Goal: Book appointment/travel/reservation

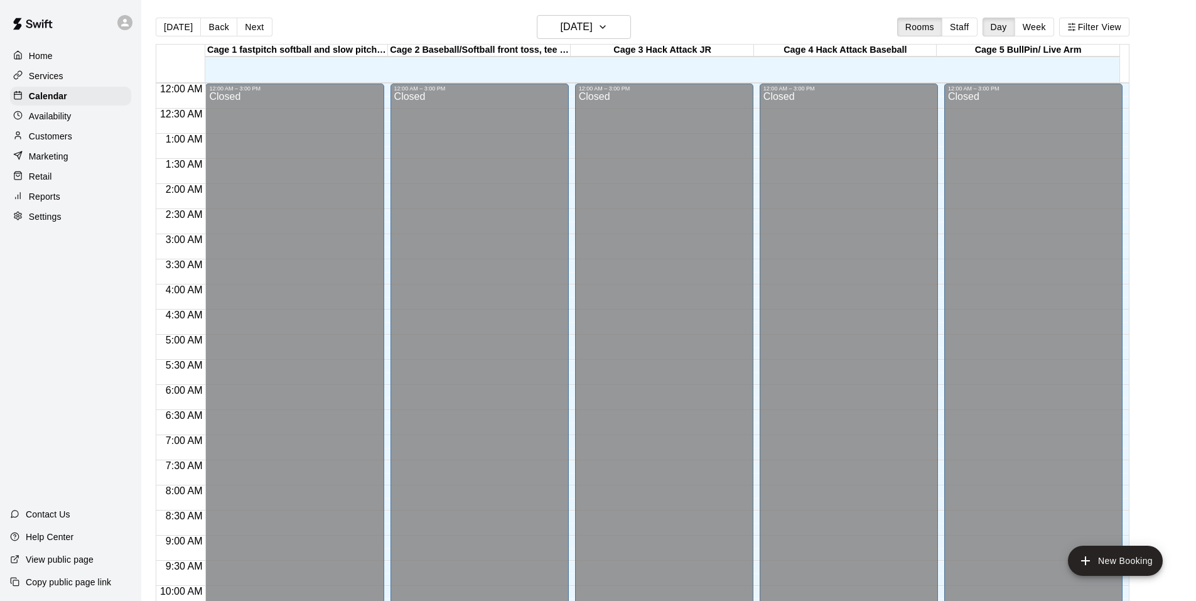
scroll to position [636, 0]
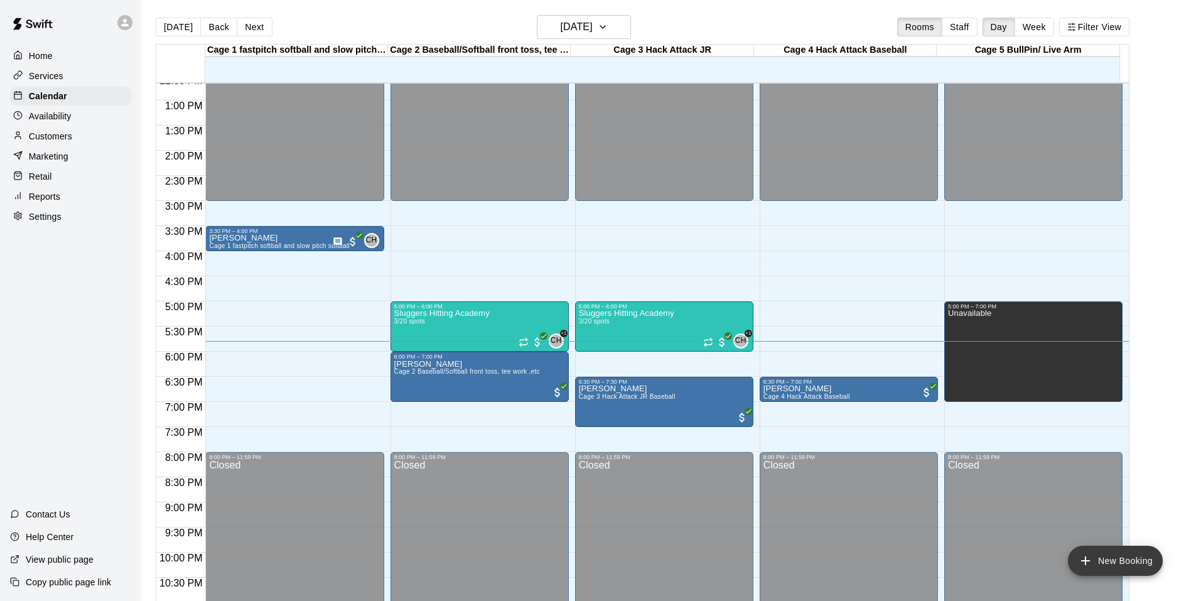
click at [1131, 568] on button "New Booking" at bounding box center [1115, 561] width 95 height 30
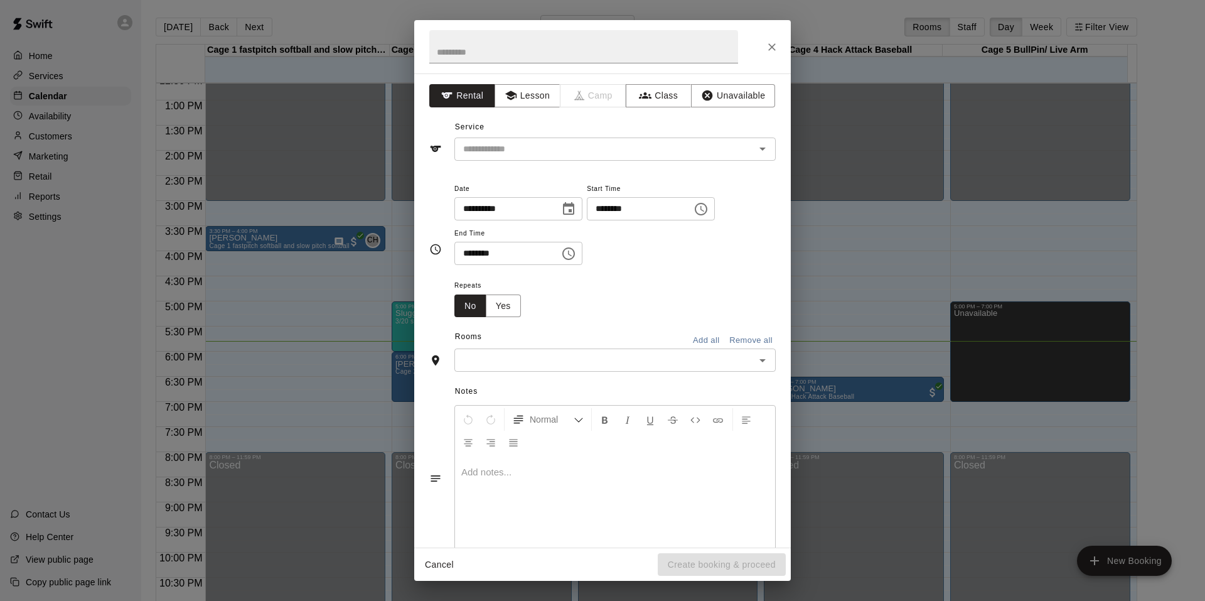
click at [542, 161] on div "**********" at bounding box center [602, 310] width 377 height 474
click at [542, 156] on input "text" at bounding box center [596, 149] width 277 height 16
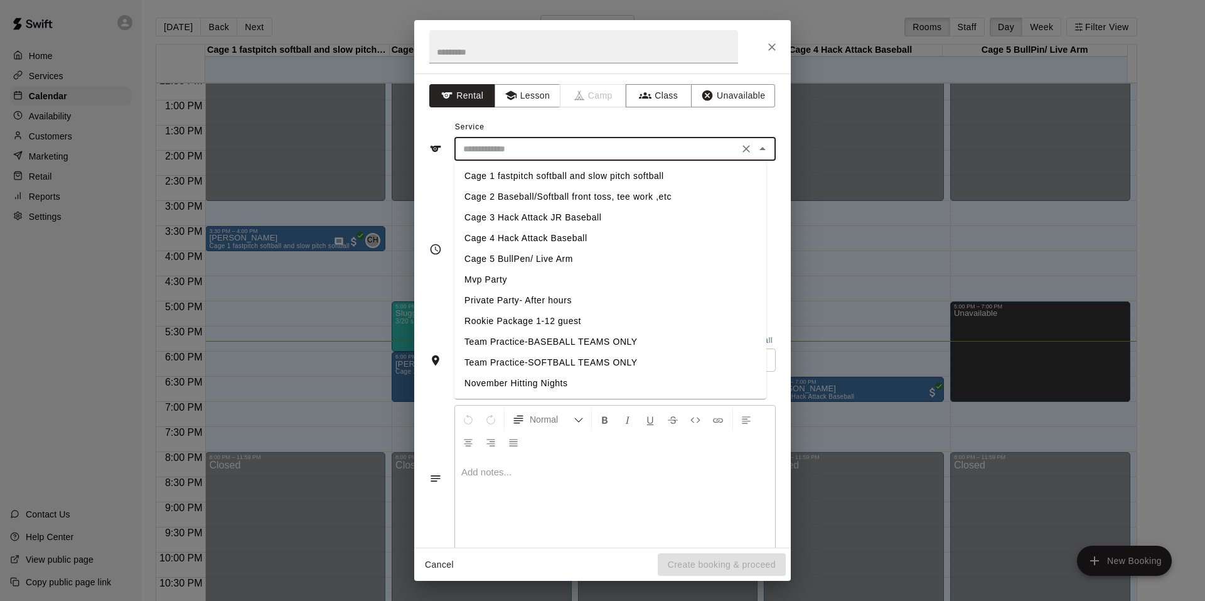
click at [580, 360] on li "Team Practice-SOFTBALL TEAMS ONLY" at bounding box center [611, 362] width 312 height 21
type input "**********"
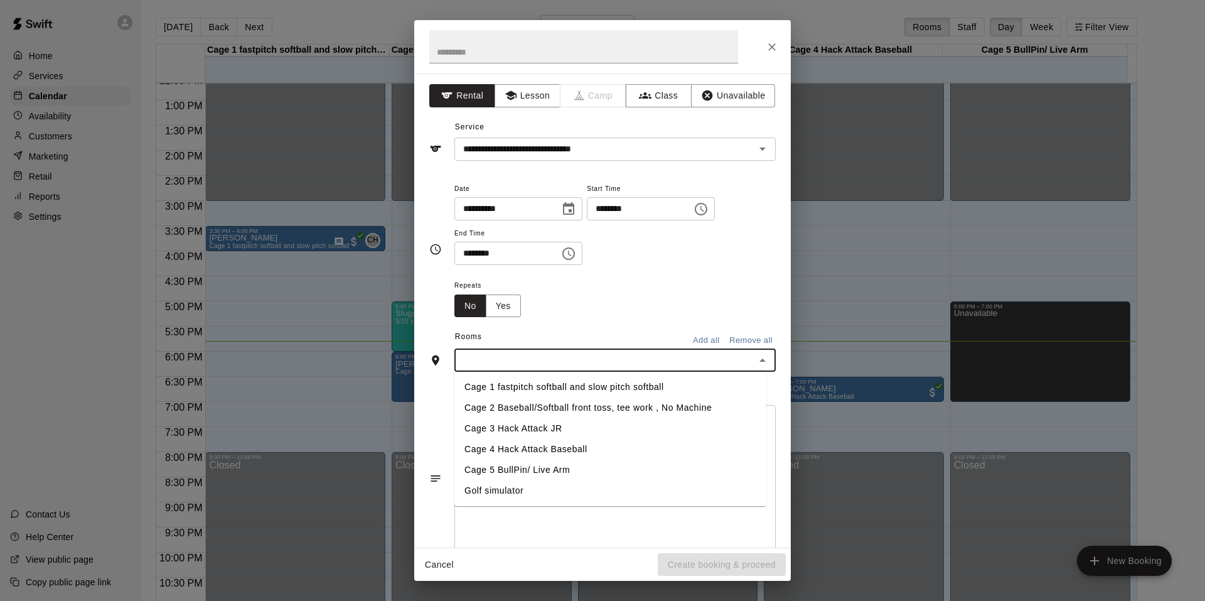
drag, startPoint x: 547, startPoint y: 358, endPoint x: 556, endPoint y: 321, distance: 37.9
click at [547, 357] on input "text" at bounding box center [604, 360] width 293 height 16
click at [600, 207] on input "********" at bounding box center [635, 208] width 97 height 23
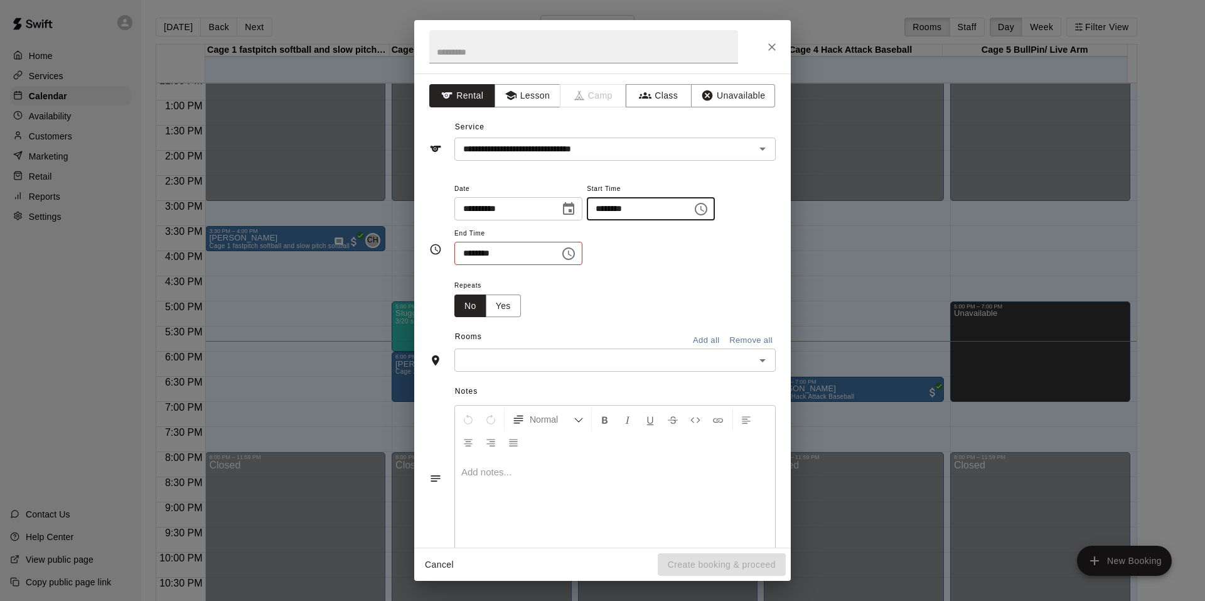
type input "********"
click at [463, 258] on input "********" at bounding box center [503, 253] width 97 height 23
type input "********"
click at [569, 345] on div "Rooms Add all Remove all" at bounding box center [602, 337] width 347 height 21
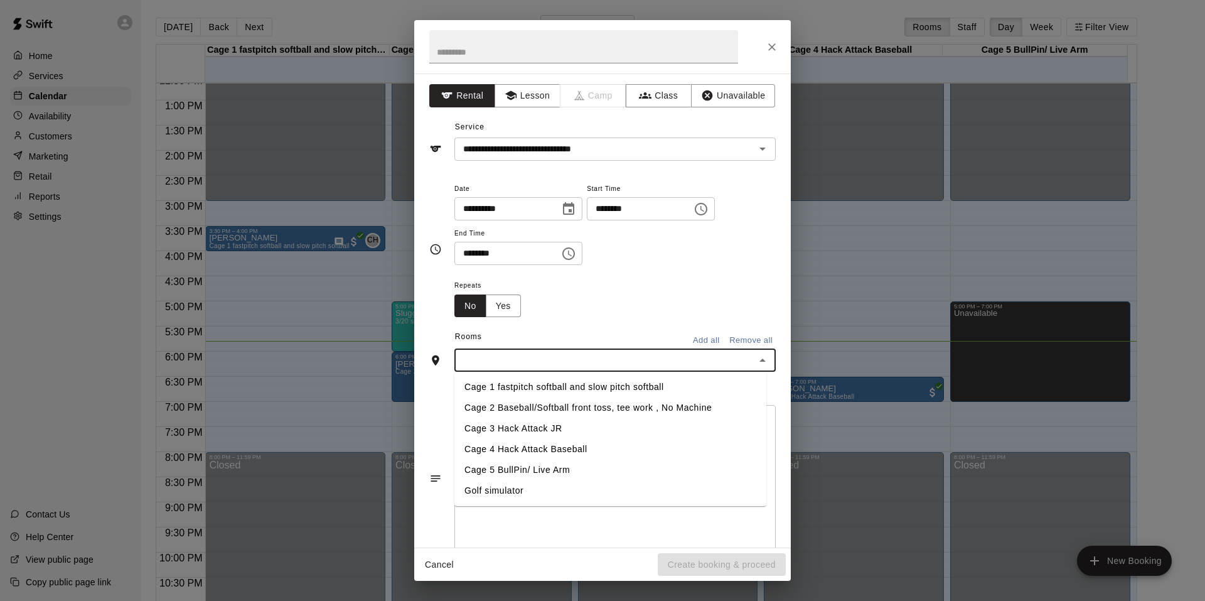
click at [562, 355] on input "text" at bounding box center [604, 360] width 293 height 16
click at [540, 383] on li "Cage 1 fastpitch softball and slow pitch softball" at bounding box center [611, 387] width 312 height 21
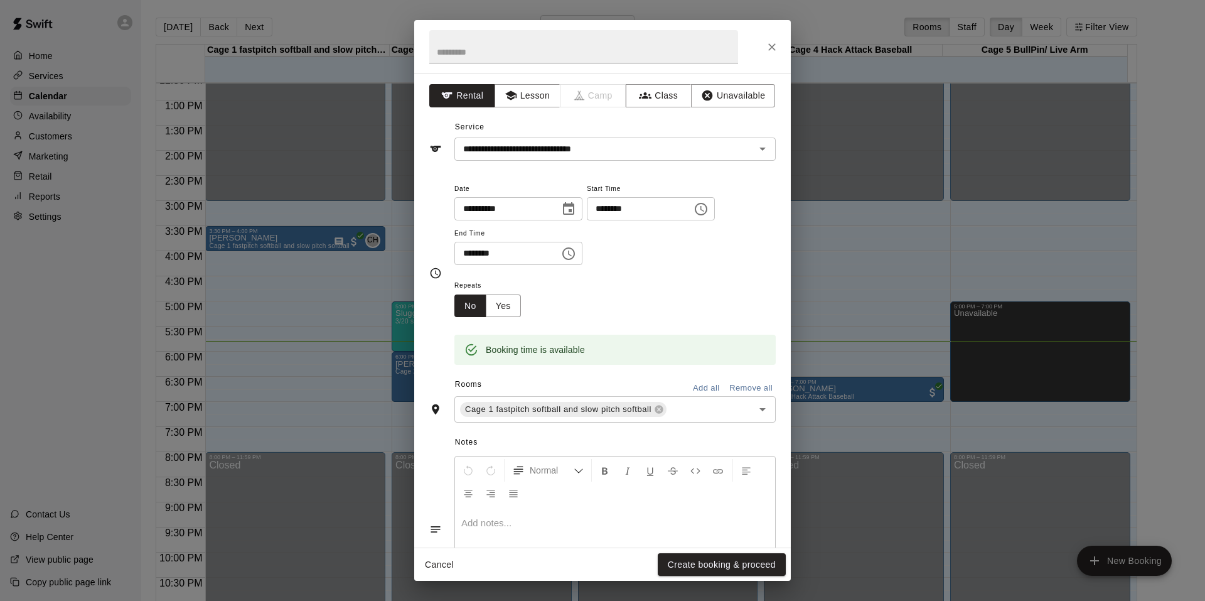
click at [694, 424] on div "Notes Normal Add notes..." at bounding box center [602, 519] width 347 height 193
click at [693, 412] on input "text" at bounding box center [702, 410] width 67 height 16
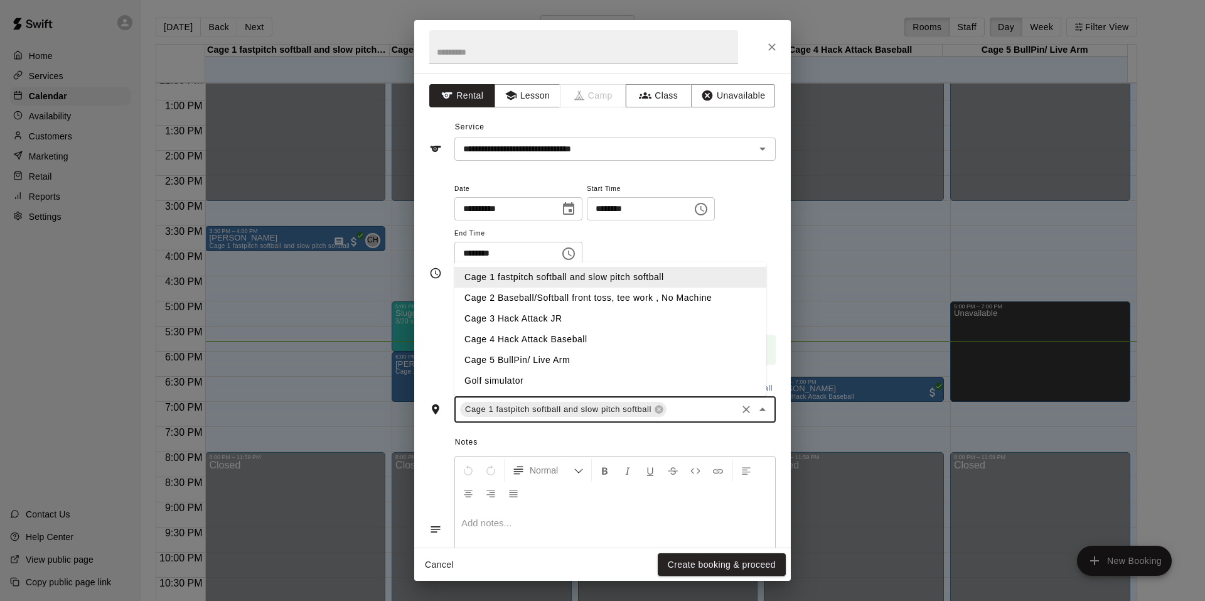
click at [539, 299] on li "Cage 2 Baseball/Softball front toss, tee work , No Machine" at bounding box center [611, 298] width 312 height 21
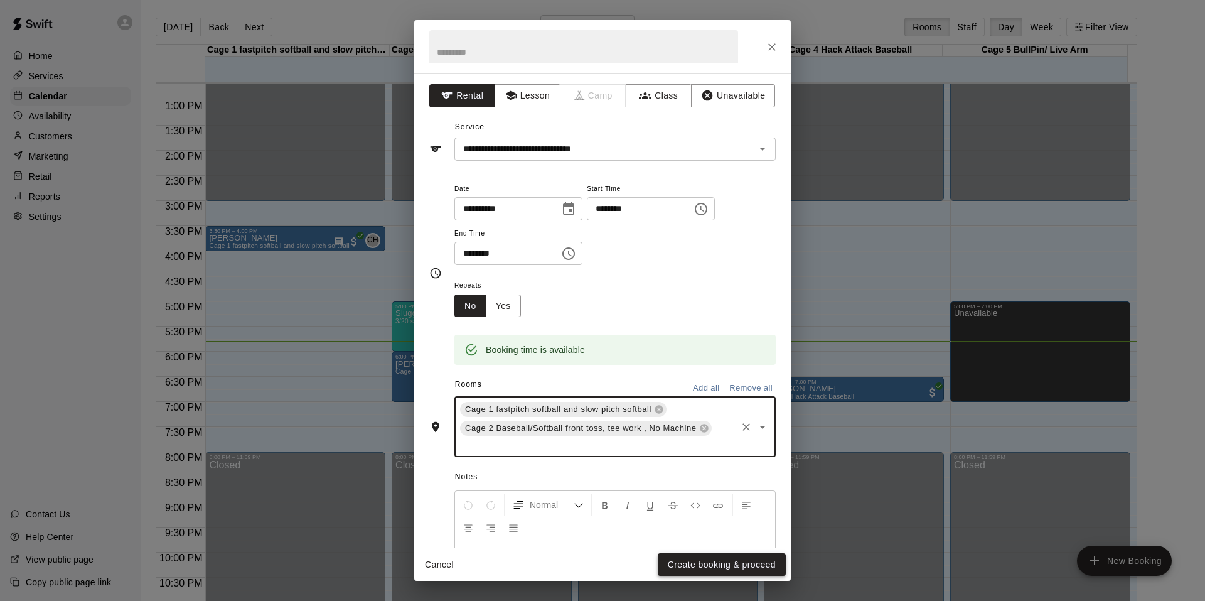
click at [718, 566] on button "Create booking & proceed" at bounding box center [722, 564] width 128 height 23
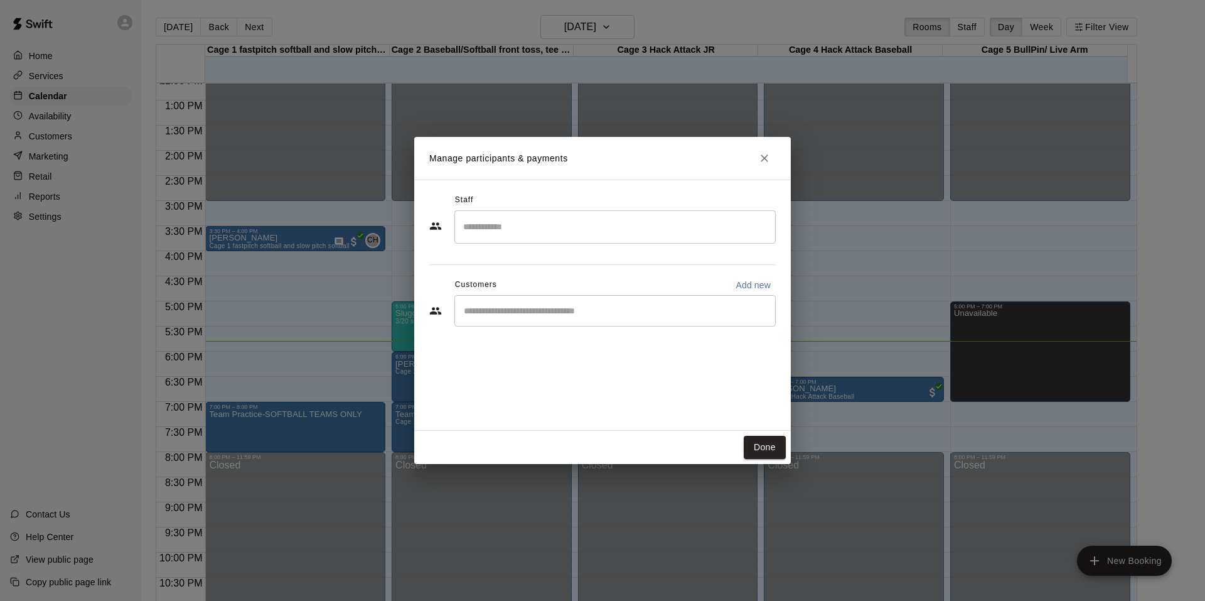
click at [550, 312] on input "Start typing to search customers..." at bounding box center [615, 310] width 310 height 13
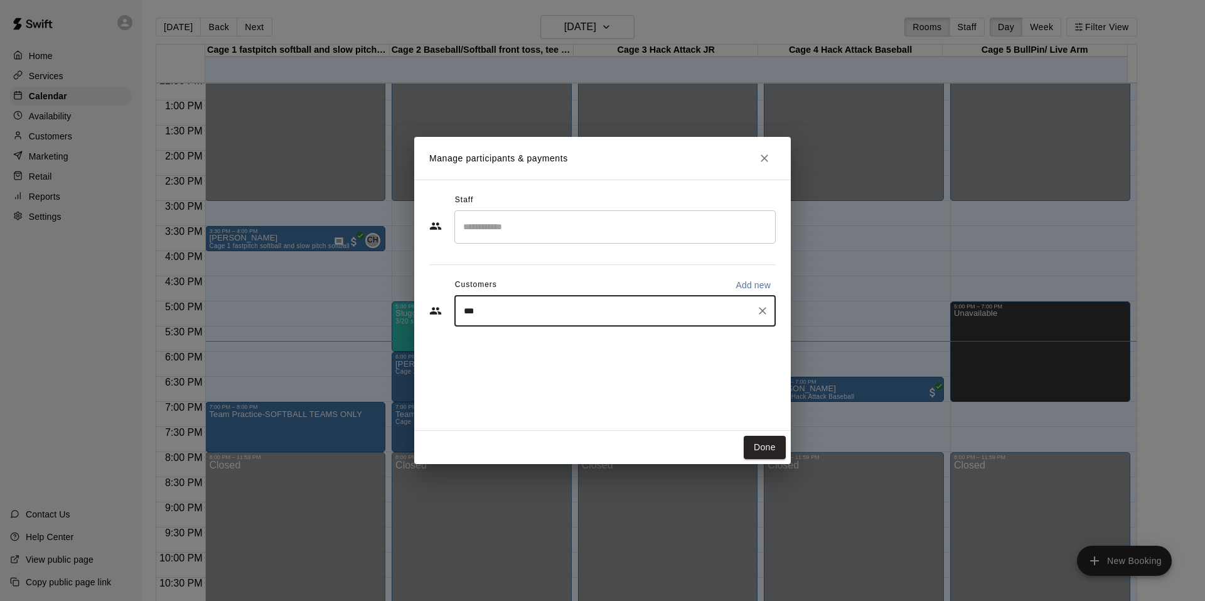
type input "****"
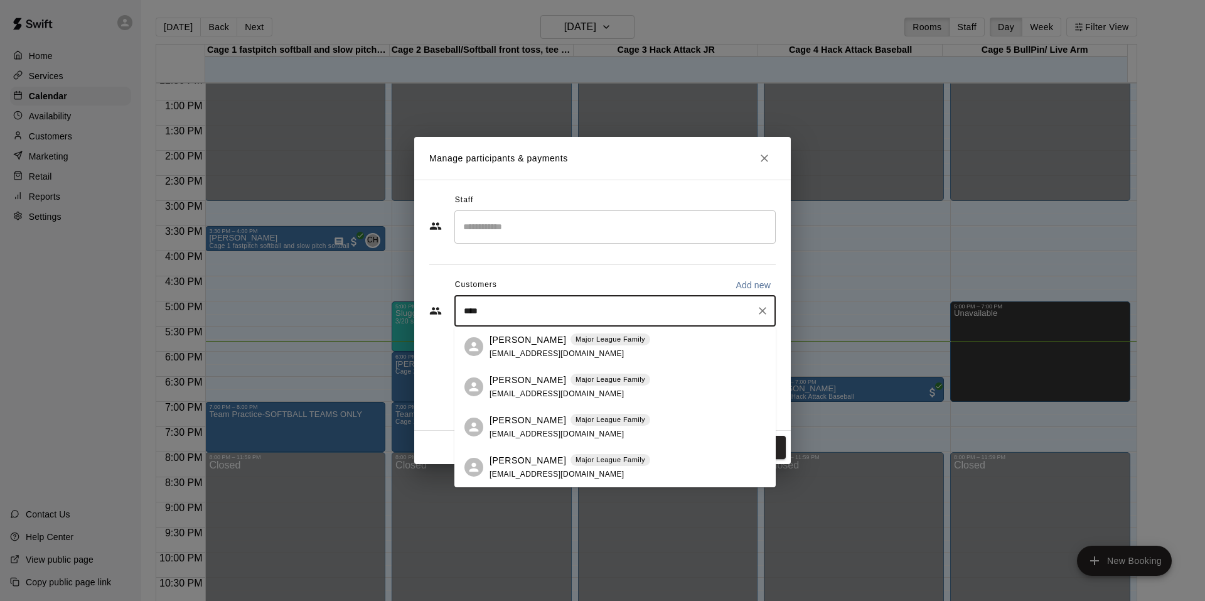
click at [565, 346] on div "Kristyn Henson Major League Family" at bounding box center [570, 339] width 161 height 13
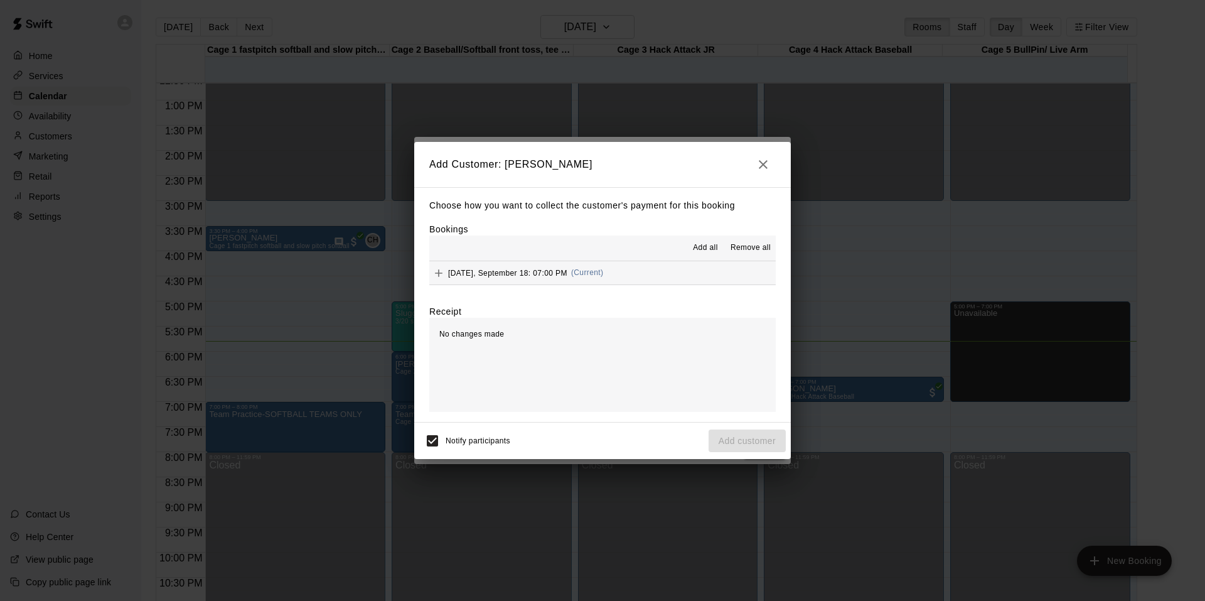
click at [531, 283] on button "Thursday, September 18: 07:00 PM (Current)" at bounding box center [602, 272] width 347 height 23
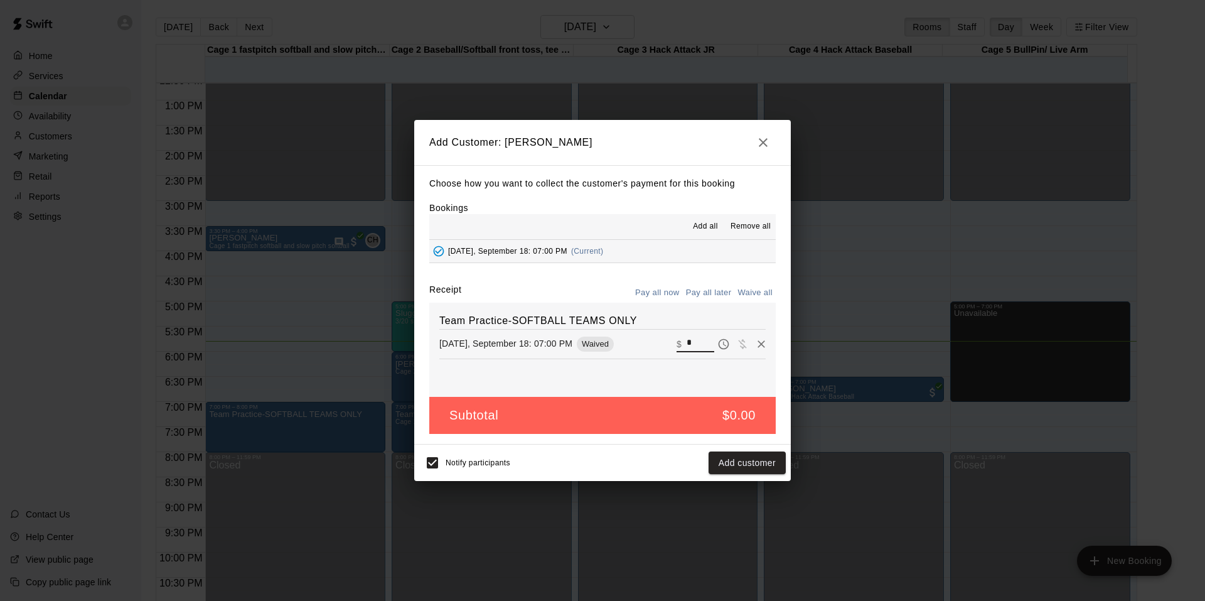
click at [697, 343] on input "*" at bounding box center [701, 344] width 28 height 16
type input "***"
click at [766, 460] on button "Checkout" at bounding box center [756, 462] width 59 height 23
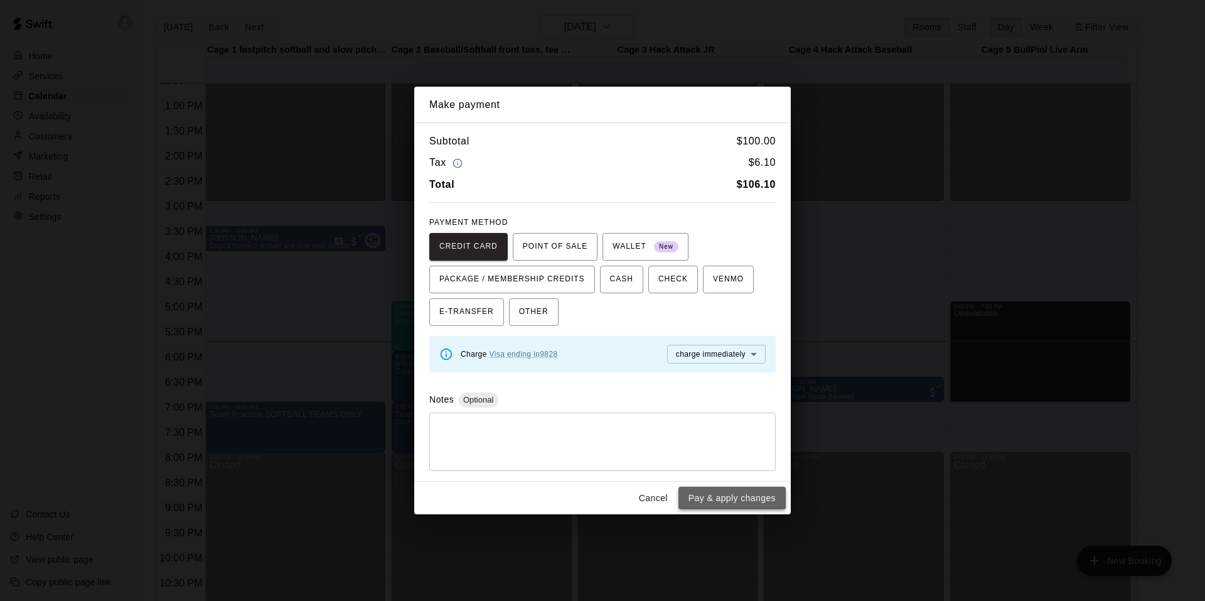
click at [736, 492] on button "Pay & apply changes" at bounding box center [732, 498] width 107 height 23
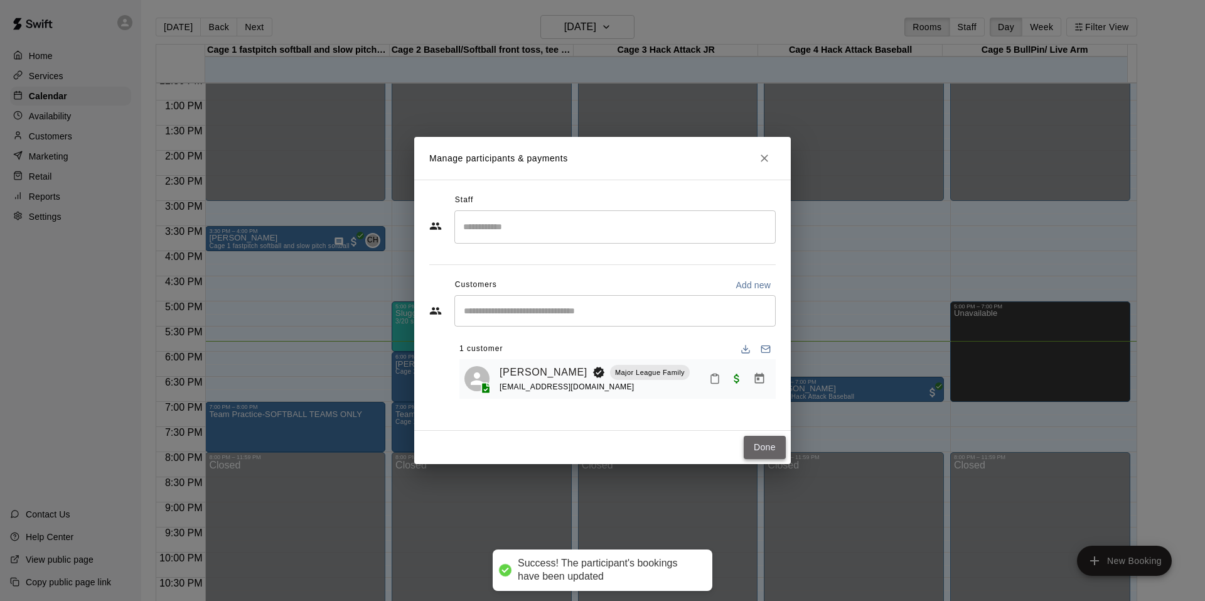
click at [753, 448] on button "Done" at bounding box center [765, 447] width 42 height 23
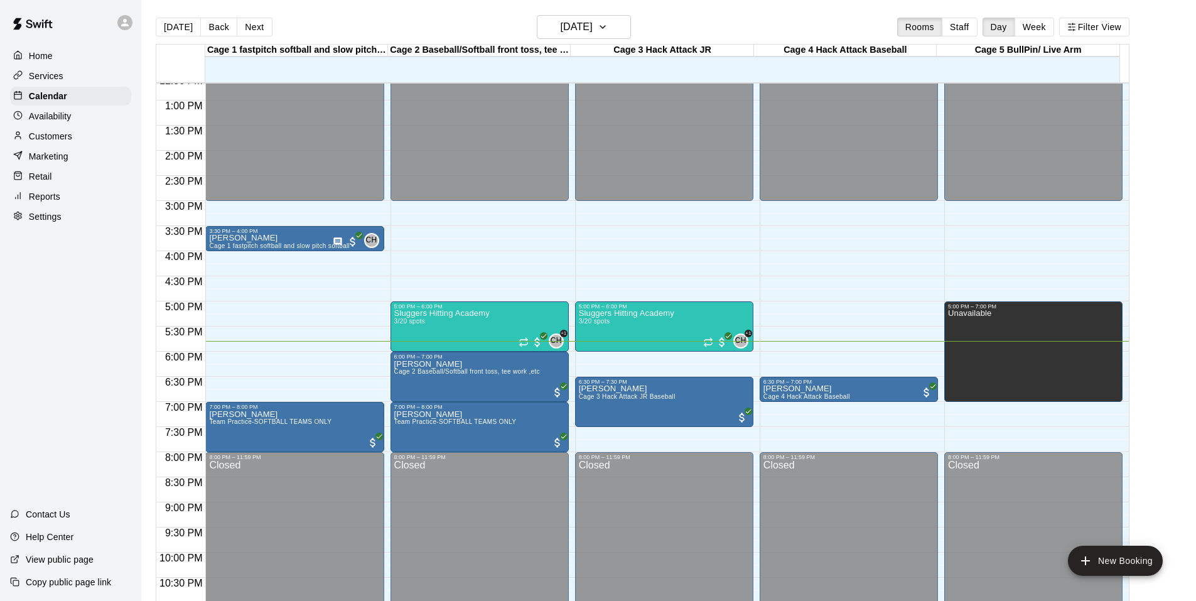
click at [126, 389] on div "Home Services Calendar Availability Customers Marketing Retail Reports Settings…" at bounding box center [70, 300] width 141 height 601
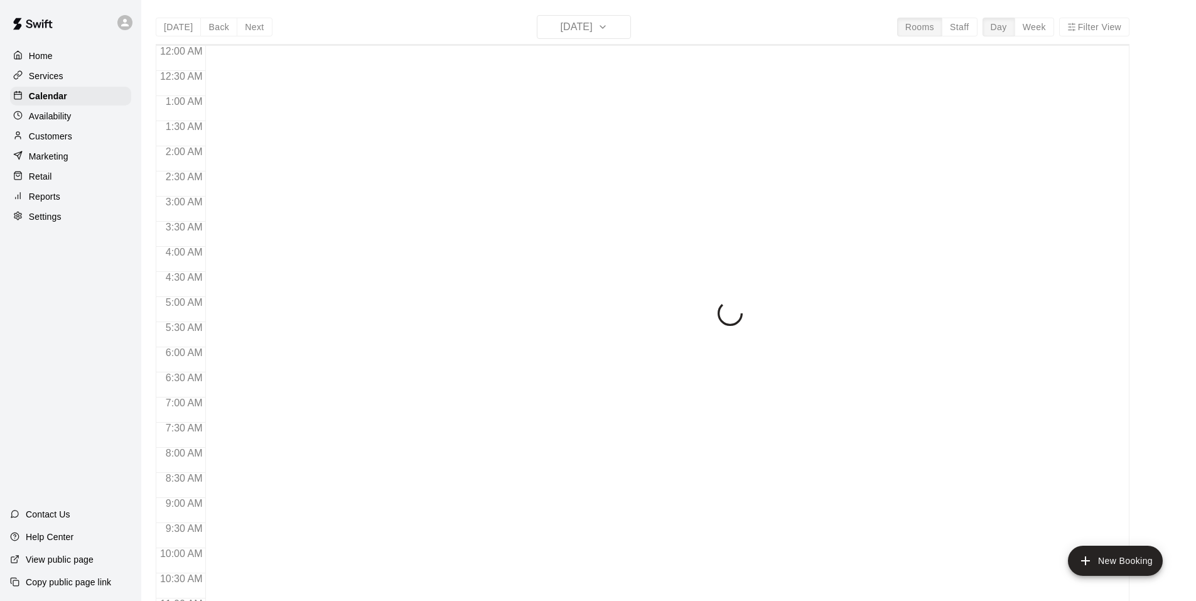
scroll to position [636, 0]
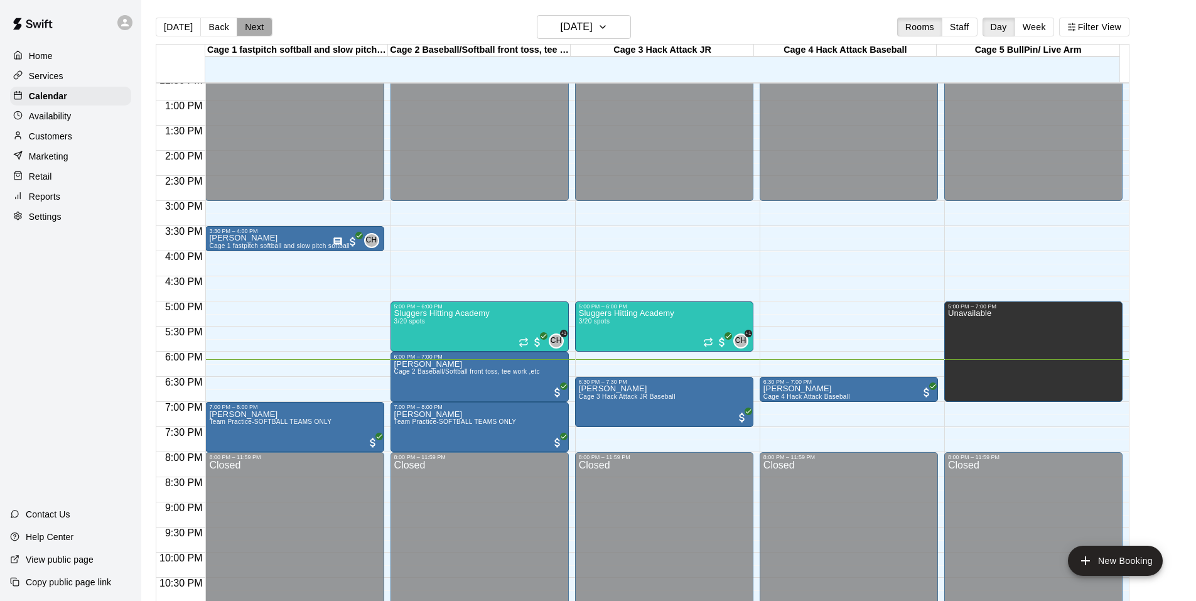
click at [238, 32] on button "Next" at bounding box center [254, 27] width 35 height 19
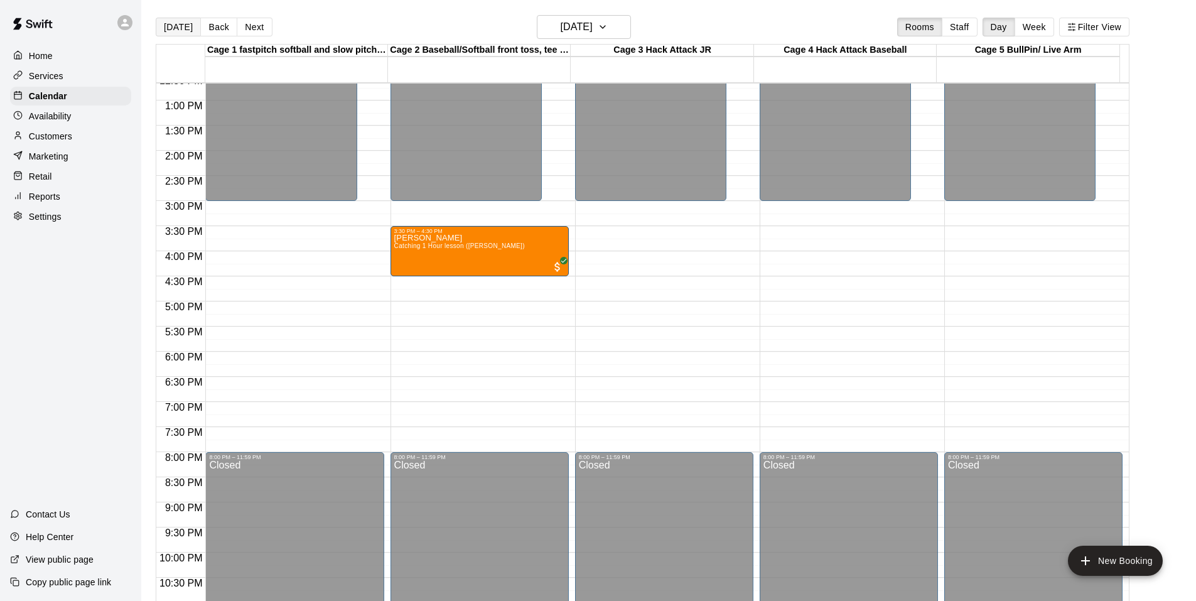
click at [182, 28] on button "[DATE]" at bounding box center [178, 27] width 45 height 19
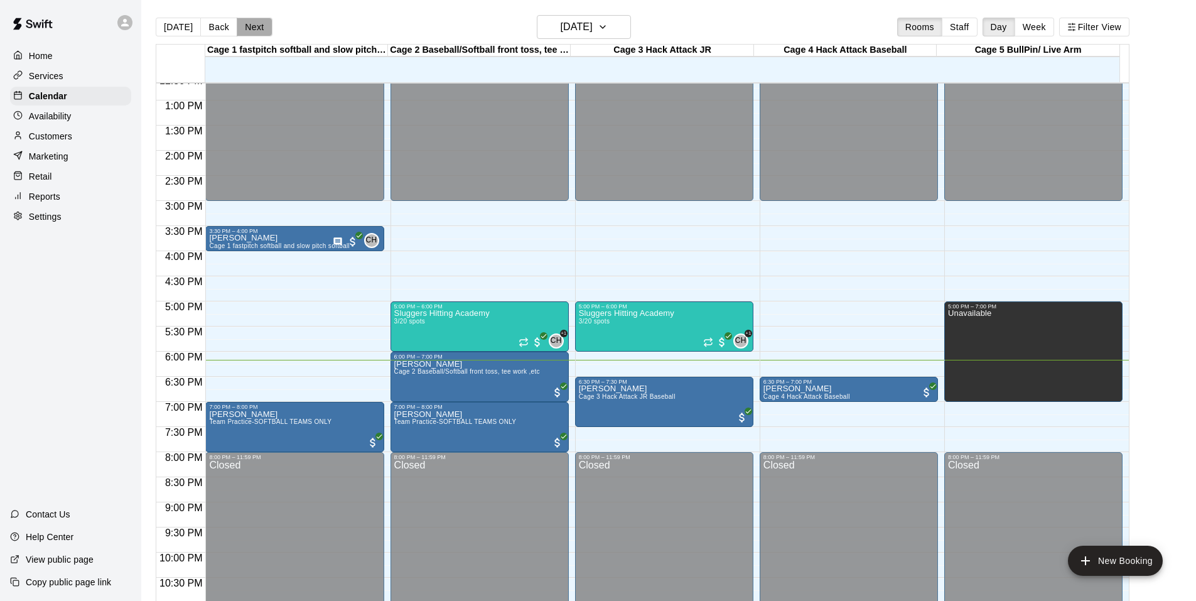
click at [255, 33] on button "Next" at bounding box center [254, 27] width 35 height 19
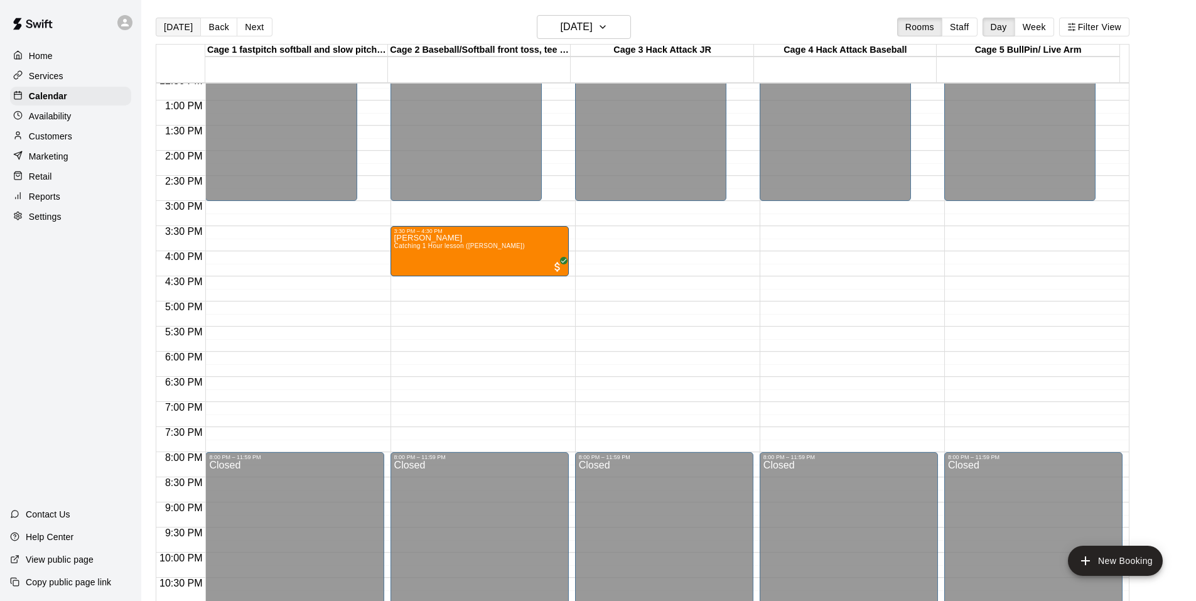
click at [176, 26] on button "[DATE]" at bounding box center [178, 27] width 45 height 19
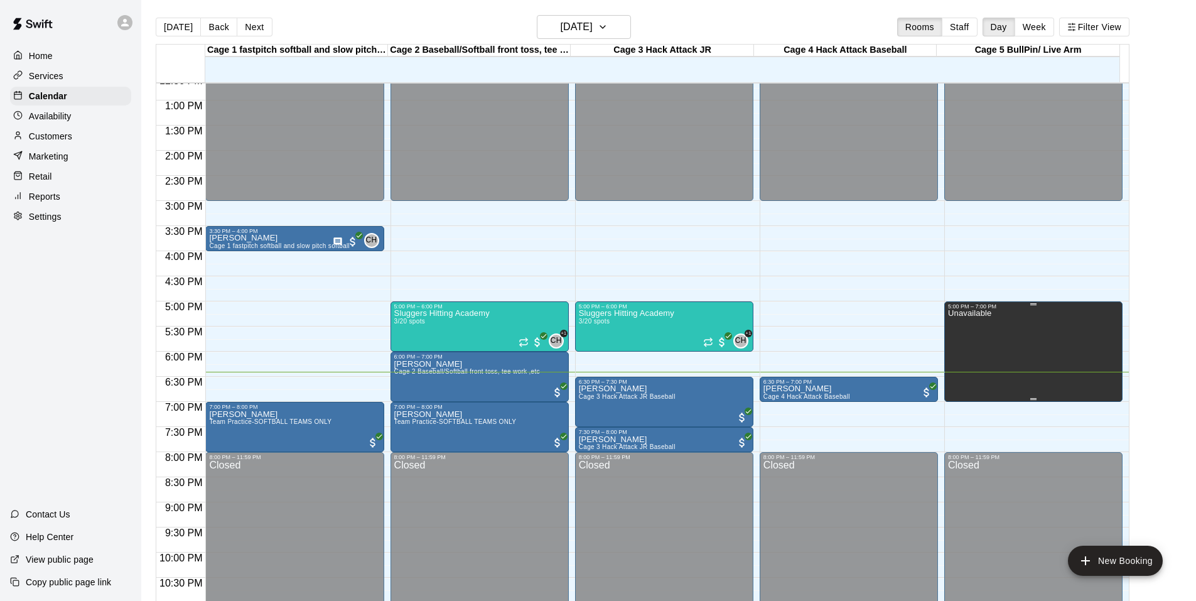
scroll to position [674, 0]
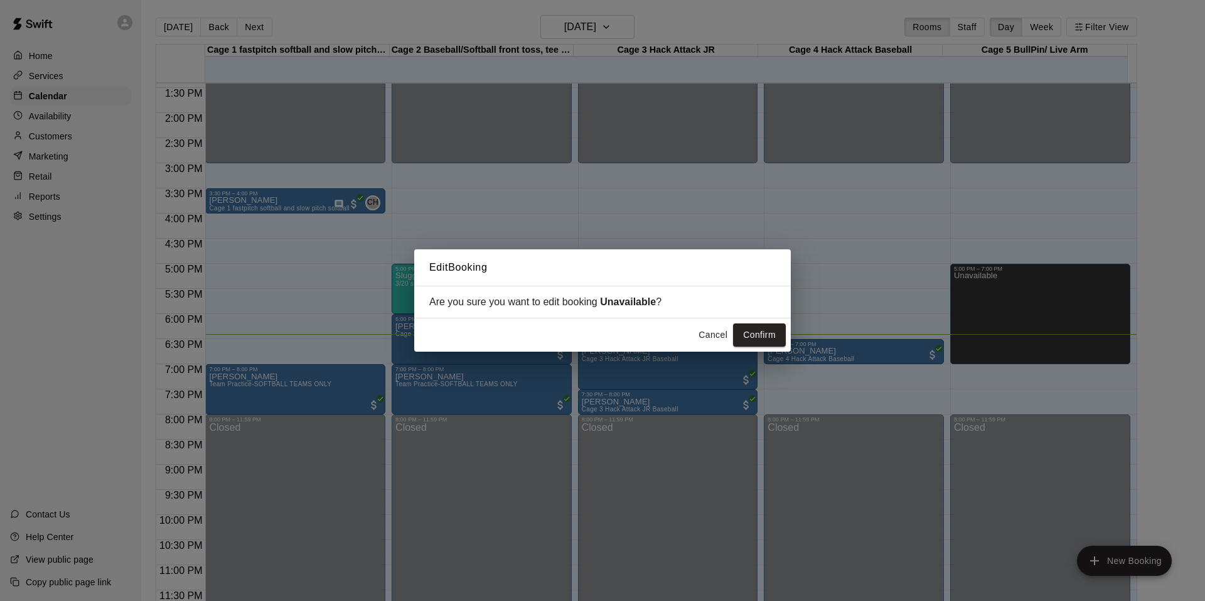
click at [1077, 344] on div "Edit Booking Are you sure you want to edit booking Unavailable ? Cancel Confirm" at bounding box center [602, 300] width 1205 height 601
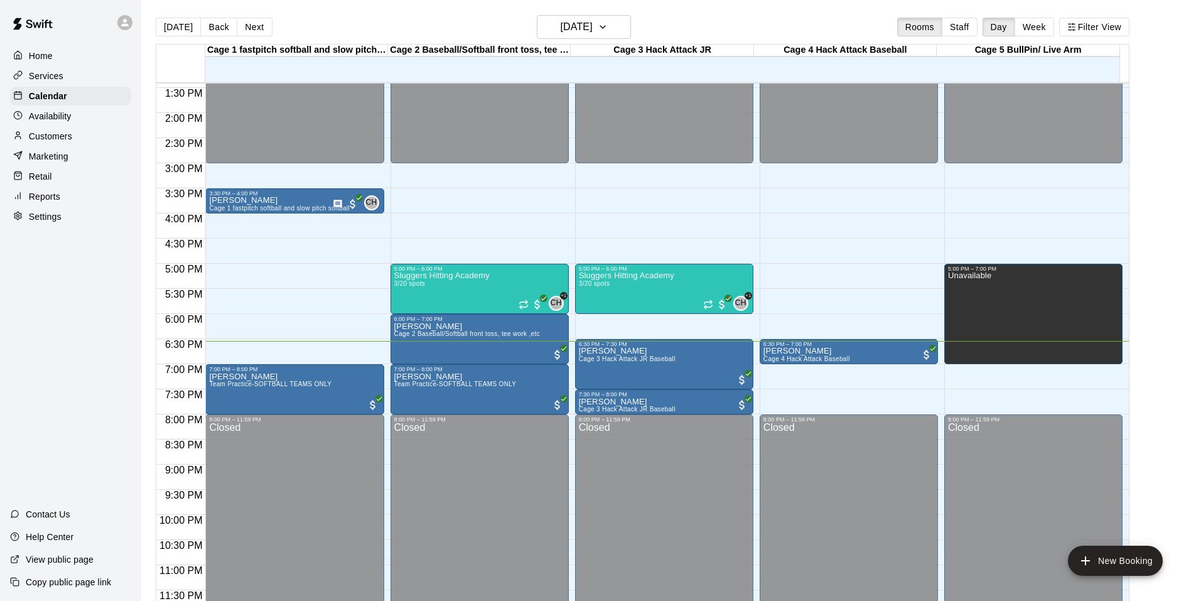
click at [308, 17] on div "[DATE] Back [DATE][DATE] Rooms Staff Day Week Filter View" at bounding box center [643, 29] width 974 height 29
click at [46, 206] on div "Reports" at bounding box center [70, 196] width 121 height 19
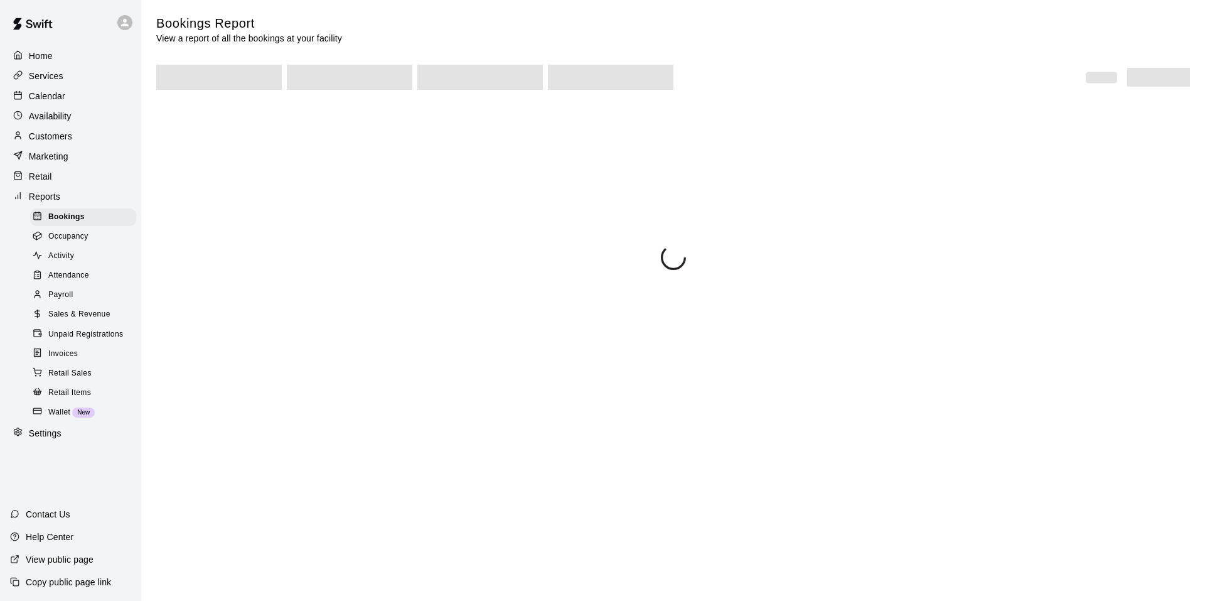
click at [49, 181] on p "Retail" at bounding box center [40, 176] width 23 height 13
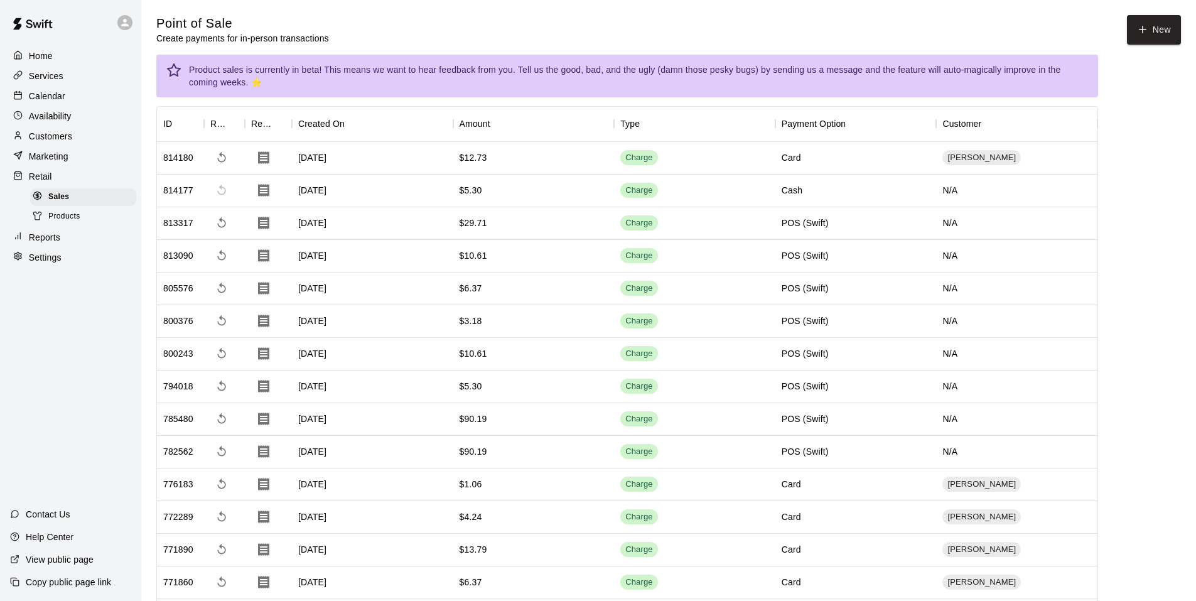
click at [1146, 42] on button "New" at bounding box center [1154, 30] width 54 height 30
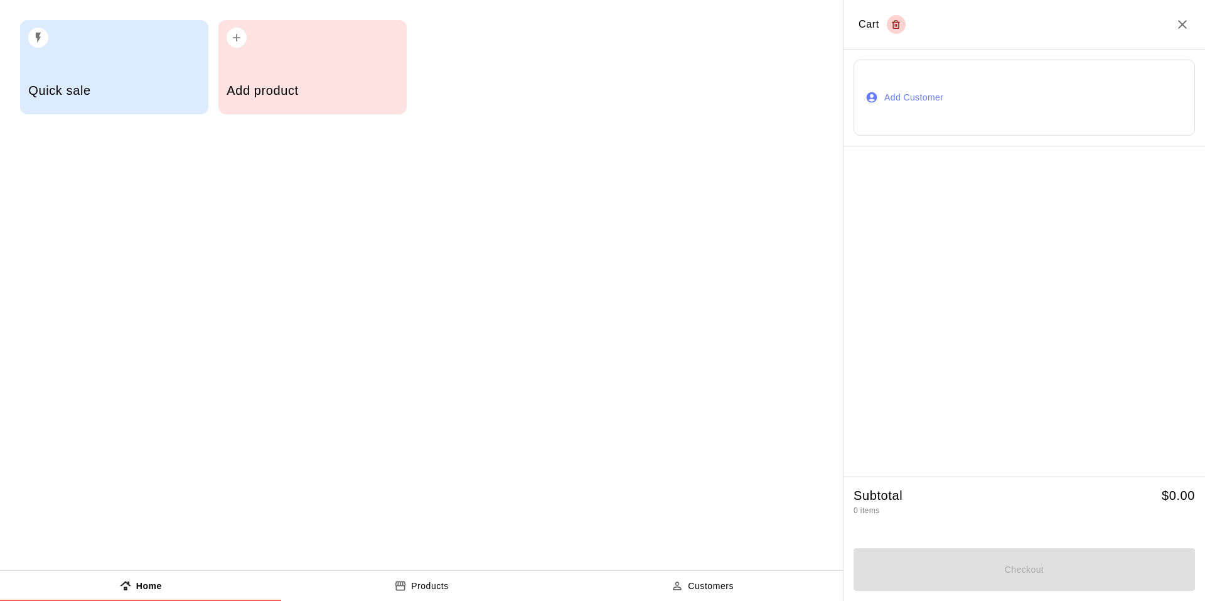
click at [61, 76] on div "Quick sale" at bounding box center [113, 92] width 171 height 45
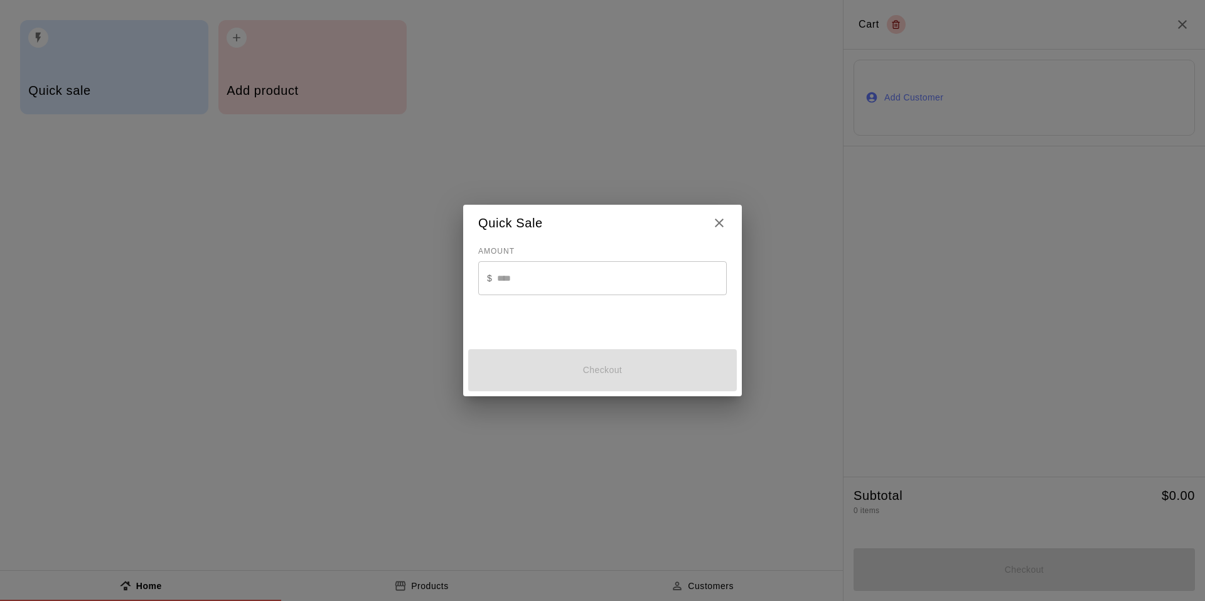
click at [546, 261] on input "text" at bounding box center [612, 277] width 230 height 33
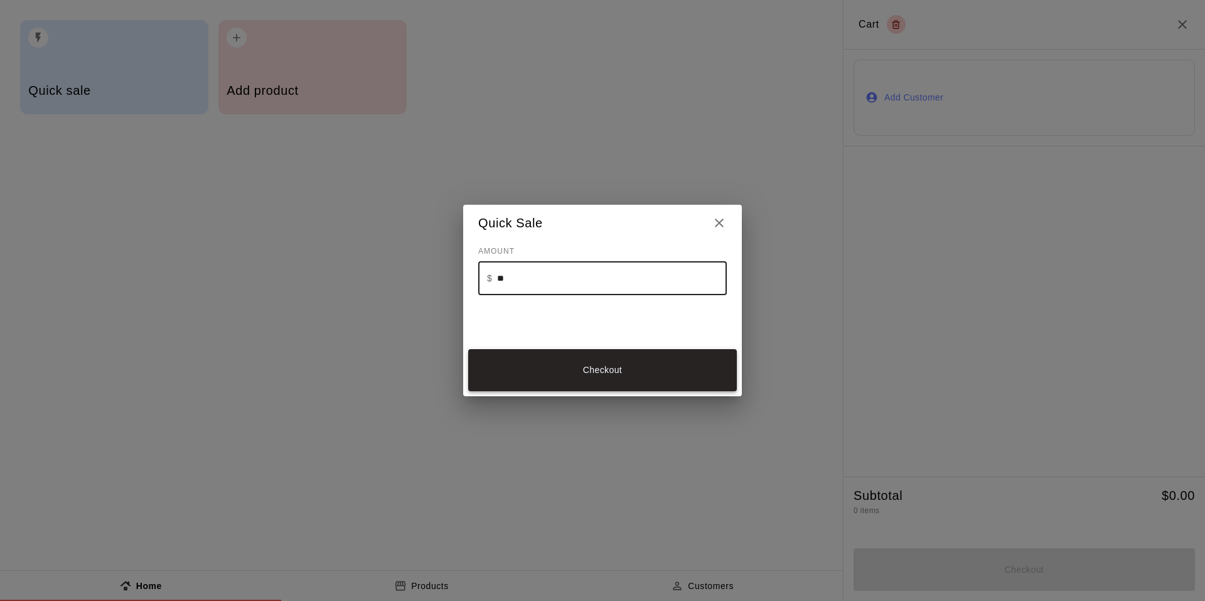
type input "**"
click at [647, 360] on button "Checkout" at bounding box center [602, 370] width 269 height 42
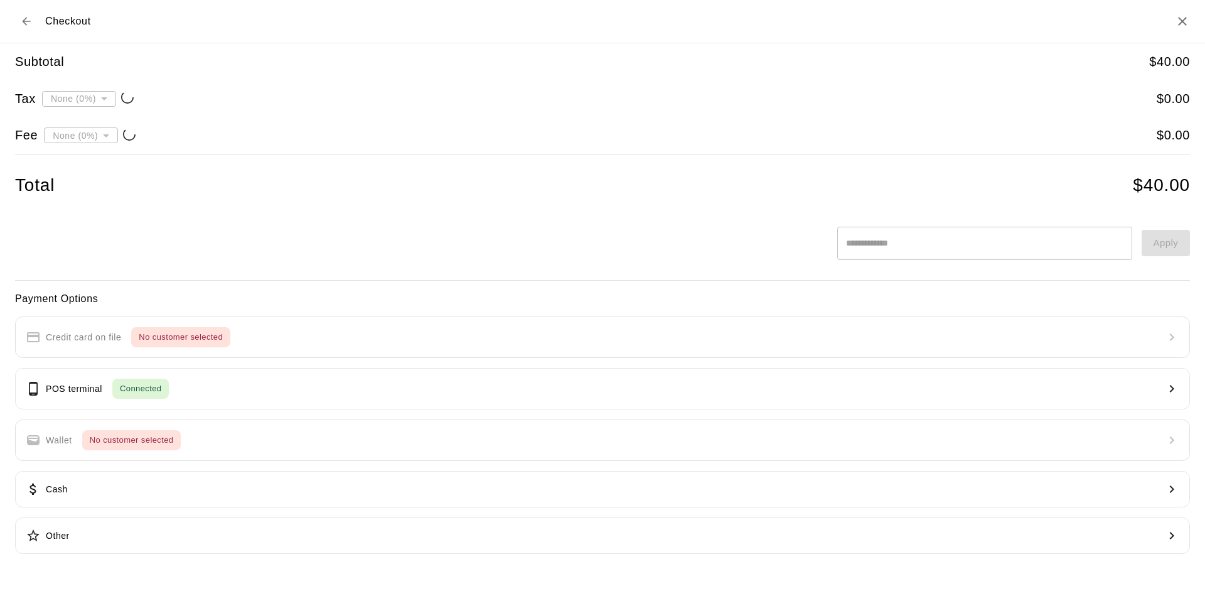
type input "**********"
click at [103, 125] on div at bounding box center [602, 300] width 1205 height 601
drag, startPoint x: 254, startPoint y: 197, endPoint x: 178, endPoint y: 313, distance: 138.8
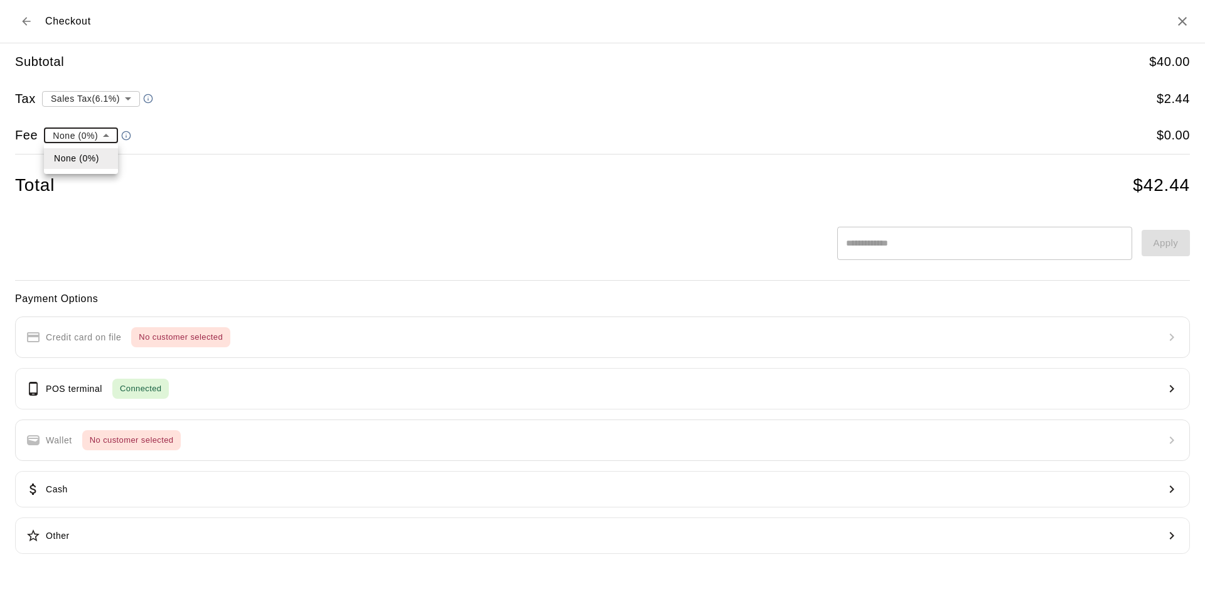
click at [254, 198] on div at bounding box center [602, 300] width 1205 height 601
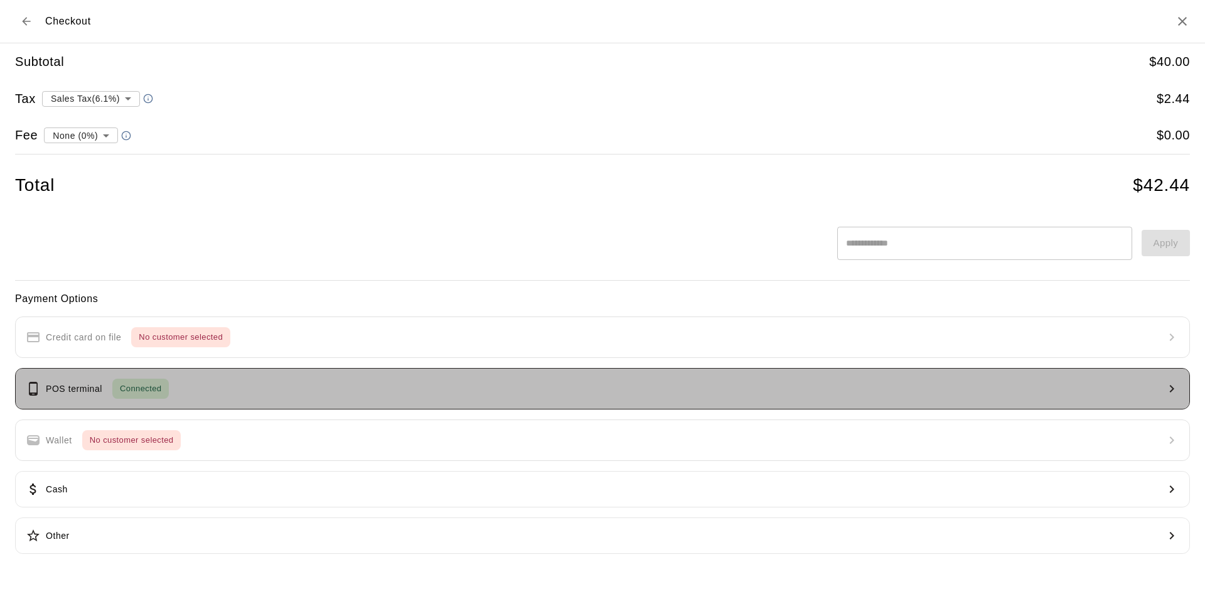
click at [134, 385] on span "Connected" at bounding box center [140, 389] width 57 height 14
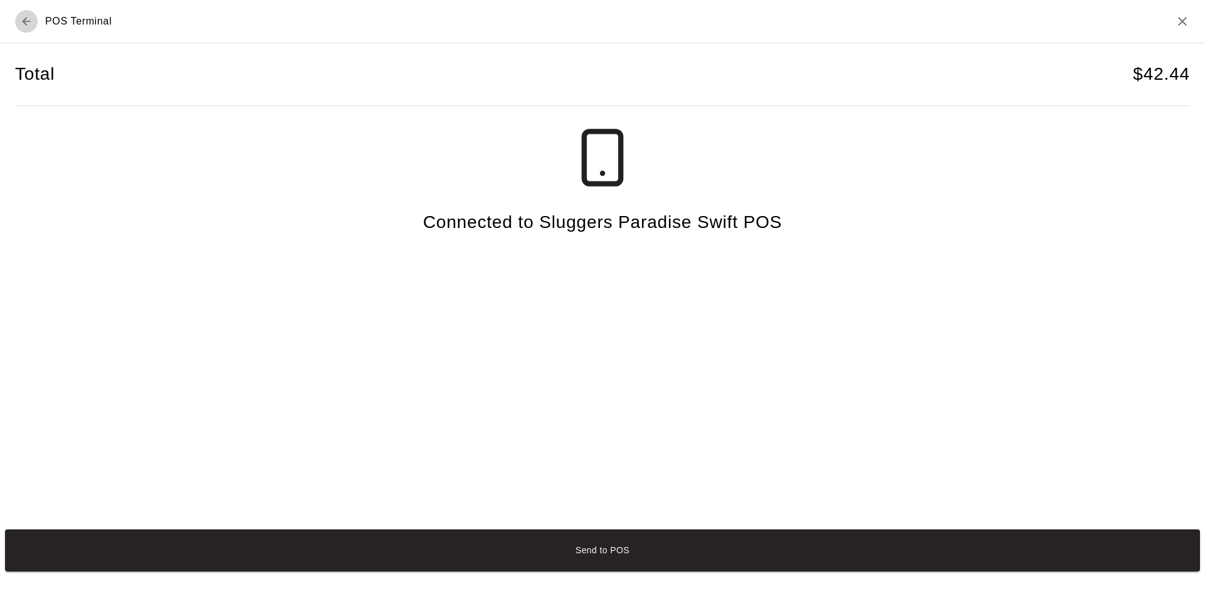
click at [24, 21] on icon "Back to checkout" at bounding box center [26, 21] width 13 height 13
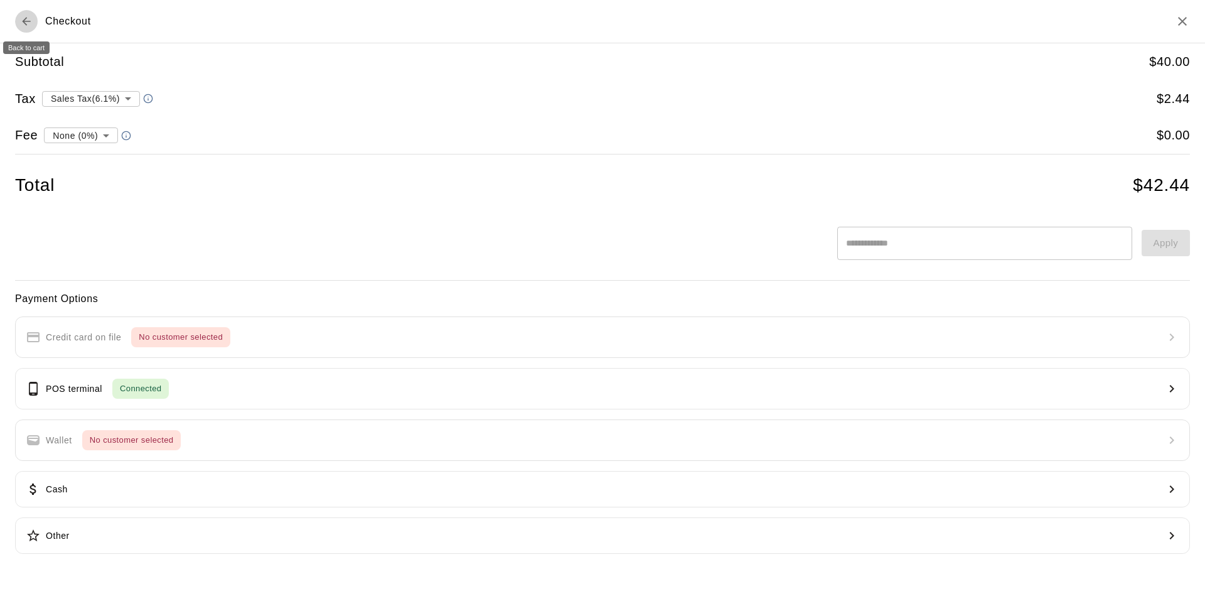
click at [24, 21] on icon "Back to cart" at bounding box center [26, 21] width 13 height 13
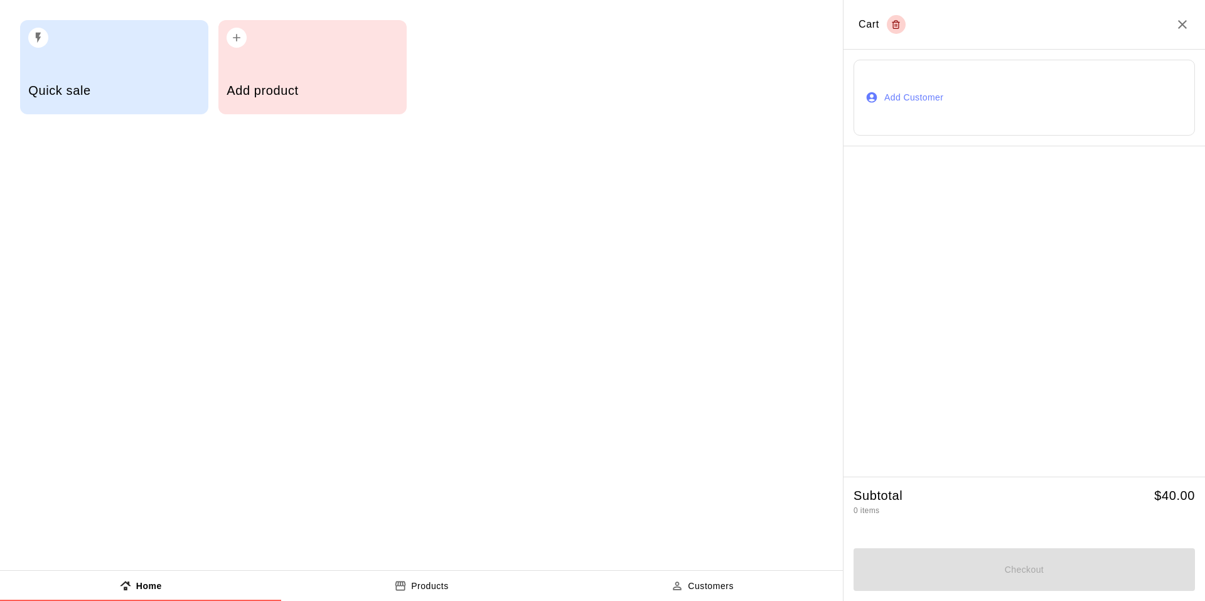
click at [1013, 251] on div at bounding box center [1025, 311] width 362 height 331
click at [1170, 35] on h2 "Cart" at bounding box center [1025, 25] width 362 height 50
click at [895, 23] on icon "Empty cart" at bounding box center [896, 24] width 9 height 15
click at [462, 579] on button "Products" at bounding box center [421, 586] width 281 height 30
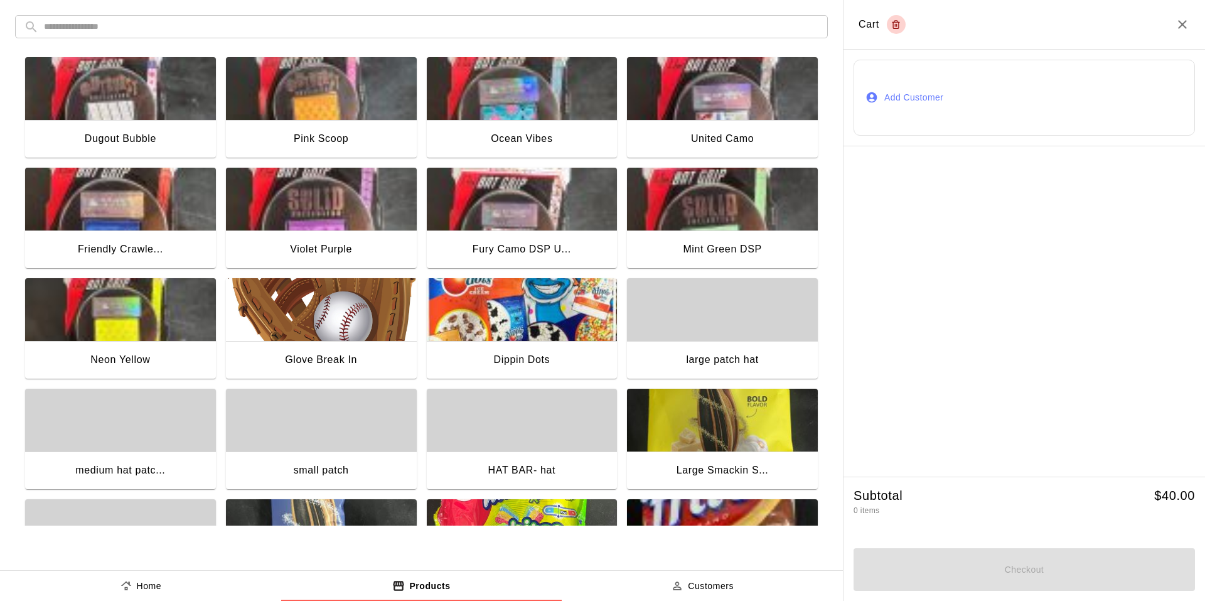
click at [660, 587] on button "Customers" at bounding box center [702, 586] width 281 height 30
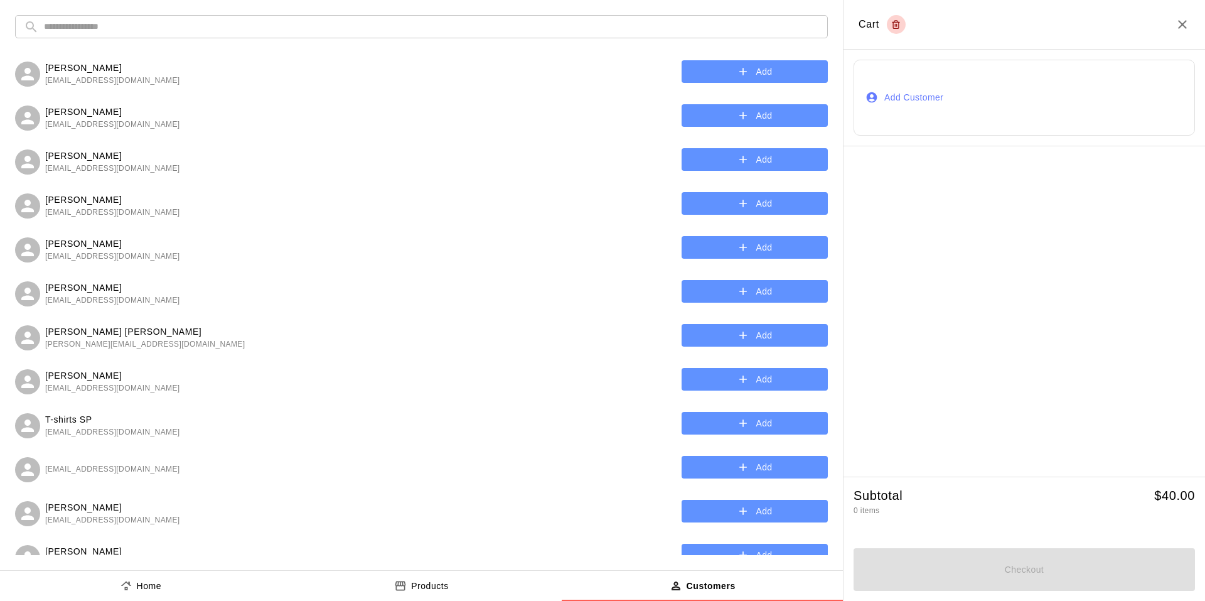
click at [160, 576] on button "Home" at bounding box center [140, 586] width 281 height 30
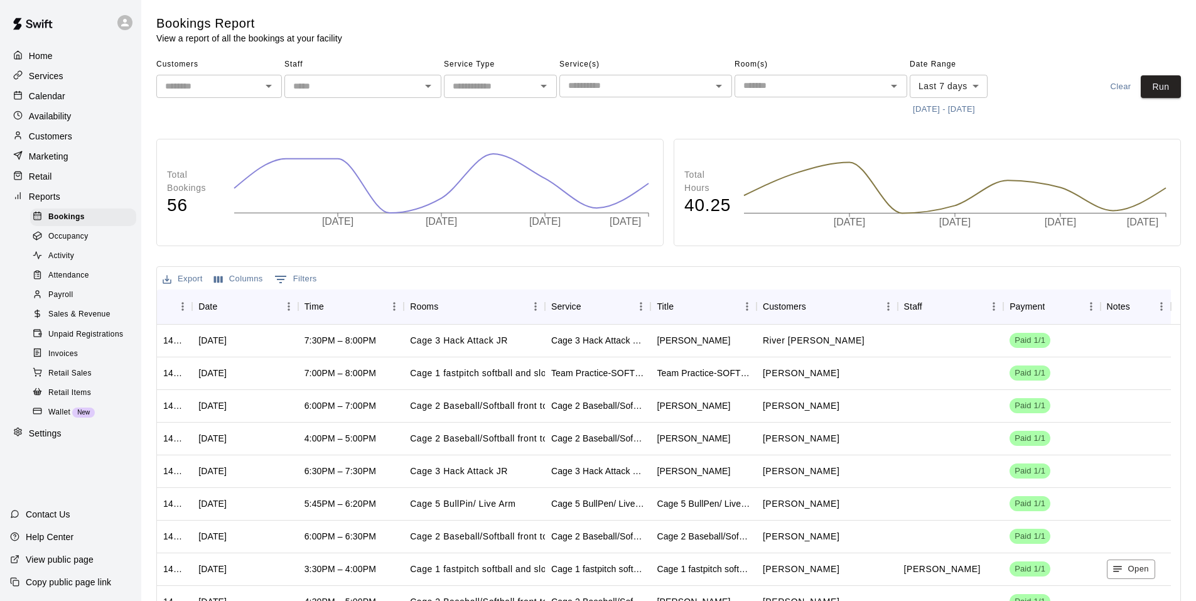
click at [98, 318] on span "Sales & Revenue" at bounding box center [79, 314] width 62 height 13
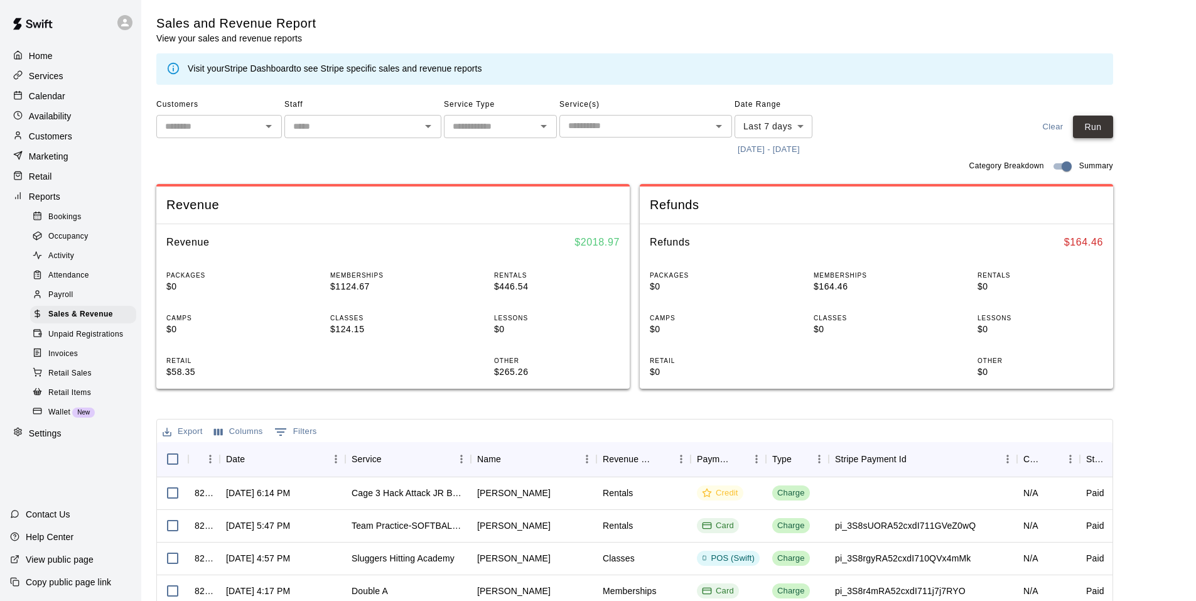
click at [1111, 129] on button "Run" at bounding box center [1093, 127] width 40 height 23
click at [82, 185] on div "Retail" at bounding box center [70, 176] width 121 height 19
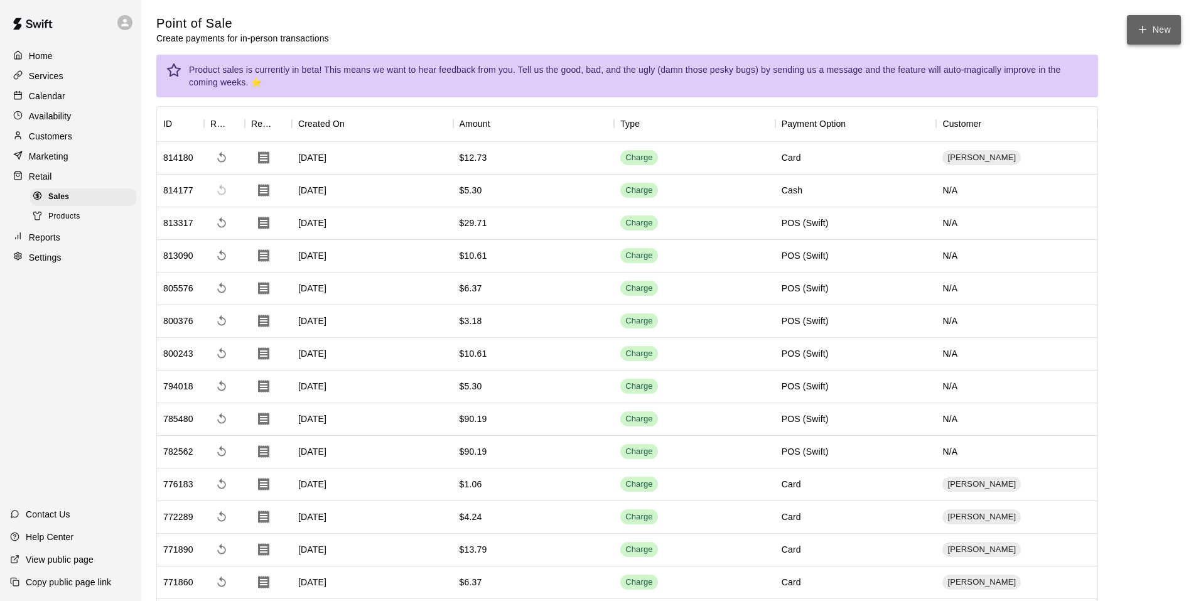
click at [1151, 32] on button "New" at bounding box center [1154, 30] width 54 height 30
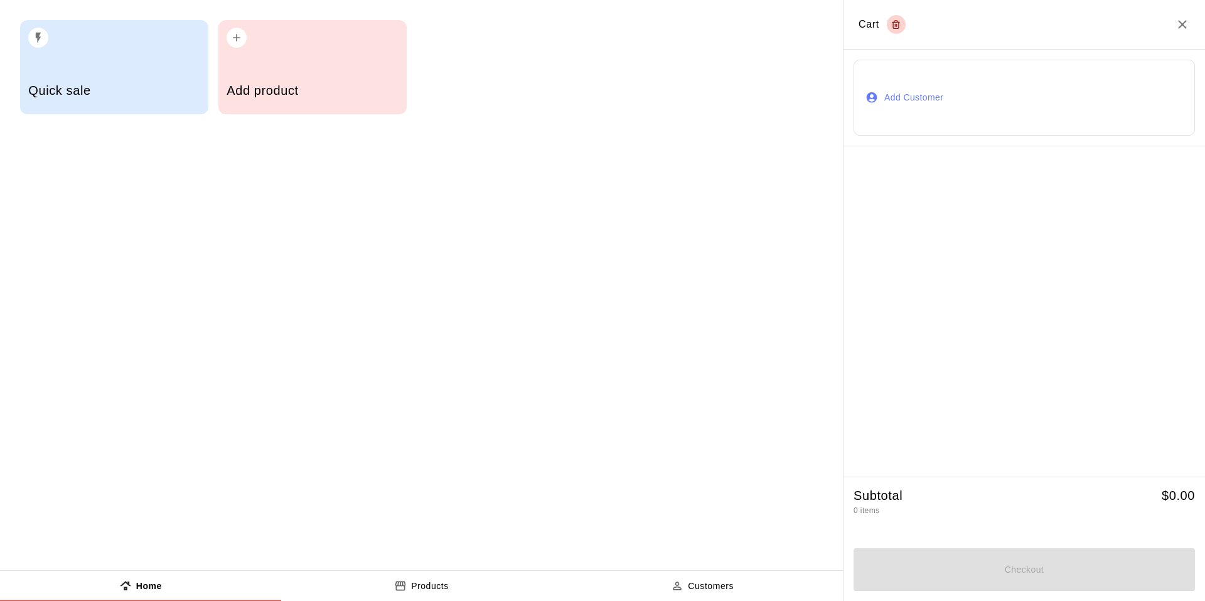
click at [120, 55] on div "Quick sale" at bounding box center [114, 67] width 188 height 94
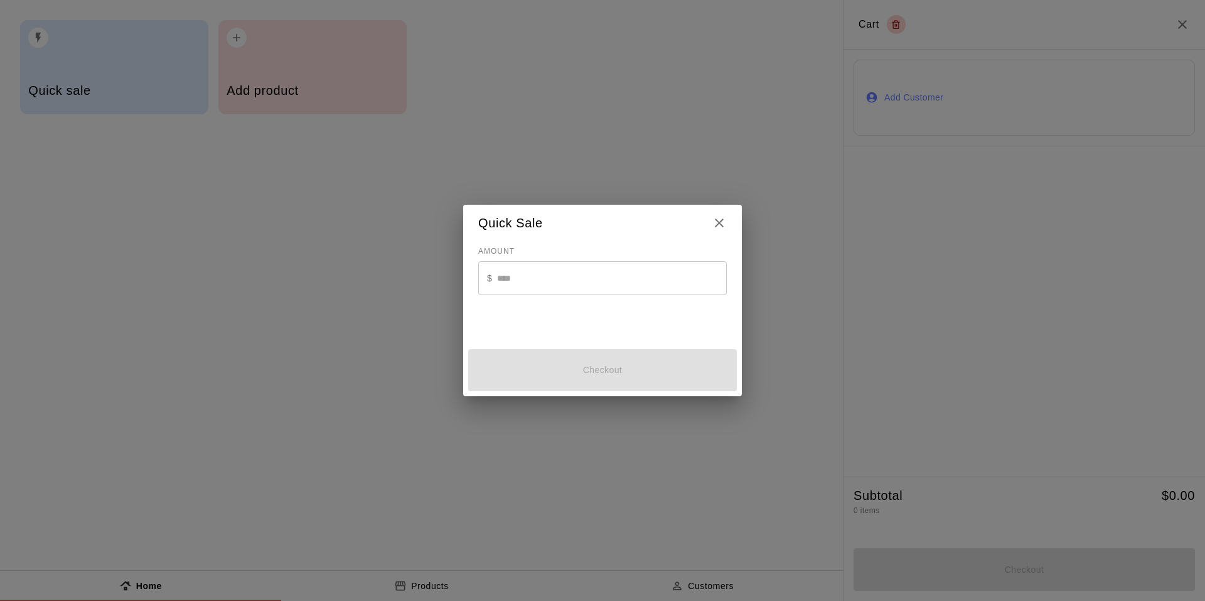
click at [532, 287] on input "text" at bounding box center [612, 277] width 230 height 33
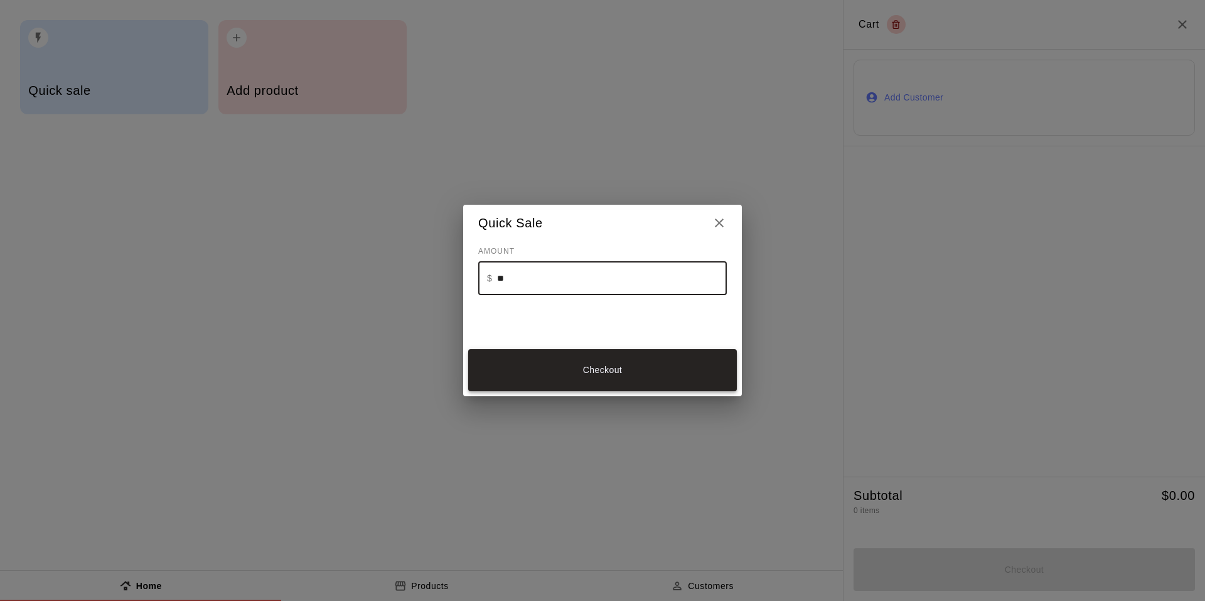
type input "**"
click at [555, 369] on button "Checkout" at bounding box center [602, 370] width 269 height 42
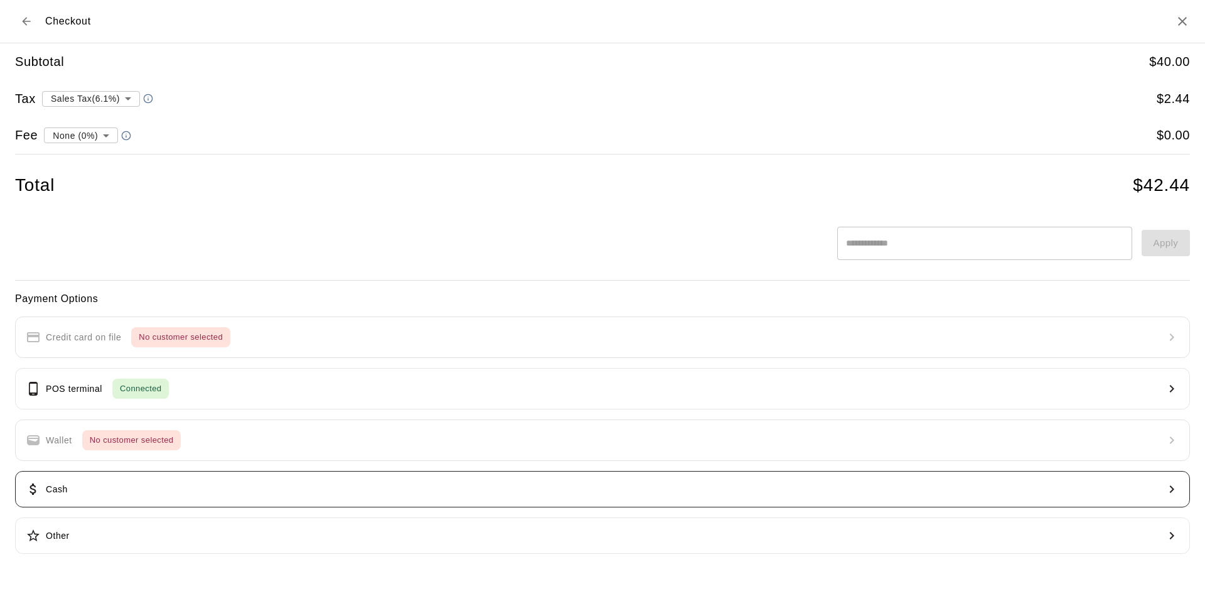
click at [104, 486] on button "Cash" at bounding box center [602, 489] width 1175 height 36
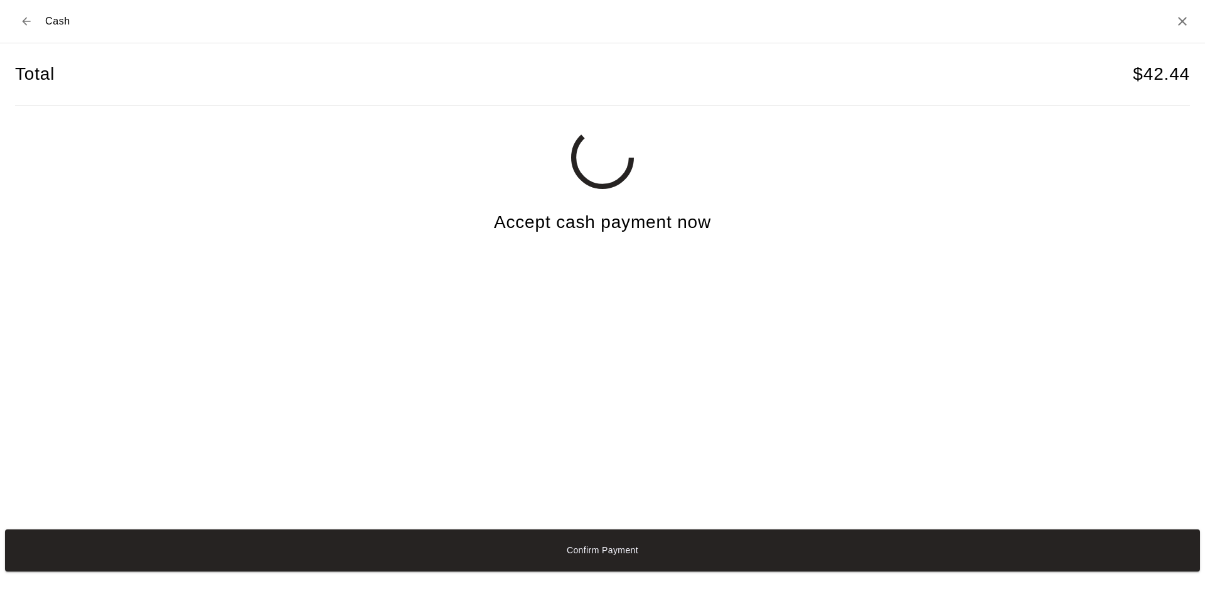
click at [795, 544] on button "Confirm Payment" at bounding box center [602, 550] width 1195 height 42
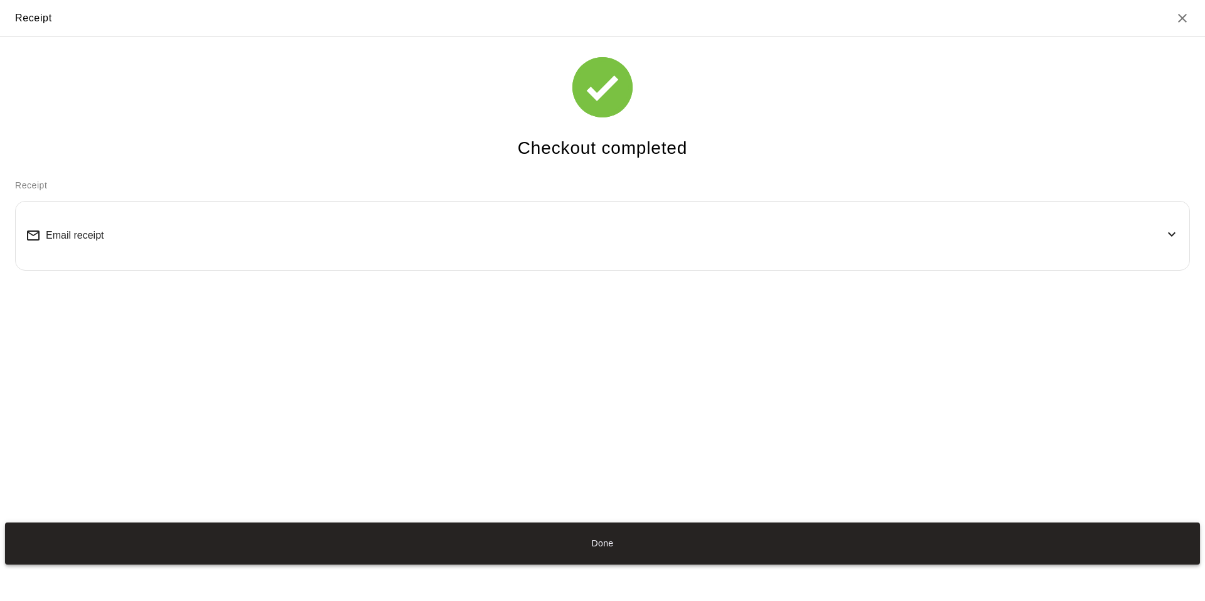
click at [536, 536] on button "Done" at bounding box center [602, 543] width 1195 height 42
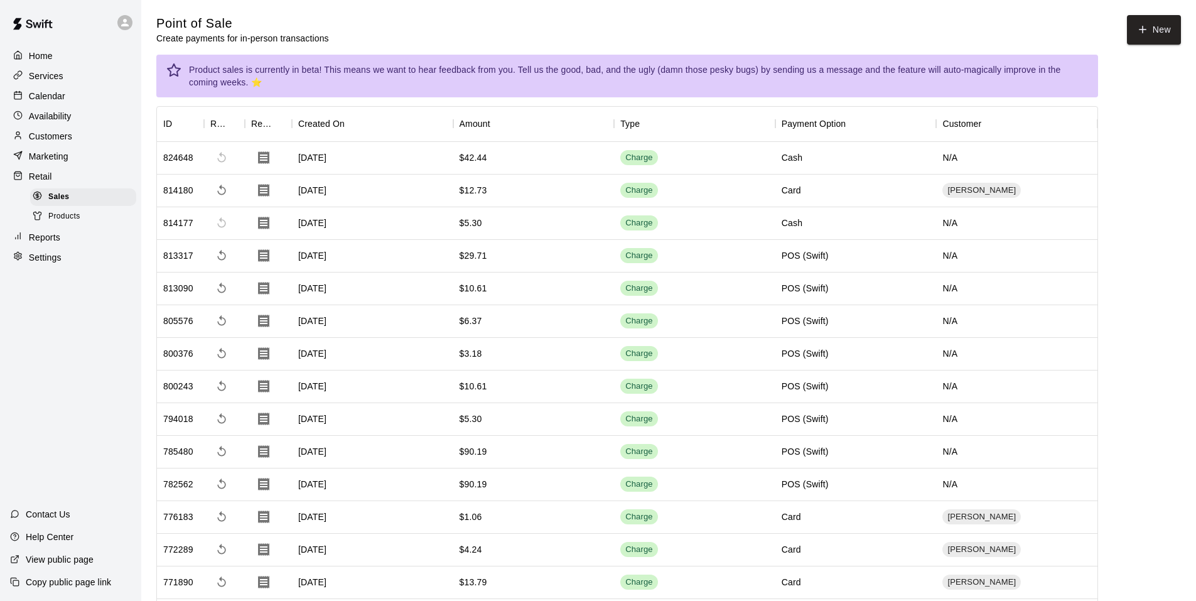
click at [53, 95] on p "Calendar" at bounding box center [47, 96] width 36 height 13
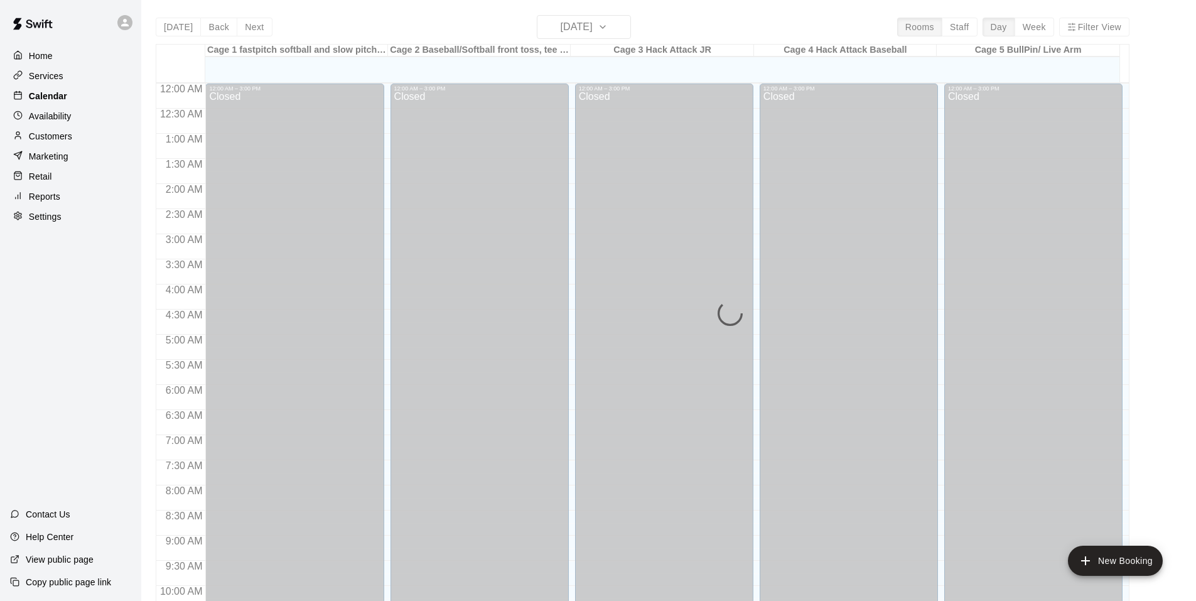
scroll to position [636, 0]
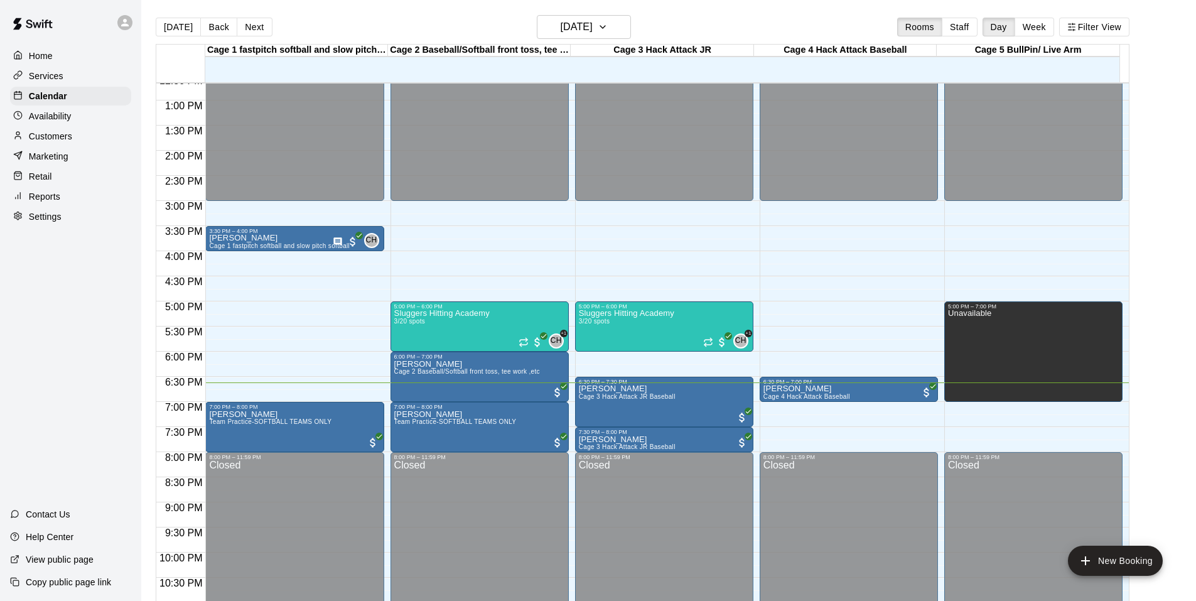
click at [48, 344] on div "Home Services Calendar Availability Customers Marketing Retail Reports Settings…" at bounding box center [70, 300] width 141 height 601
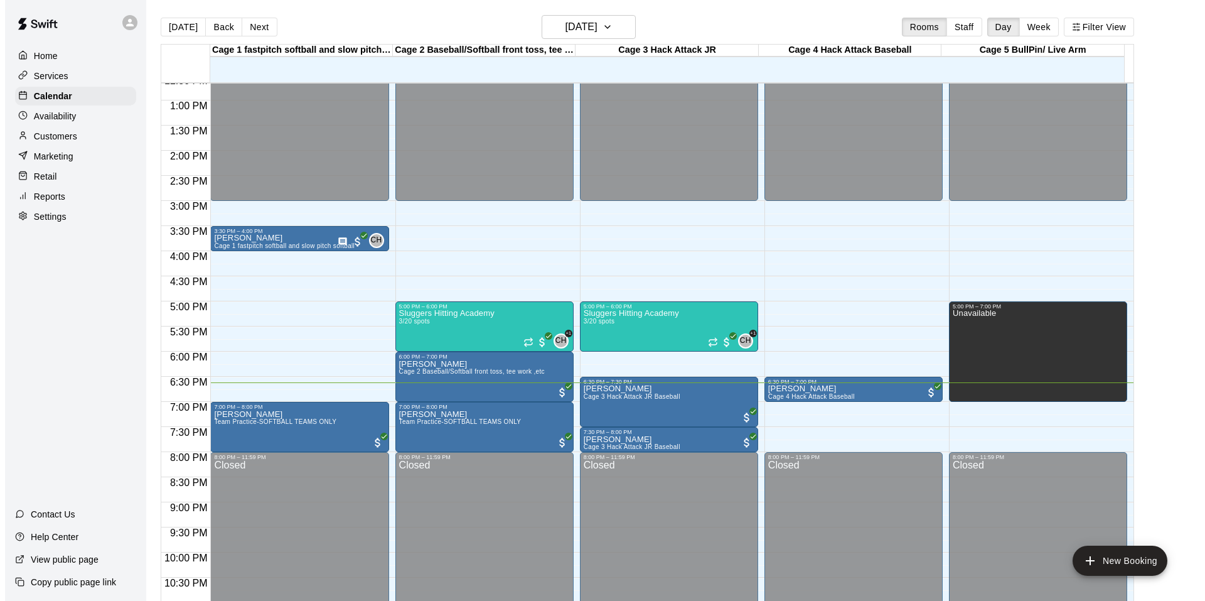
scroll to position [674, 0]
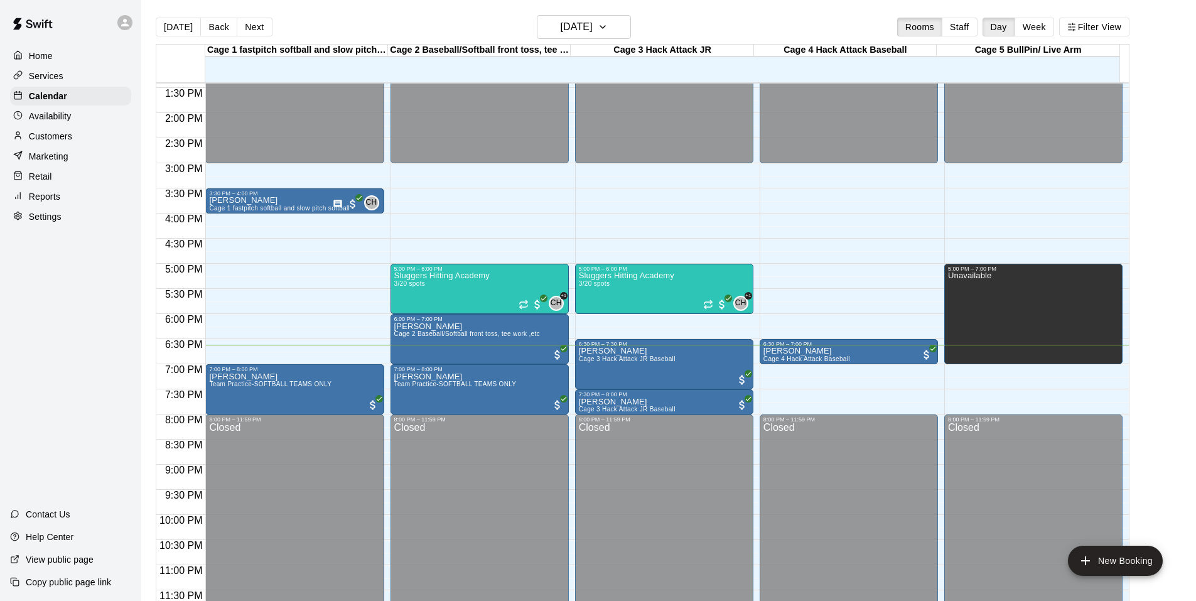
click at [71, 289] on div "Home Services Calendar Availability Customers Marketing Retail Reports Settings…" at bounding box center [70, 300] width 141 height 601
click at [817, 356] on span "Cage 4 Hack Attack Baseball" at bounding box center [806, 358] width 87 height 7
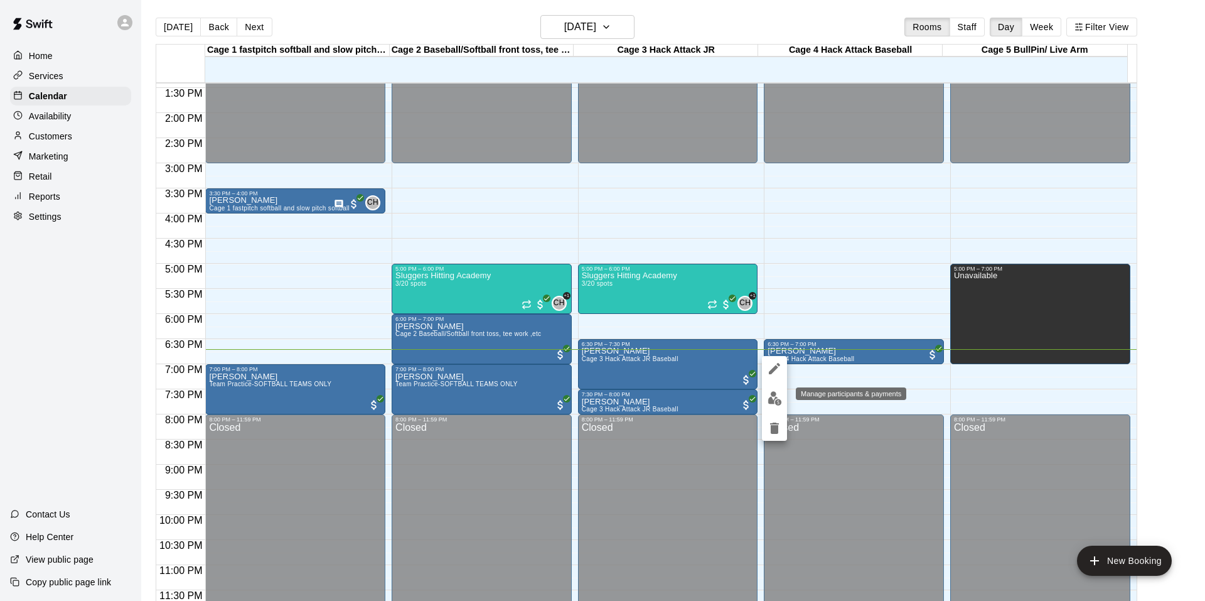
click at [779, 400] on img "edit" at bounding box center [775, 398] width 14 height 14
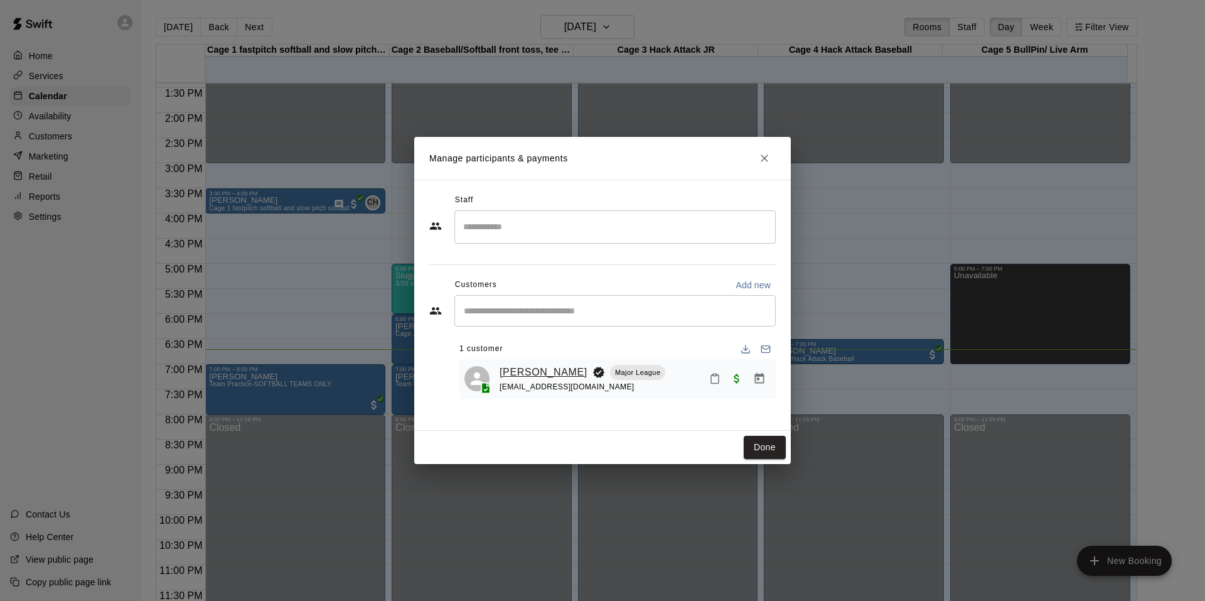
click at [527, 366] on link "[PERSON_NAME]" at bounding box center [544, 372] width 88 height 16
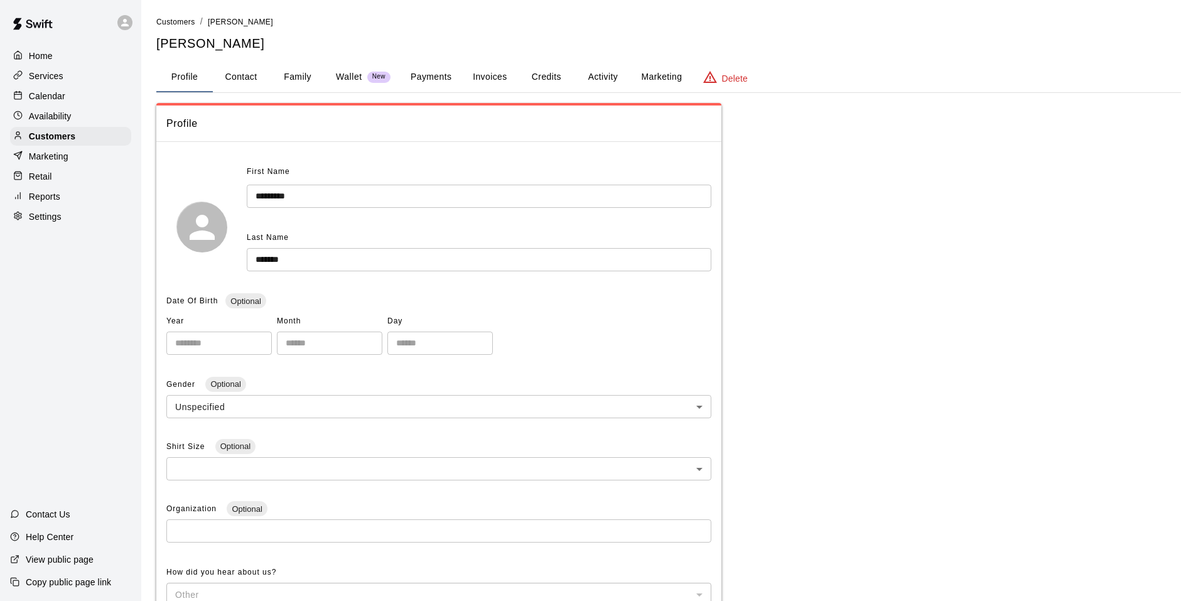
click at [412, 82] on button "Payments" at bounding box center [431, 77] width 61 height 30
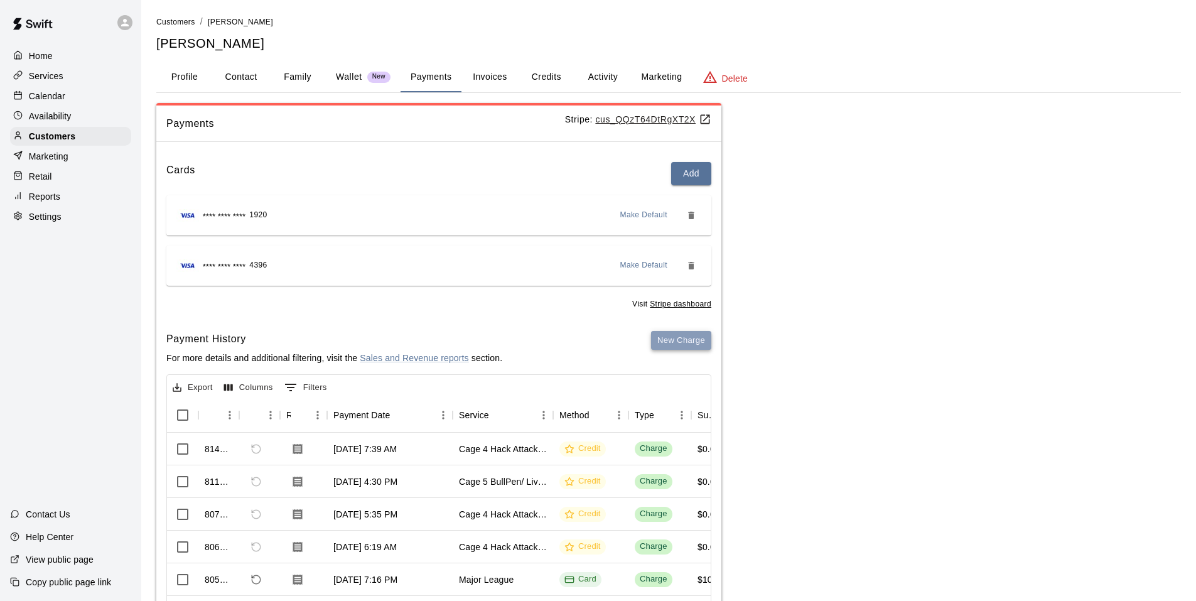
click at [691, 344] on button "New Charge" at bounding box center [681, 340] width 60 height 19
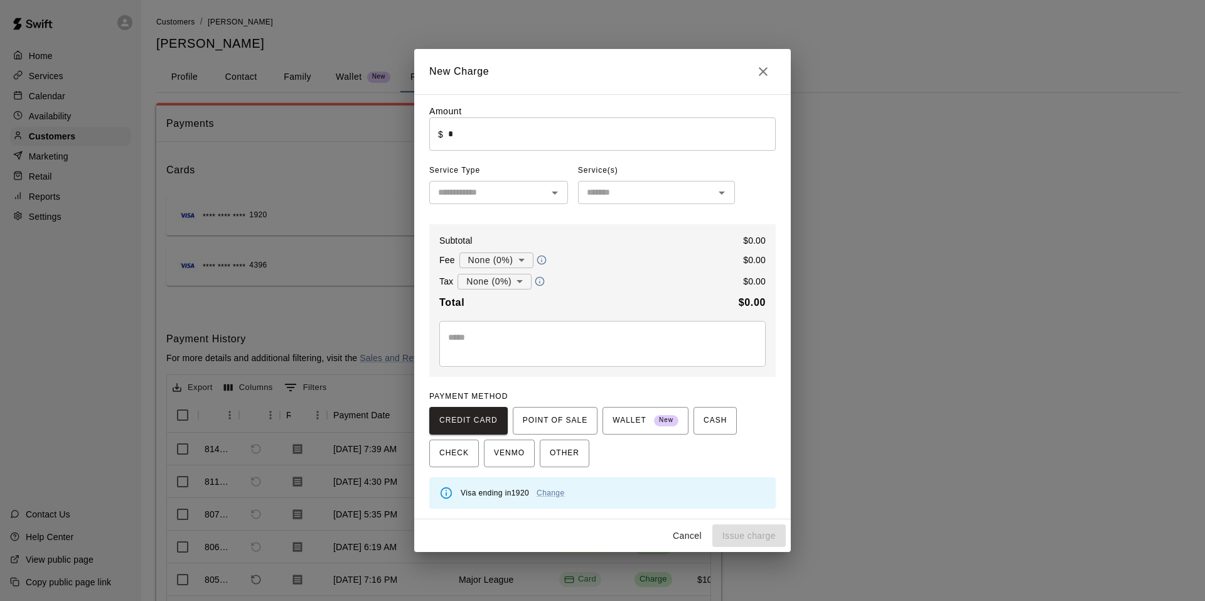
click at [505, 168] on span "Service Type" at bounding box center [498, 171] width 139 height 20
click at [505, 161] on div "Amount ​ $ * ​ Service Type ​ Service(s) ​ Subtotal $ 0.00 Fee None (0%) * ​ $ …" at bounding box center [602, 307] width 347 height 404
click at [505, 151] on input "*" at bounding box center [612, 133] width 328 height 33
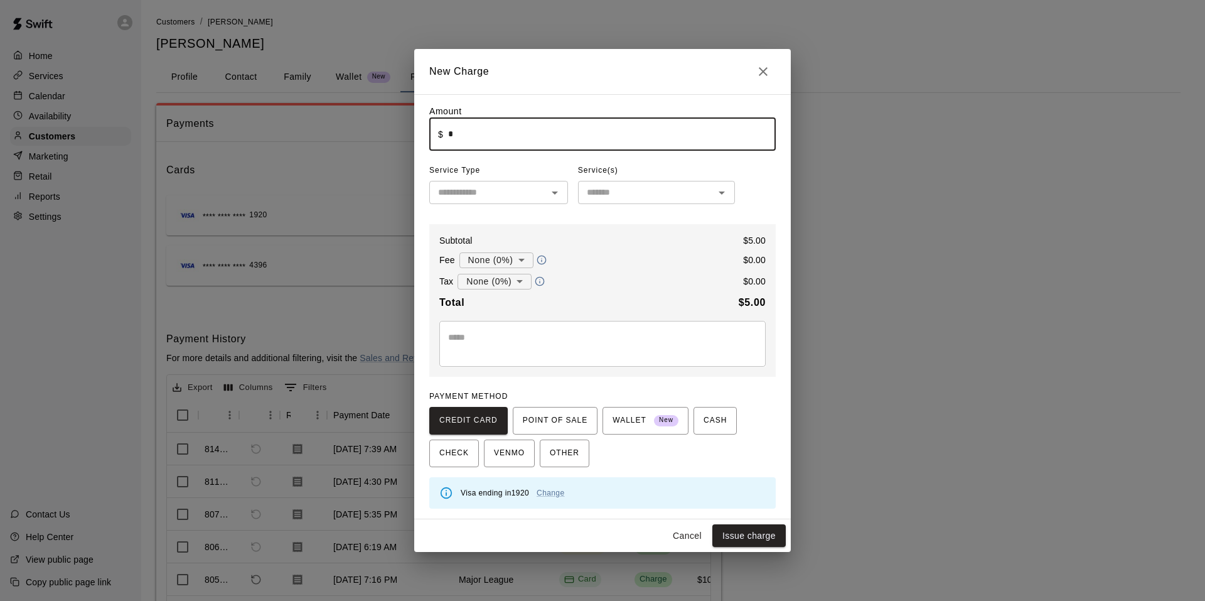
type input "****"
click at [453, 197] on input "text" at bounding box center [488, 193] width 110 height 16
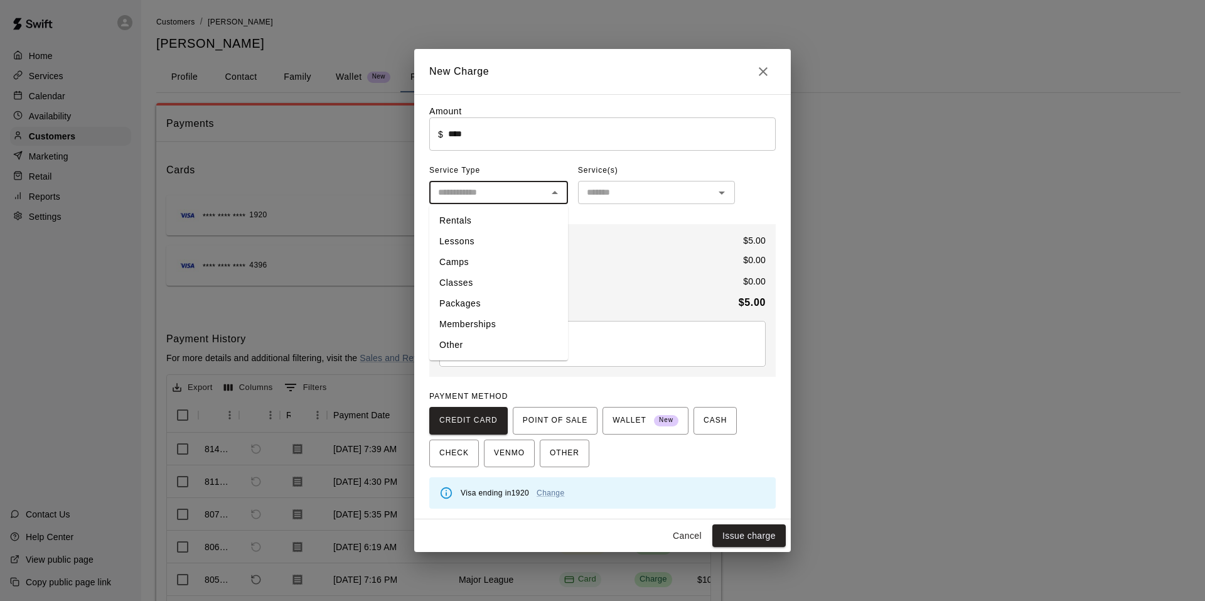
click at [448, 348] on li "Other" at bounding box center [498, 345] width 139 height 21
type input "*****"
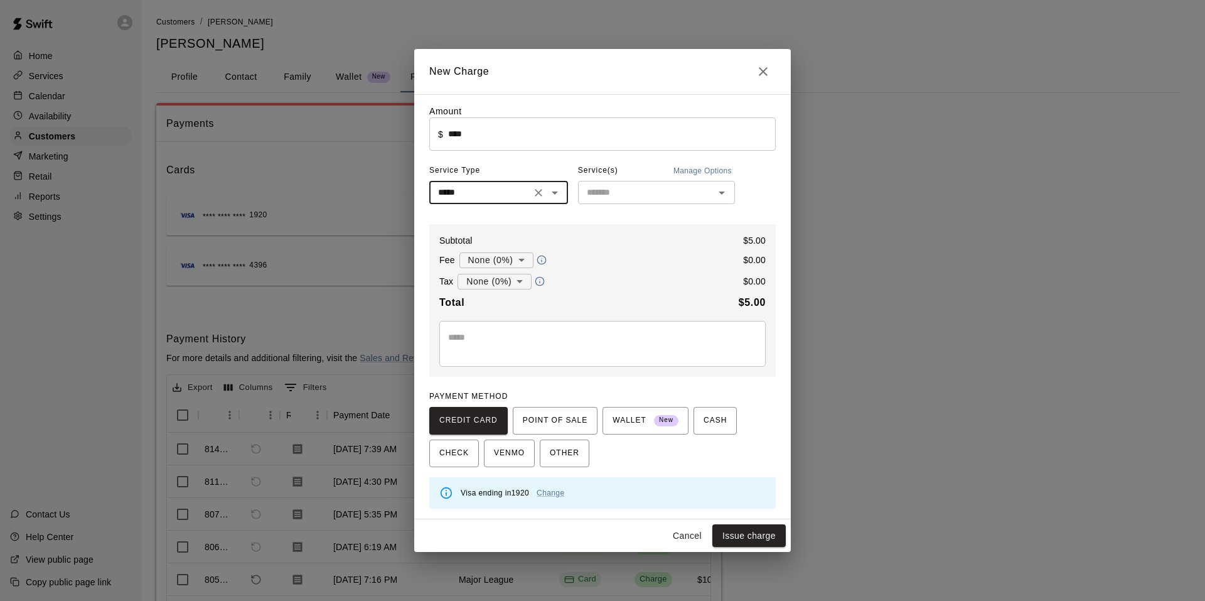
click at [610, 193] on input "text" at bounding box center [646, 193] width 129 height 16
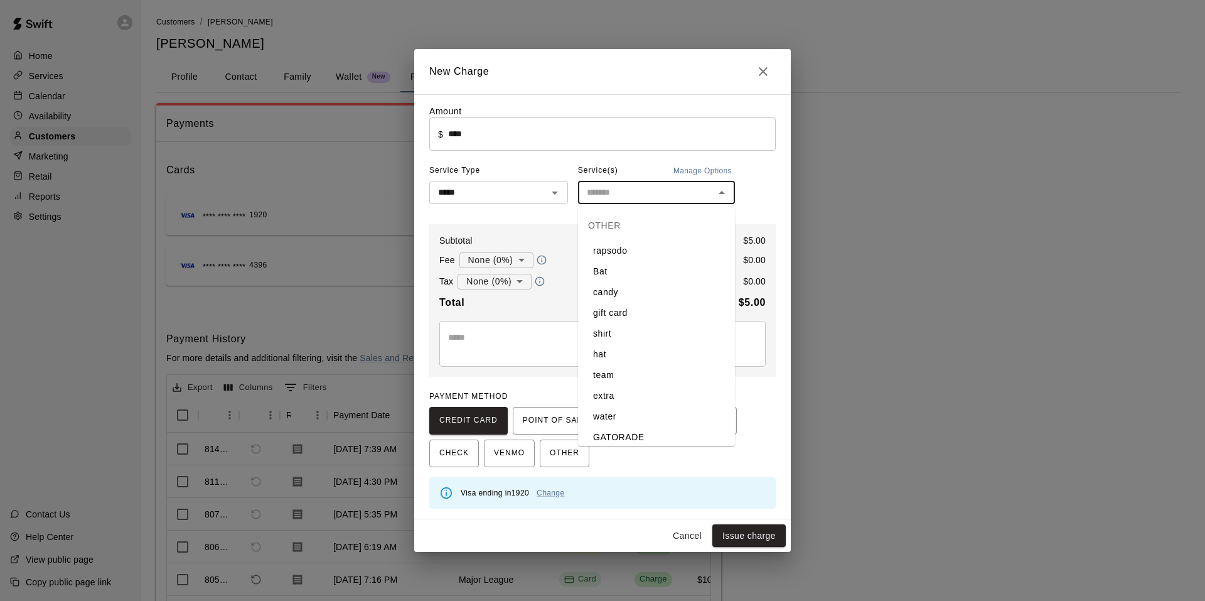
click at [622, 290] on li "candy" at bounding box center [656, 292] width 157 height 21
type input "*****"
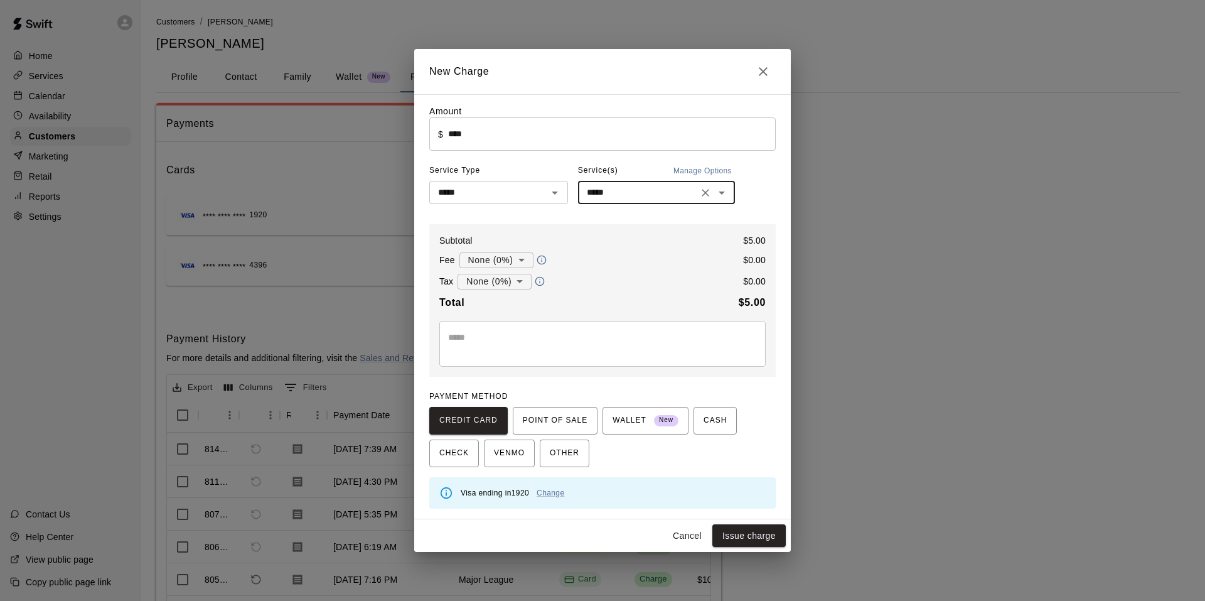
click at [507, 287] on body "Home Services Calendar Availability Customers Marketing Retail Reports Settings…" at bounding box center [602, 342] width 1205 height 684
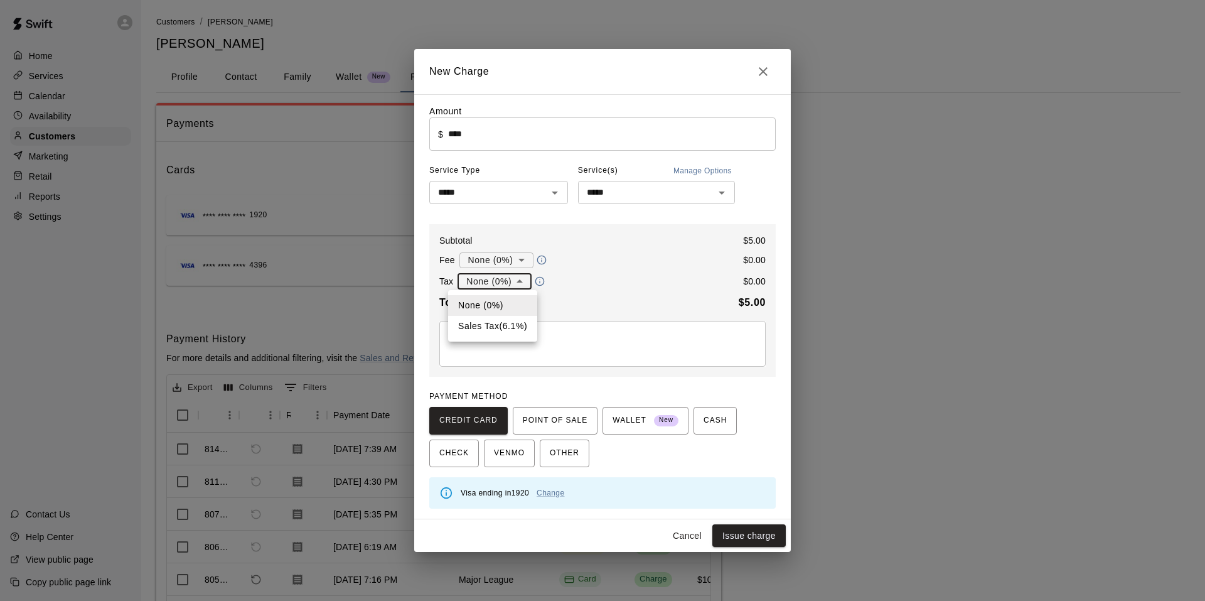
click at [505, 326] on li "Sales Tax ( 6.1 %)" at bounding box center [492, 326] width 89 height 21
type input "**********"
click at [768, 545] on button "Issue charge" at bounding box center [749, 535] width 73 height 23
type input "*"
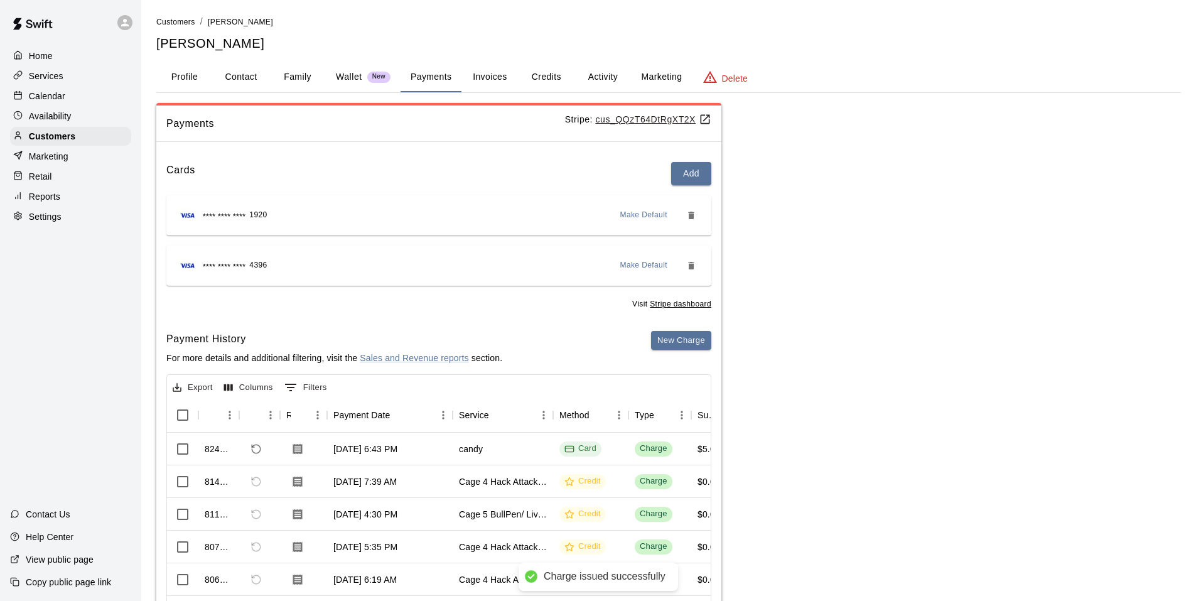
click at [36, 94] on p "Calendar" at bounding box center [47, 96] width 36 height 13
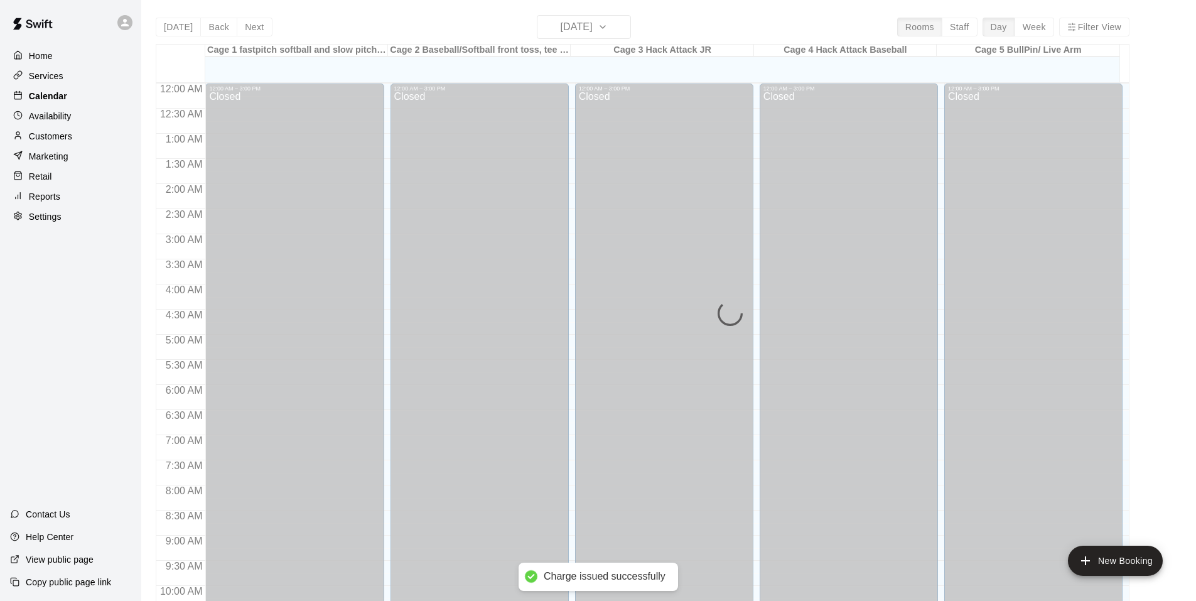
scroll to position [636, 0]
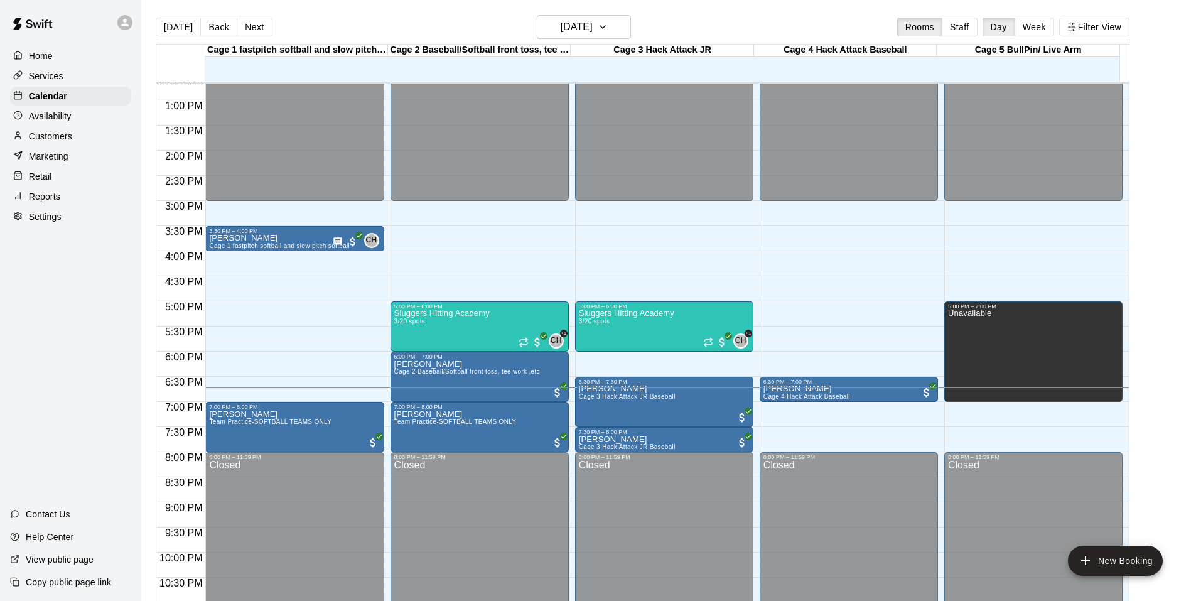
click at [67, 212] on div "Home Services Calendar Availability Customers Marketing Retail Reports Settings" at bounding box center [70, 136] width 141 height 182
click at [62, 215] on div "Settings" at bounding box center [70, 216] width 121 height 19
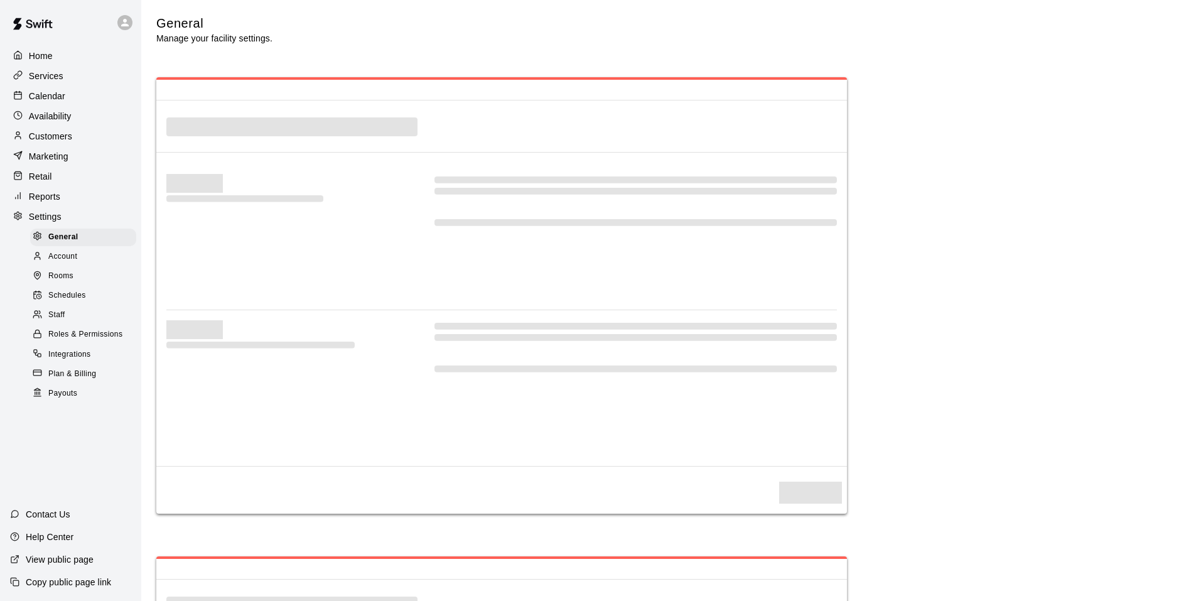
select select "**"
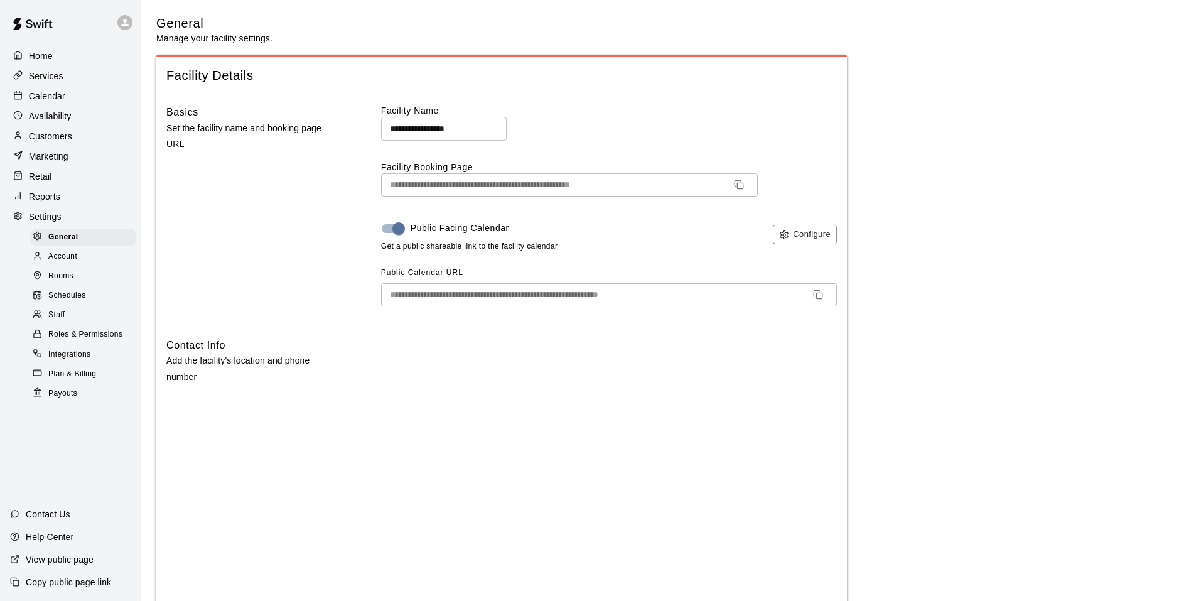
click at [67, 186] on div "Retail" at bounding box center [70, 176] width 121 height 19
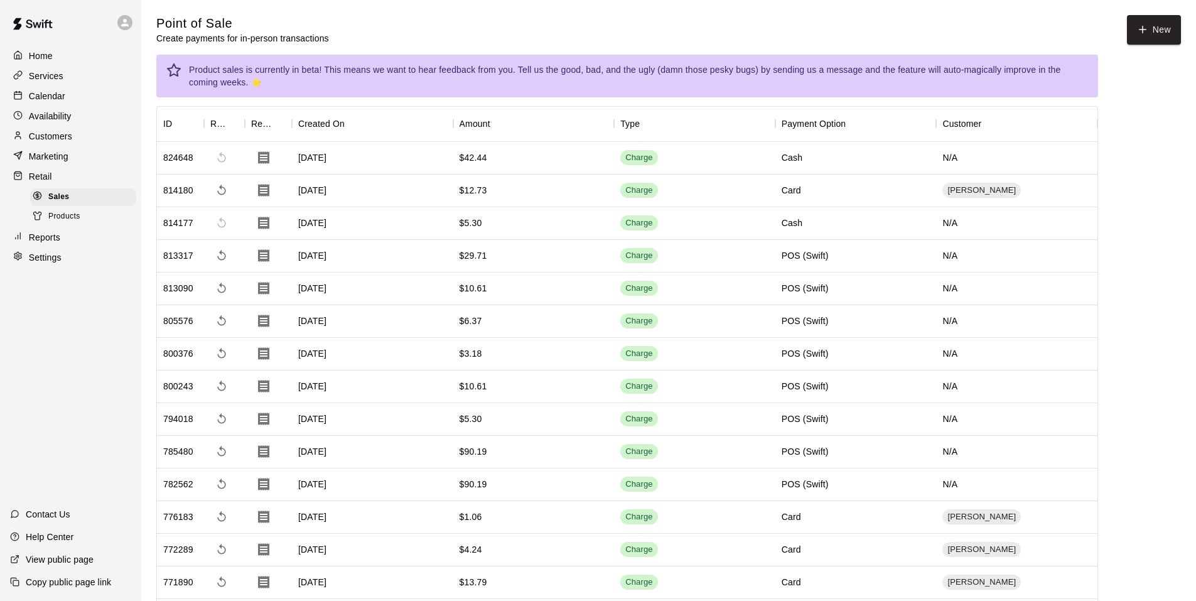
click at [101, 95] on div "Calendar" at bounding box center [70, 96] width 121 height 19
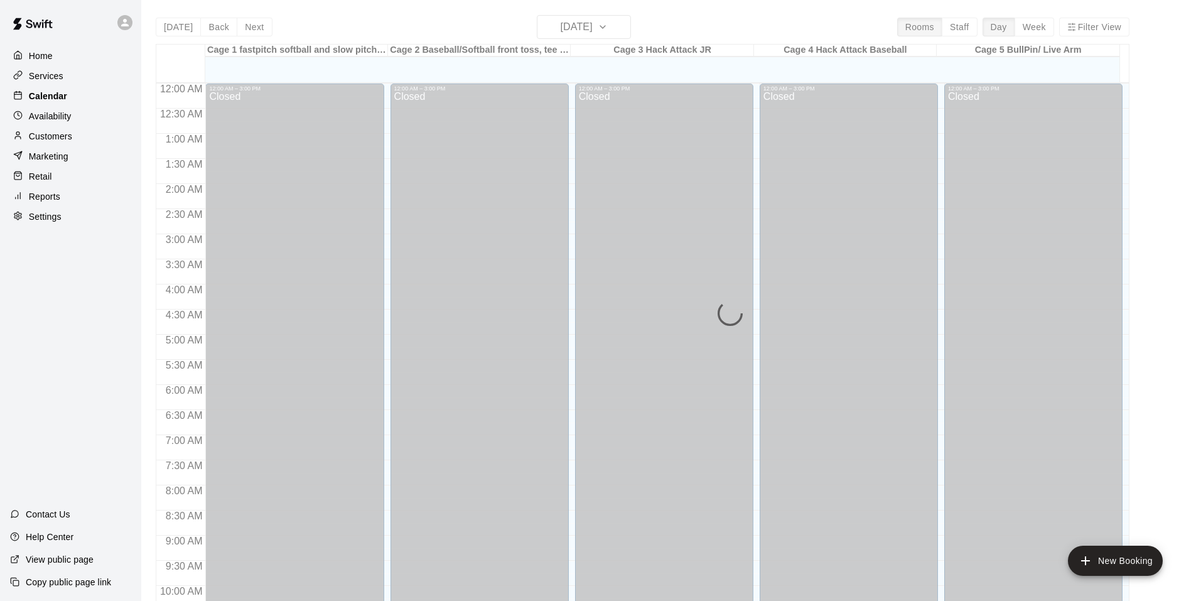
scroll to position [636, 0]
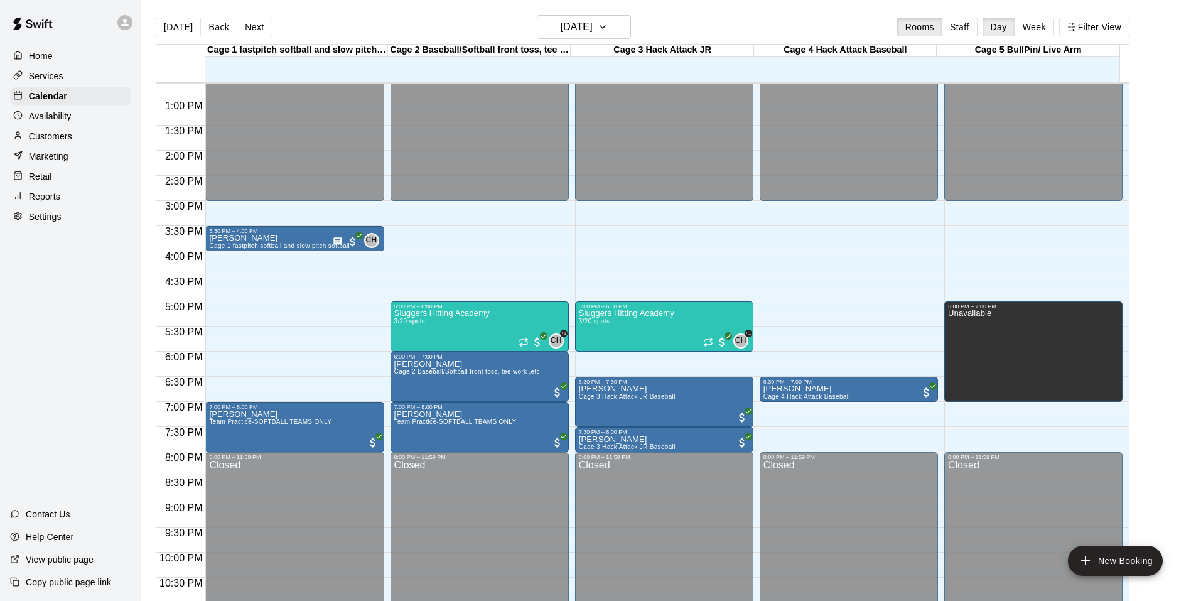
click at [142, 286] on main "[DATE] Back [DATE][DATE] Rooms Staff Day Week Filter View Cage 1 fastpitch soft…" at bounding box center [668, 310] width 1055 height 621
click at [1020, 350] on div "Unavailable" at bounding box center [1033, 610] width 171 height 601
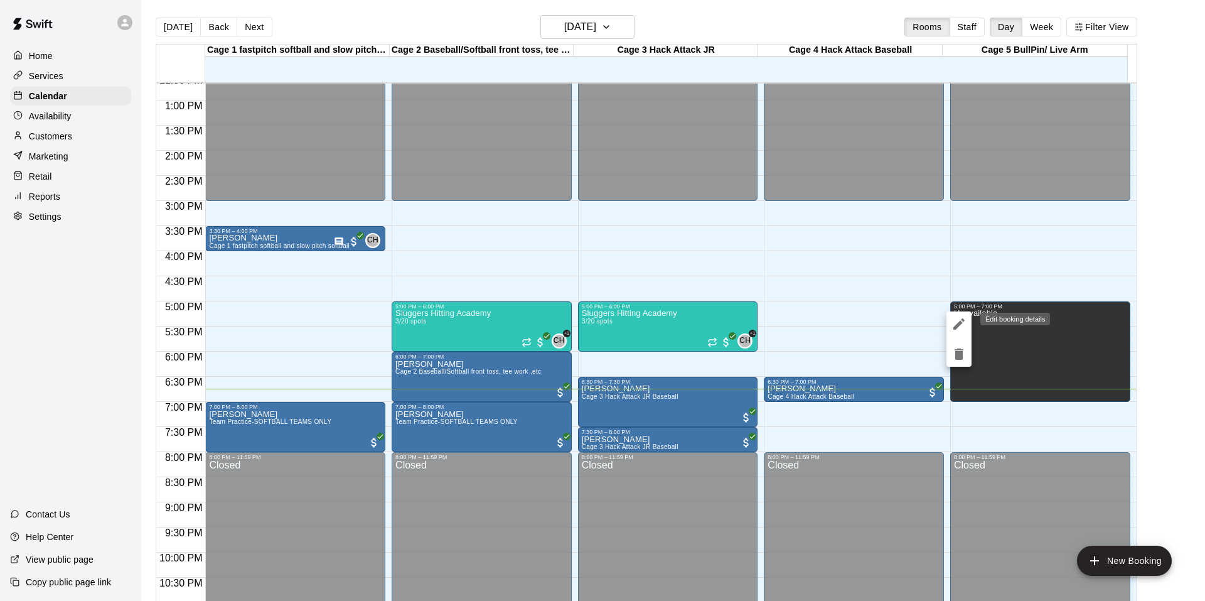
click at [960, 329] on icon "edit" at bounding box center [959, 323] width 15 height 15
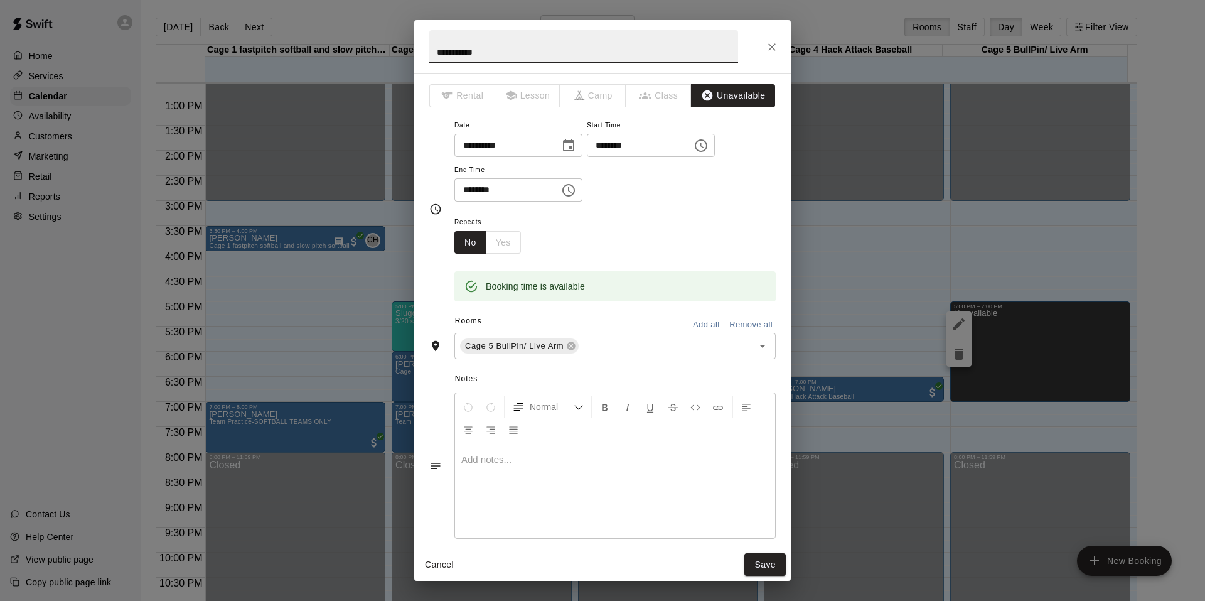
click at [760, 44] on div "**********" at bounding box center [602, 46] width 377 height 53
click at [691, 87] on button "Unavailable" at bounding box center [733, 95] width 84 height 23
click at [703, 97] on icon "button" at bounding box center [708, 95] width 11 height 11
click at [475, 97] on span "Rental" at bounding box center [462, 95] width 66 height 23
click at [763, 48] on button "Close" at bounding box center [772, 47] width 23 height 23
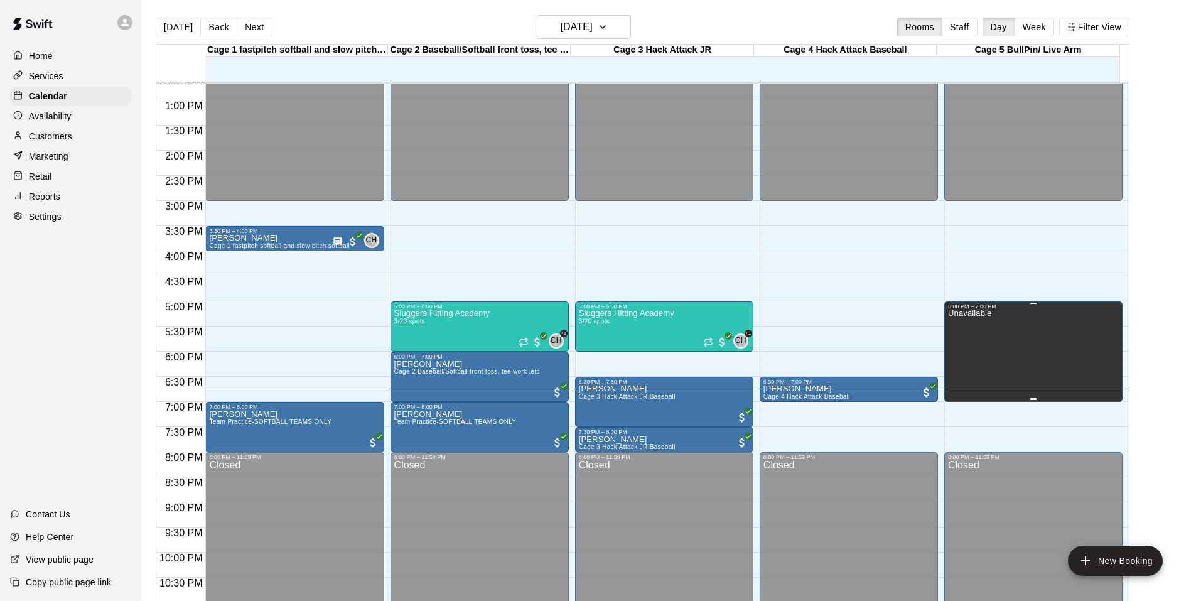
click at [1008, 348] on div "Unavailable" at bounding box center [1033, 610] width 171 height 601
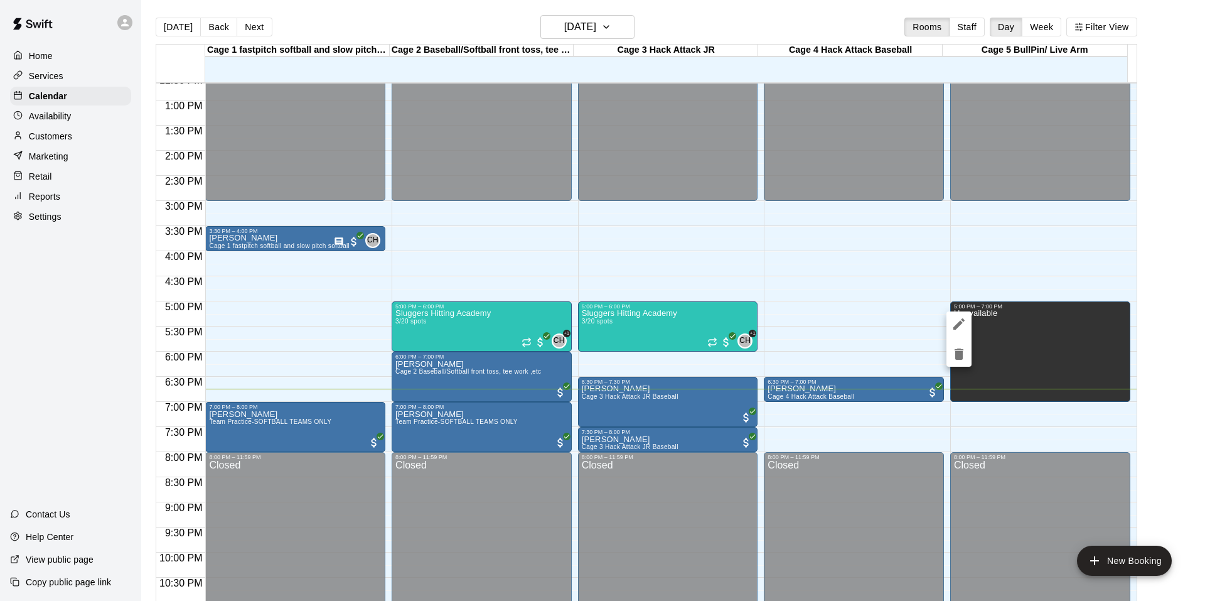
click at [954, 357] on icon "delete" at bounding box center [959, 354] width 15 height 15
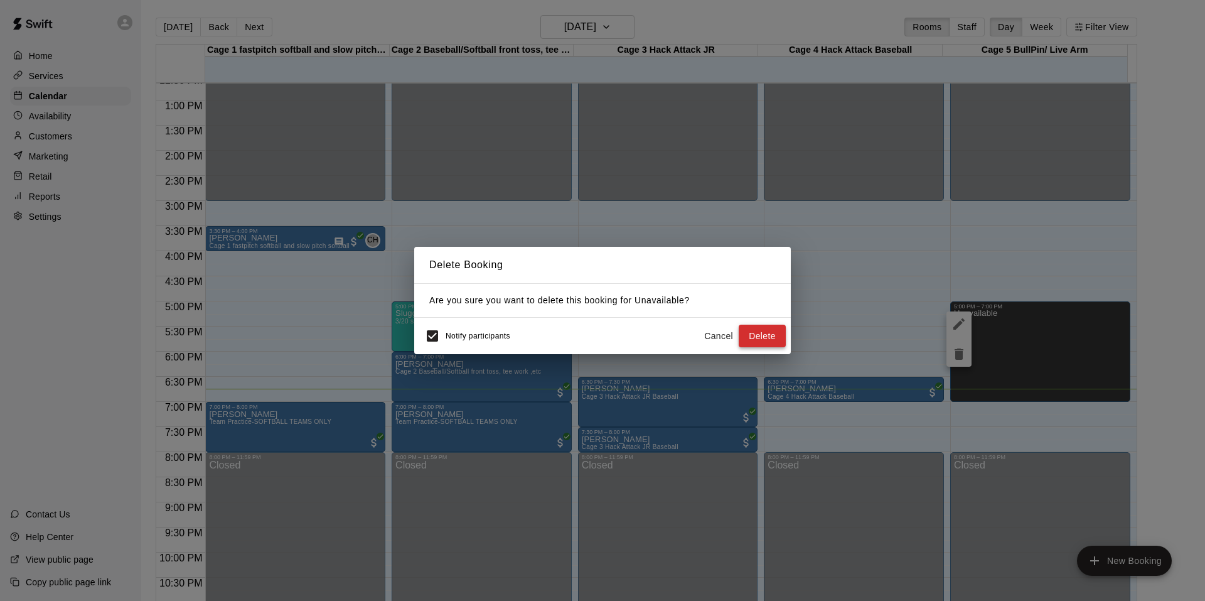
click at [748, 326] on button "Delete" at bounding box center [762, 336] width 47 height 23
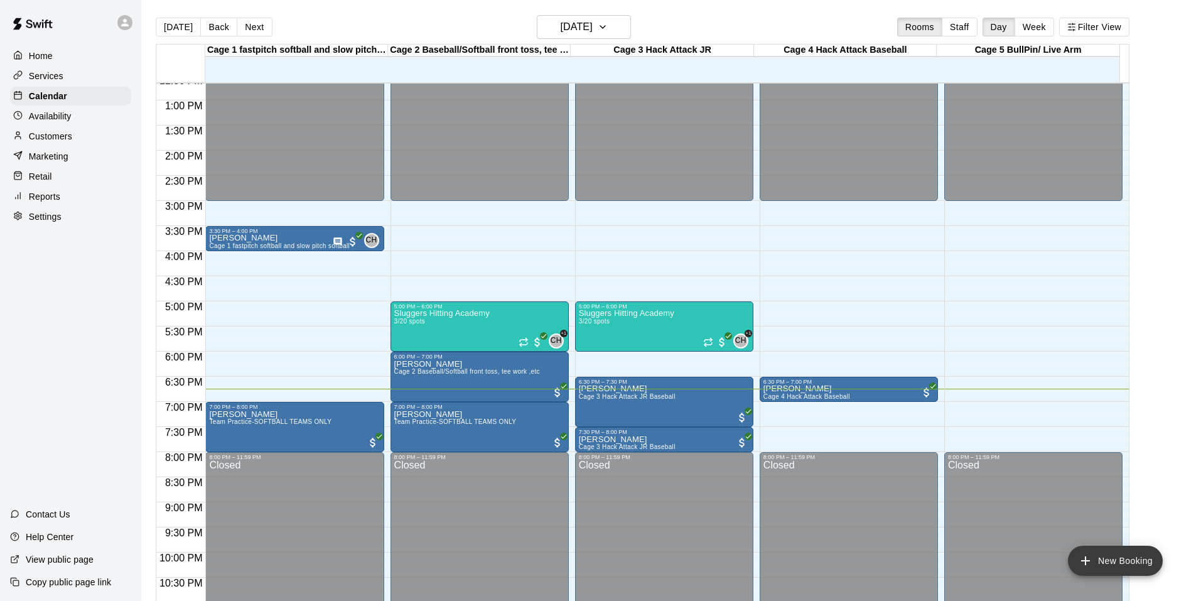
click at [1133, 564] on button "New Booking" at bounding box center [1115, 561] width 95 height 30
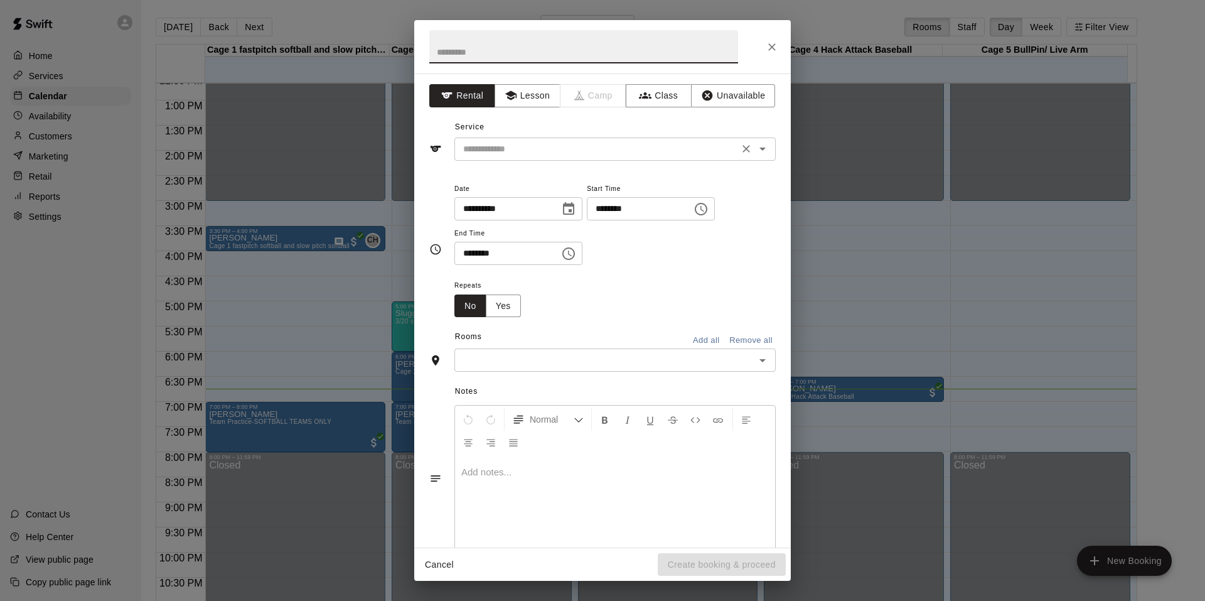
click at [556, 153] on input "text" at bounding box center [596, 149] width 277 height 16
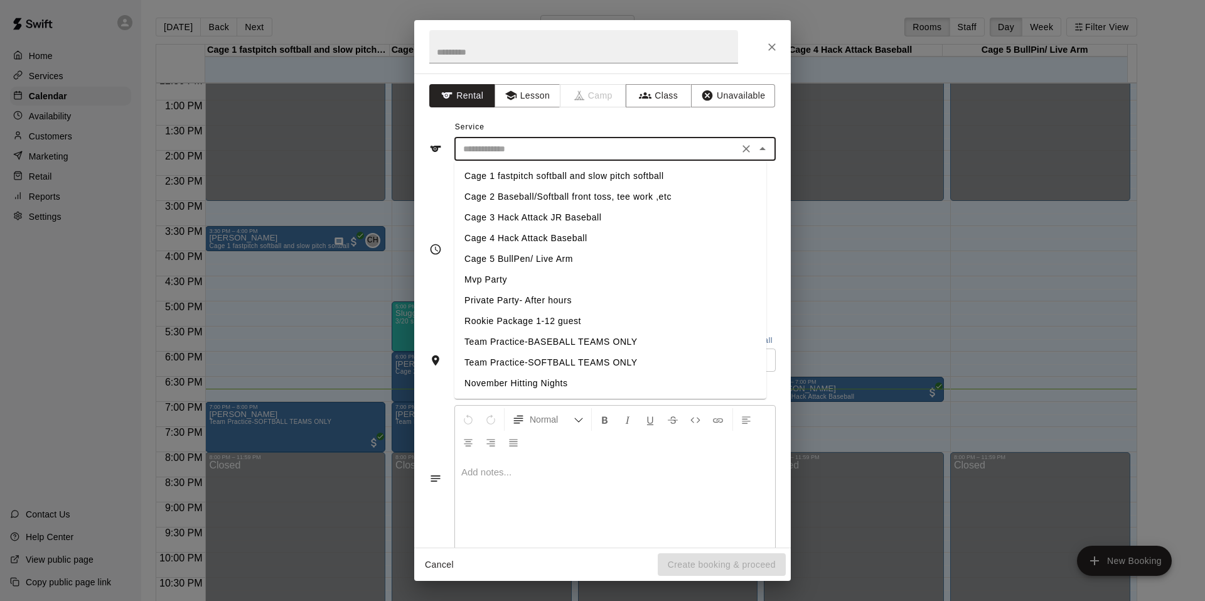
click at [528, 264] on li "Cage 5 BullPen/ Live Arm" at bounding box center [611, 259] width 312 height 21
type input "**********"
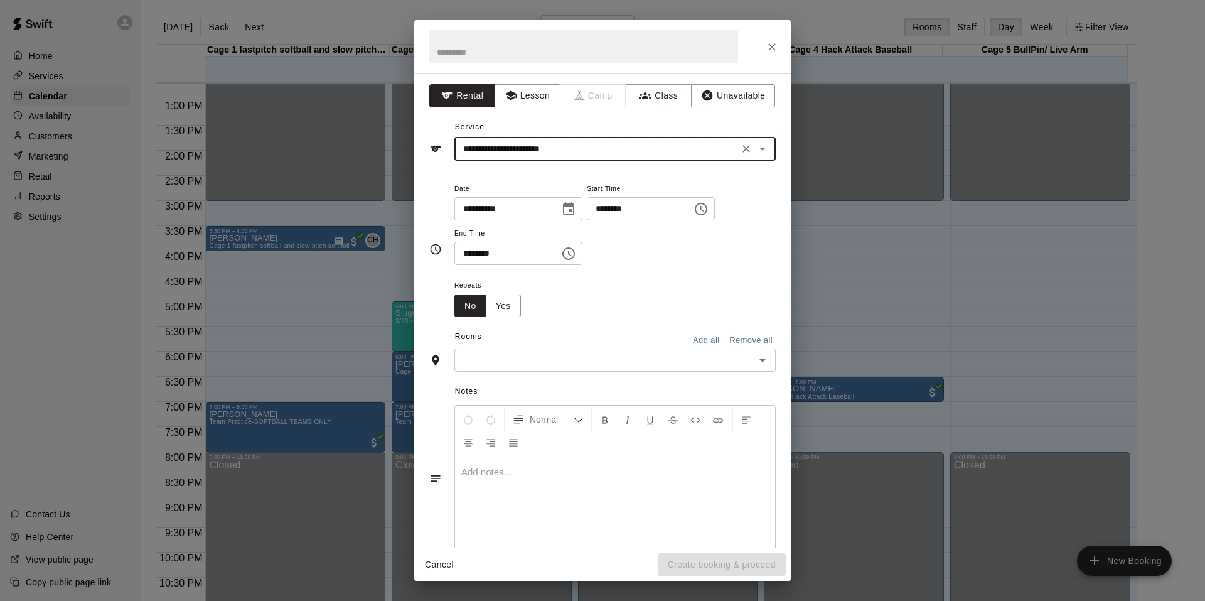
click at [540, 361] on input "text" at bounding box center [604, 360] width 293 height 16
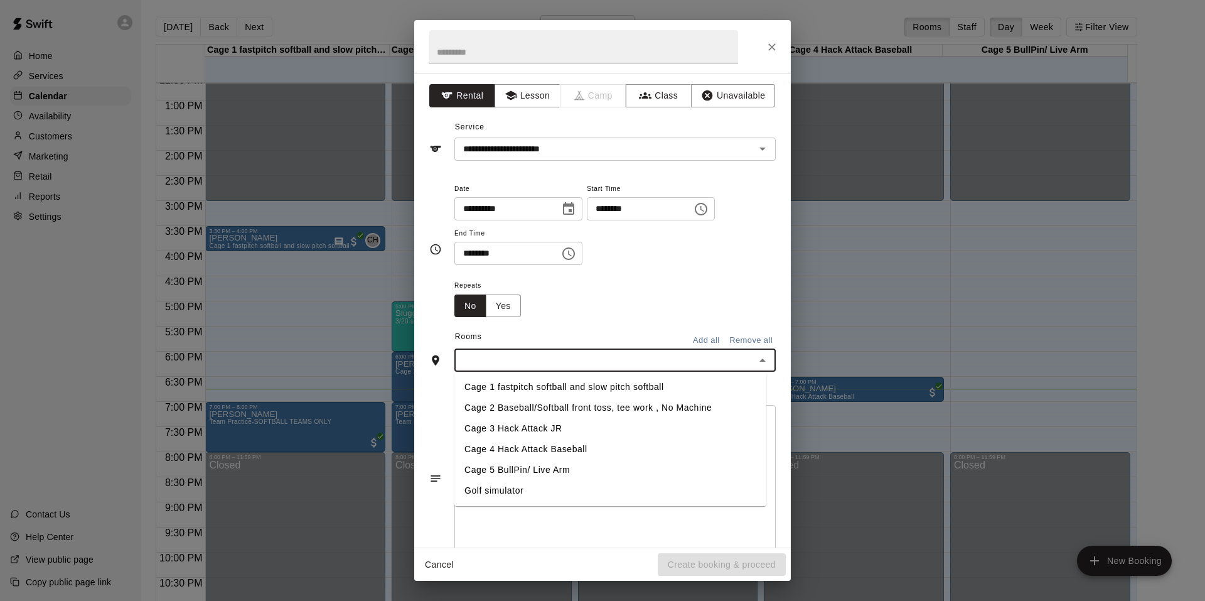
click at [509, 468] on li "Cage 5 BullPin/ Live Arm" at bounding box center [611, 470] width 312 height 21
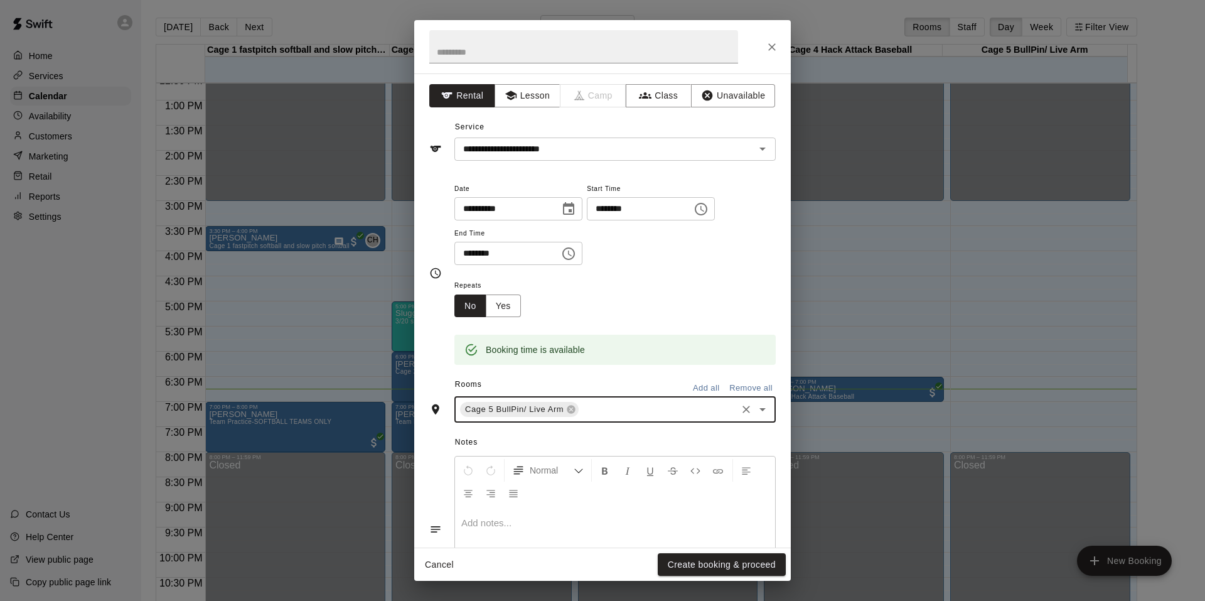
click at [472, 251] on input "********" at bounding box center [503, 253] width 97 height 23
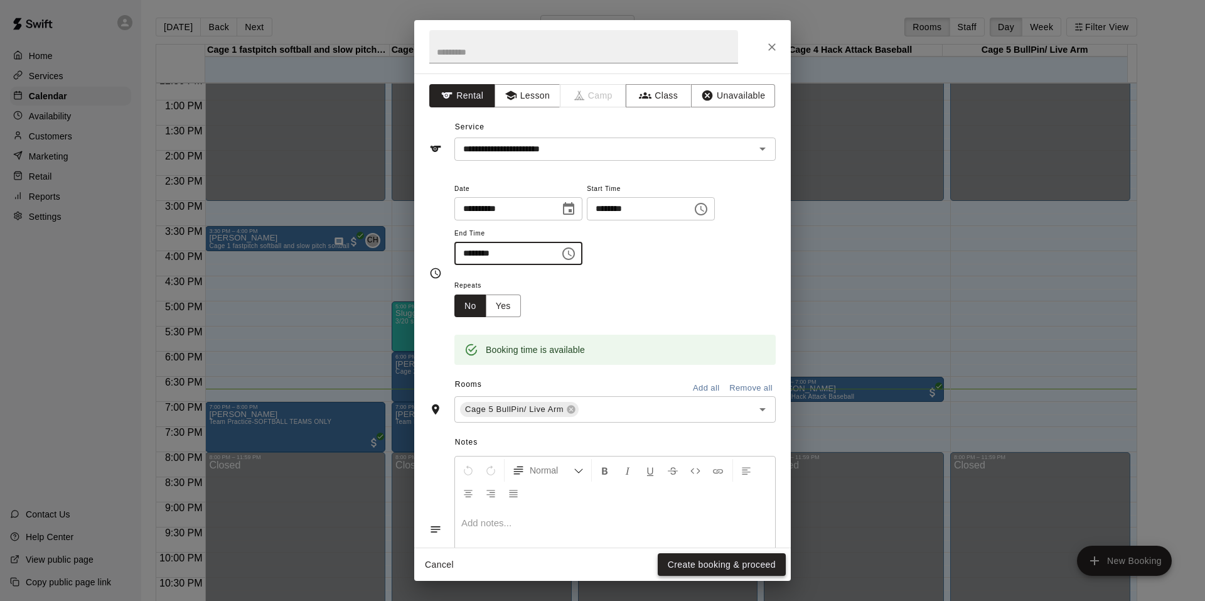
type input "********"
click at [735, 561] on button "Create booking & proceed" at bounding box center [722, 564] width 128 height 23
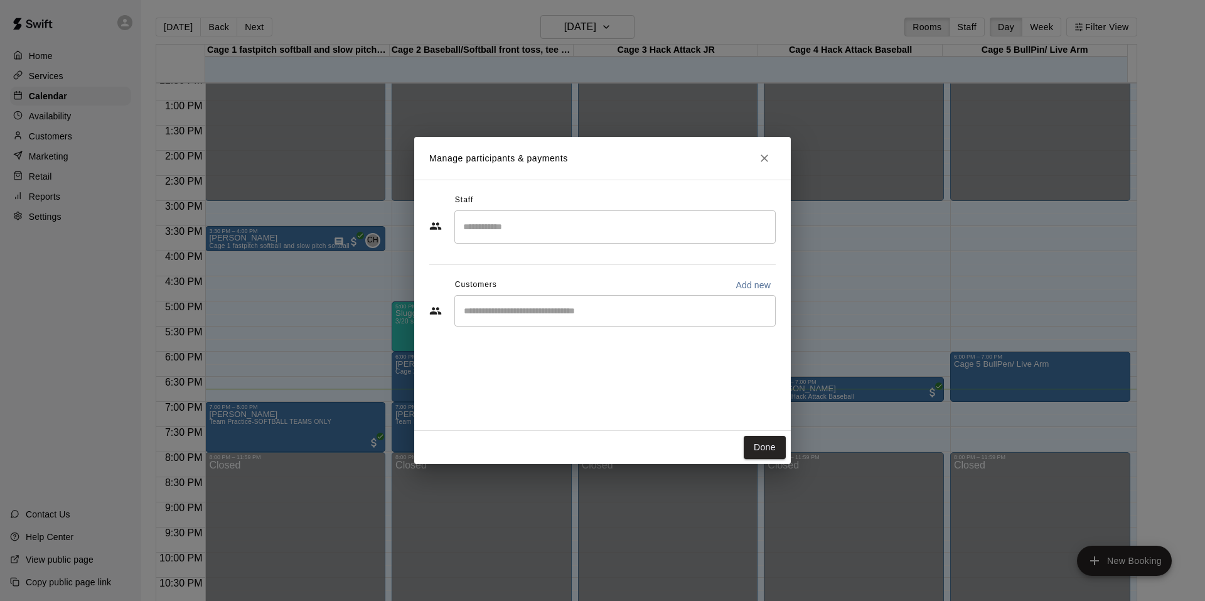
click at [534, 331] on div "Staff ​ Customers Add new ​" at bounding box center [602, 264] width 347 height 149
click at [518, 298] on div "​" at bounding box center [615, 310] width 321 height 31
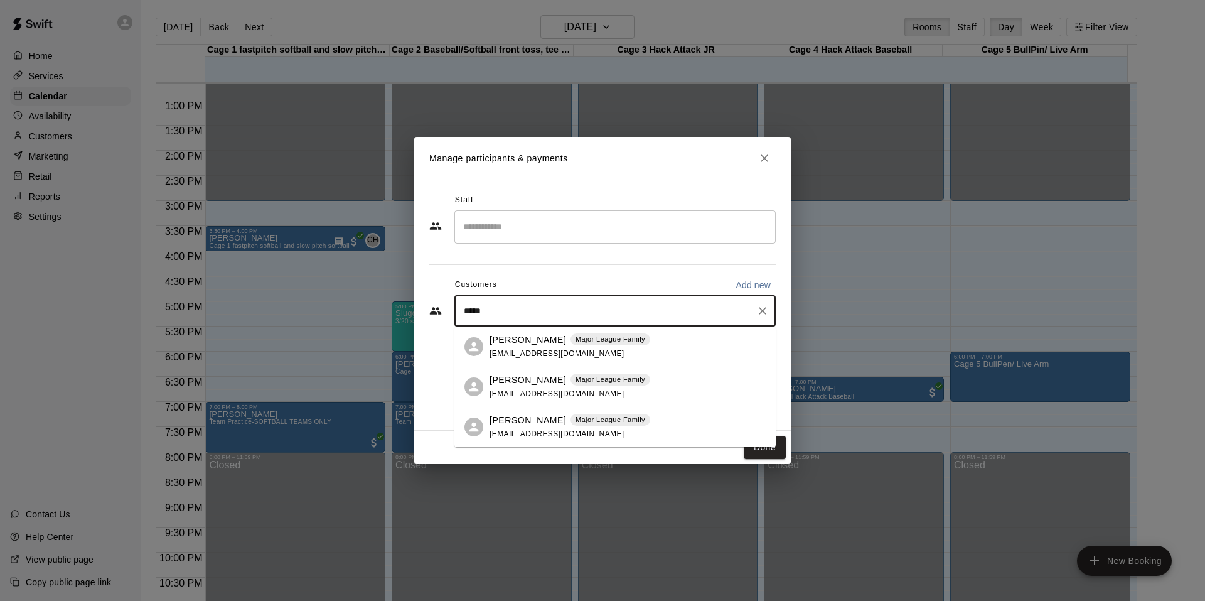
type input "******"
click at [527, 334] on p "[PERSON_NAME]" at bounding box center [528, 339] width 77 height 13
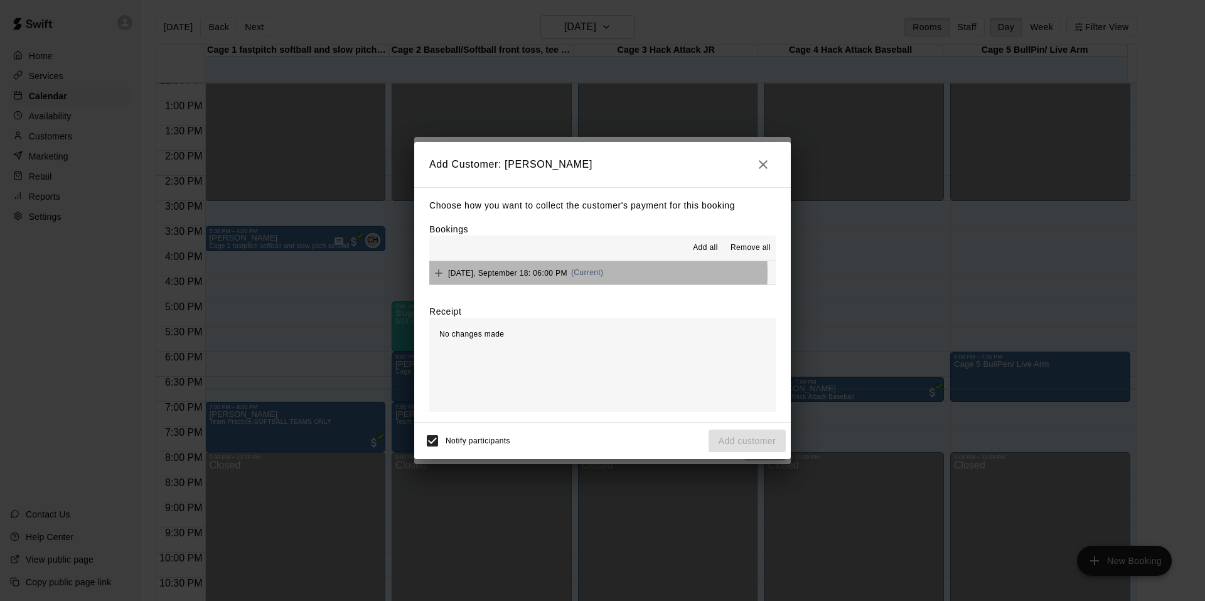
click at [541, 273] on span "[DATE], September 18: 06:00 PM" at bounding box center [507, 272] width 119 height 9
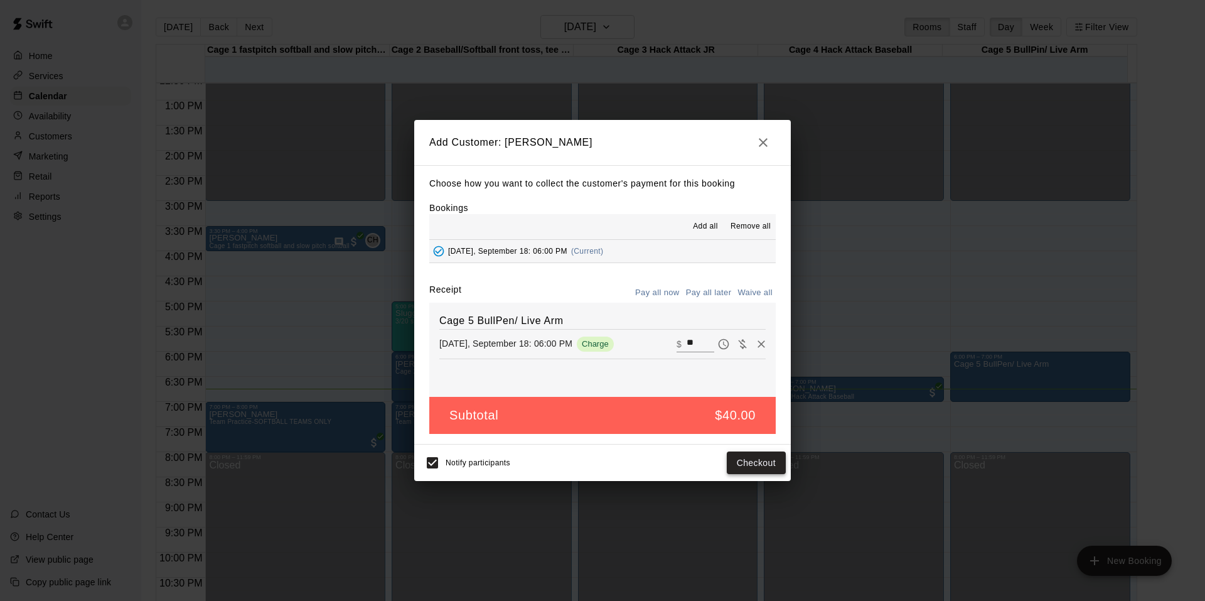
click at [760, 463] on button "Checkout" at bounding box center [756, 462] width 59 height 23
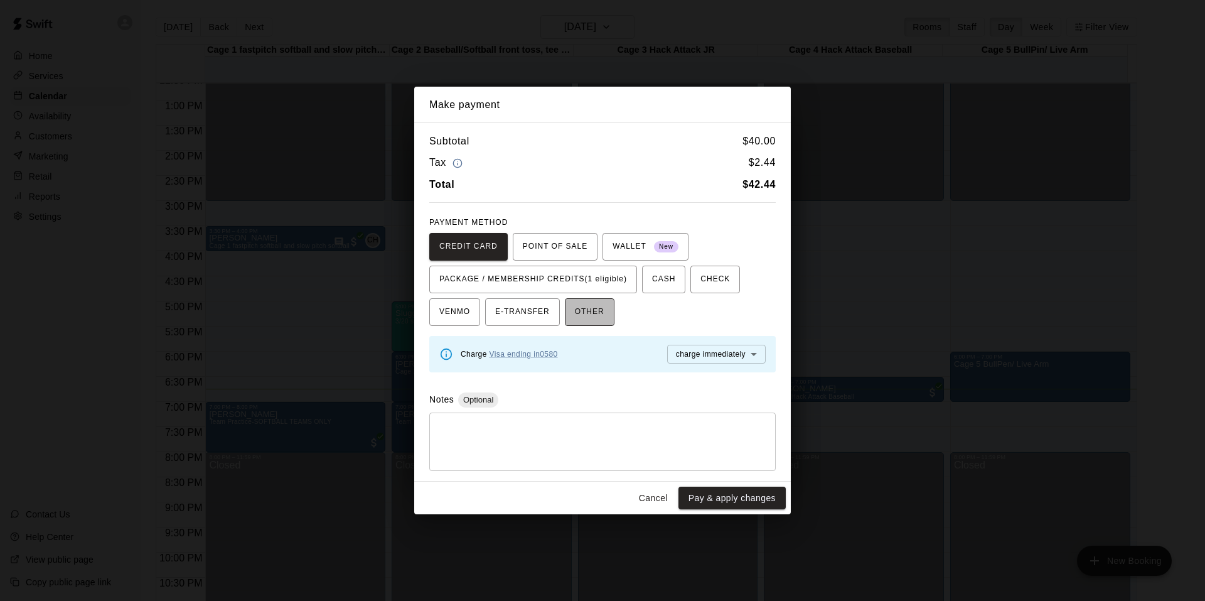
click at [574, 299] on button "OTHER" at bounding box center [590, 312] width 50 height 28
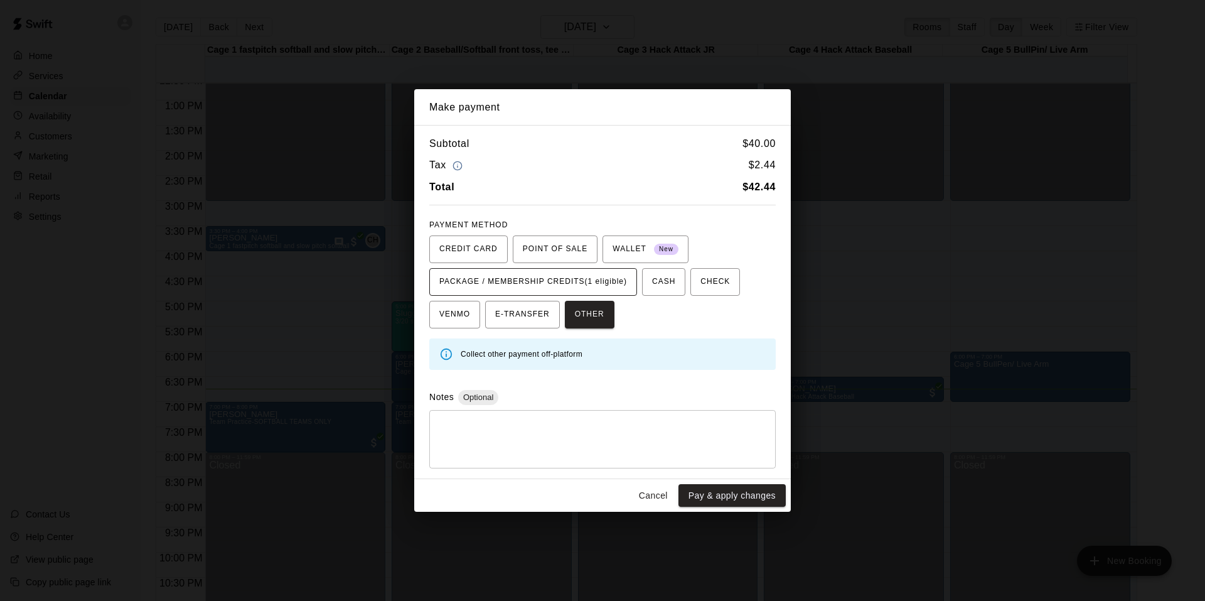
click at [574, 275] on span "PACKAGE / MEMBERSHIP CREDITS (1 eligible)" at bounding box center [533, 282] width 188 height 20
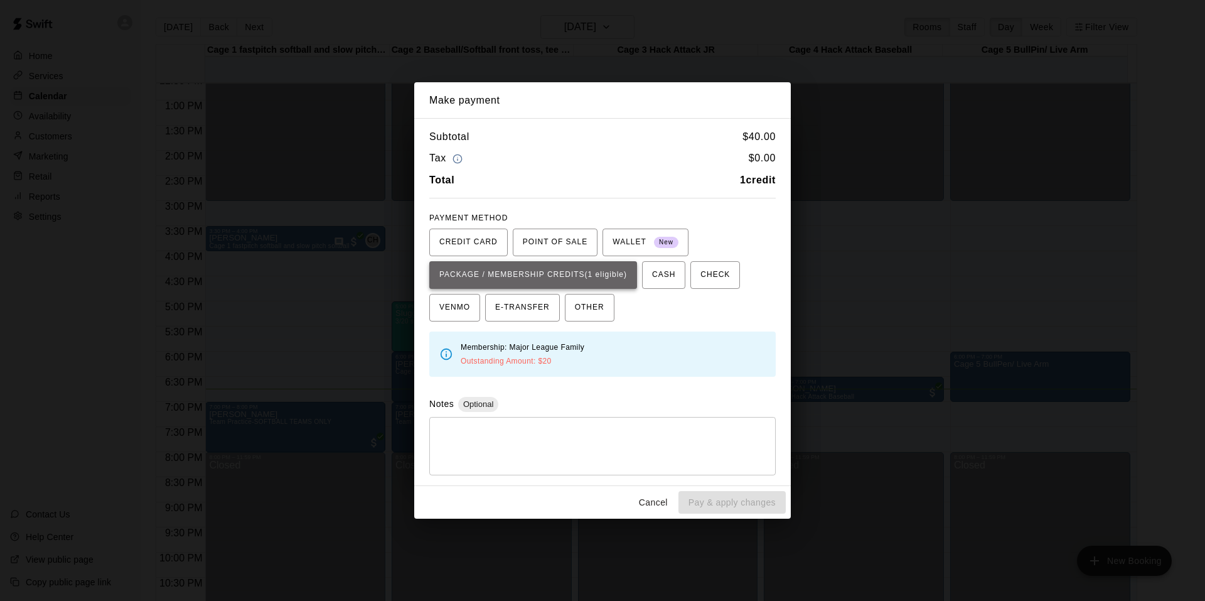
click at [564, 281] on span "PACKAGE / MEMBERSHIP CREDITS (1 eligible)" at bounding box center [533, 275] width 188 height 20
click at [655, 502] on button "Cancel" at bounding box center [653, 502] width 40 height 23
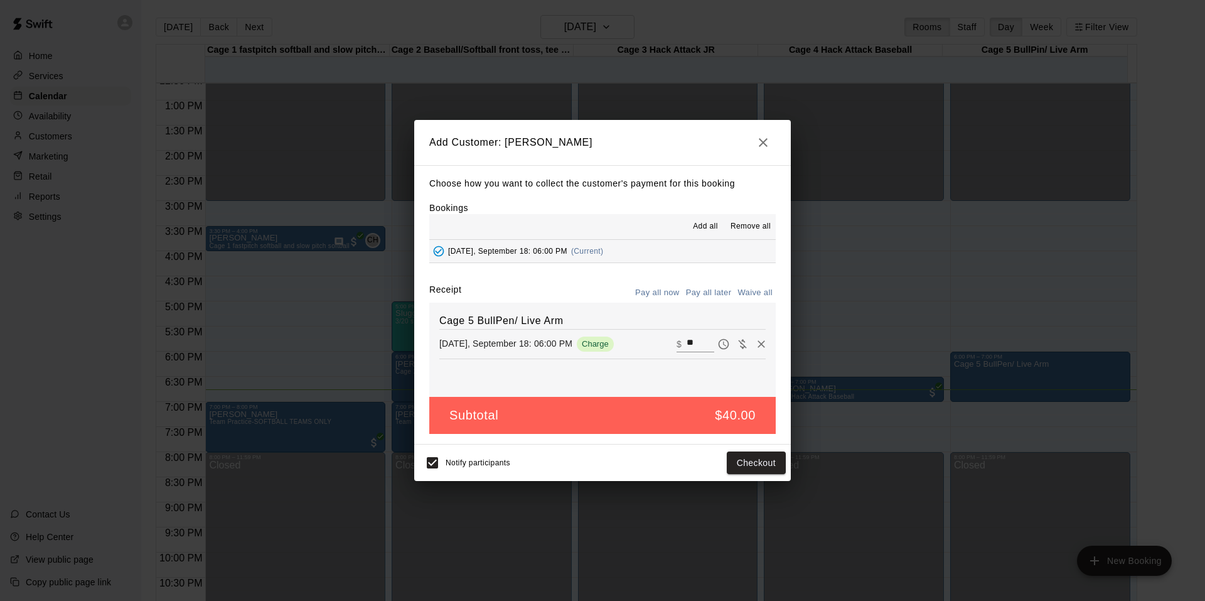
click at [697, 347] on input "**" at bounding box center [701, 344] width 28 height 16
type input "*"
click at [758, 461] on button "Checkout" at bounding box center [756, 462] width 59 height 23
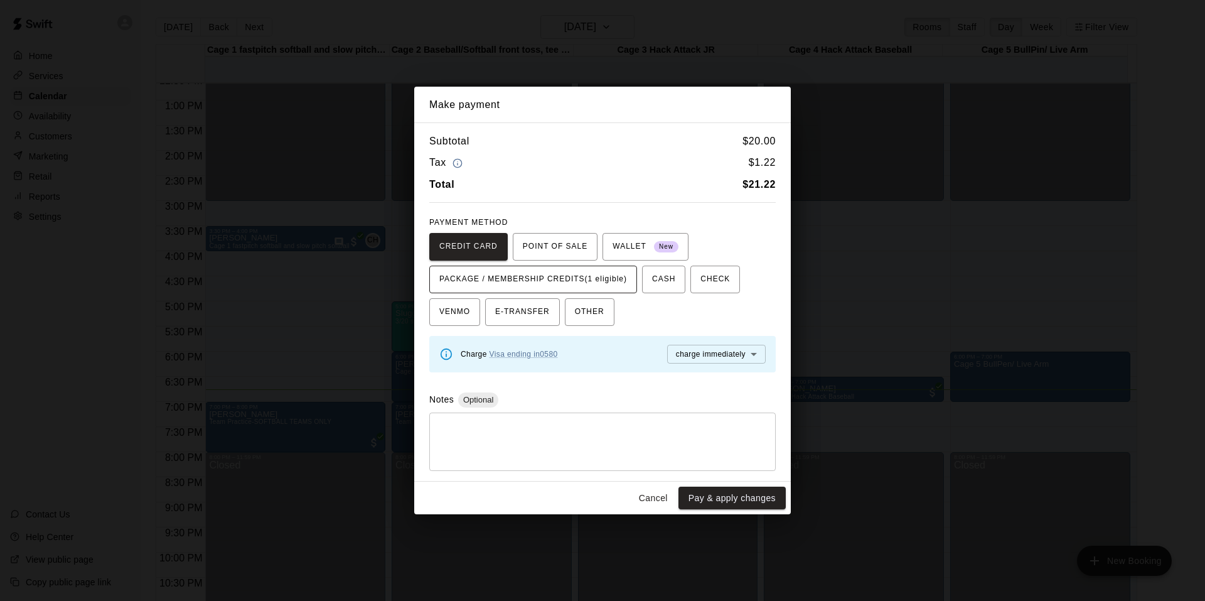
click at [573, 280] on span "PACKAGE / MEMBERSHIP CREDITS (1 eligible)" at bounding box center [533, 279] width 188 height 20
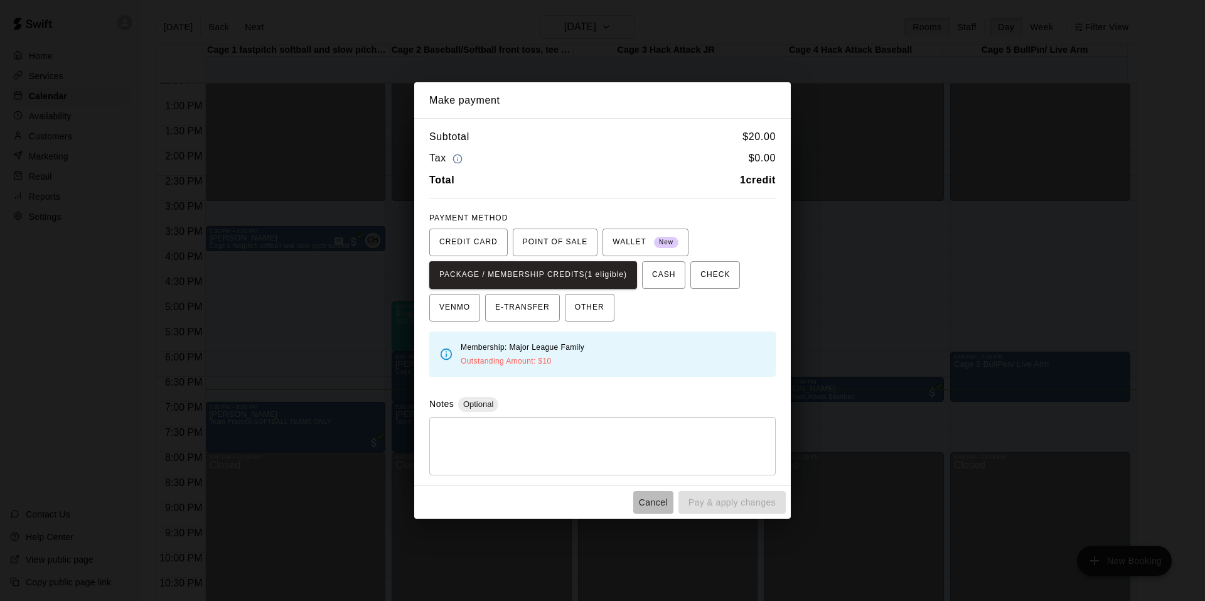
click at [652, 495] on button "Cancel" at bounding box center [653, 502] width 40 height 23
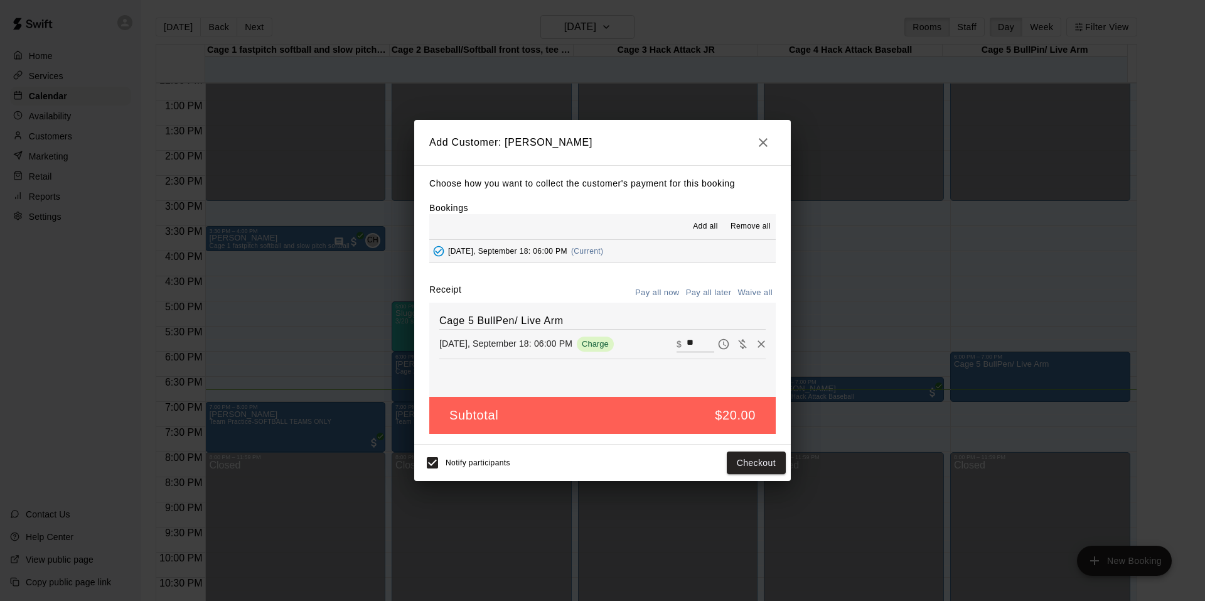
click at [691, 342] on input "**" at bounding box center [701, 344] width 28 height 16
type input "*"
click at [752, 473] on button "Checkout" at bounding box center [756, 462] width 59 height 23
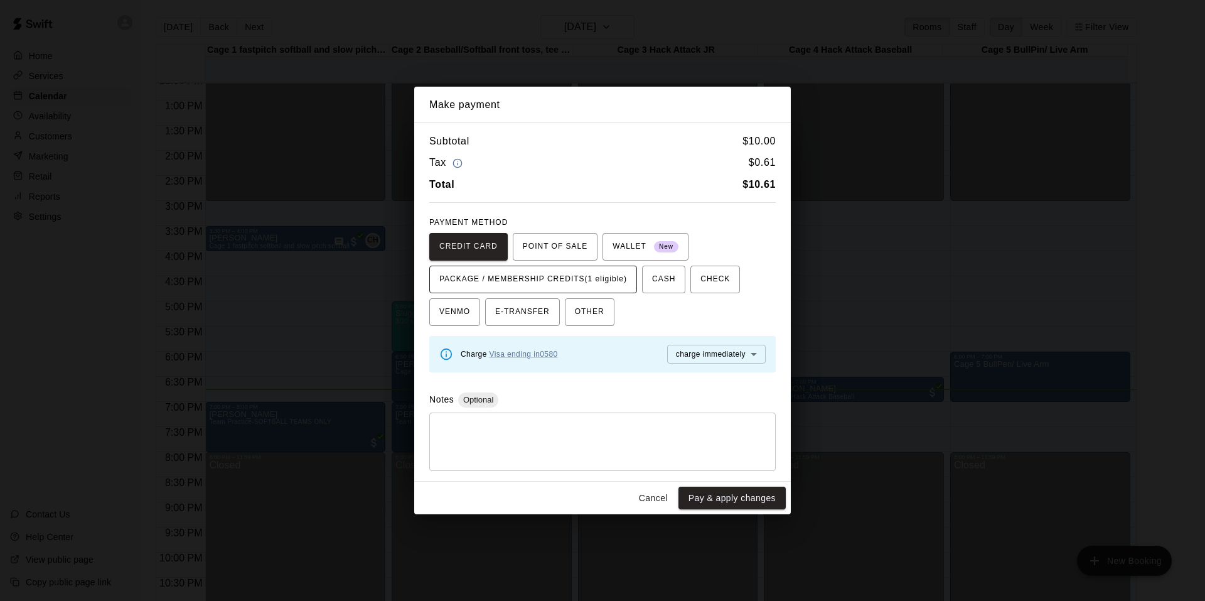
click at [594, 278] on span "PACKAGE / MEMBERSHIP CREDITS (1 eligible)" at bounding box center [533, 279] width 188 height 20
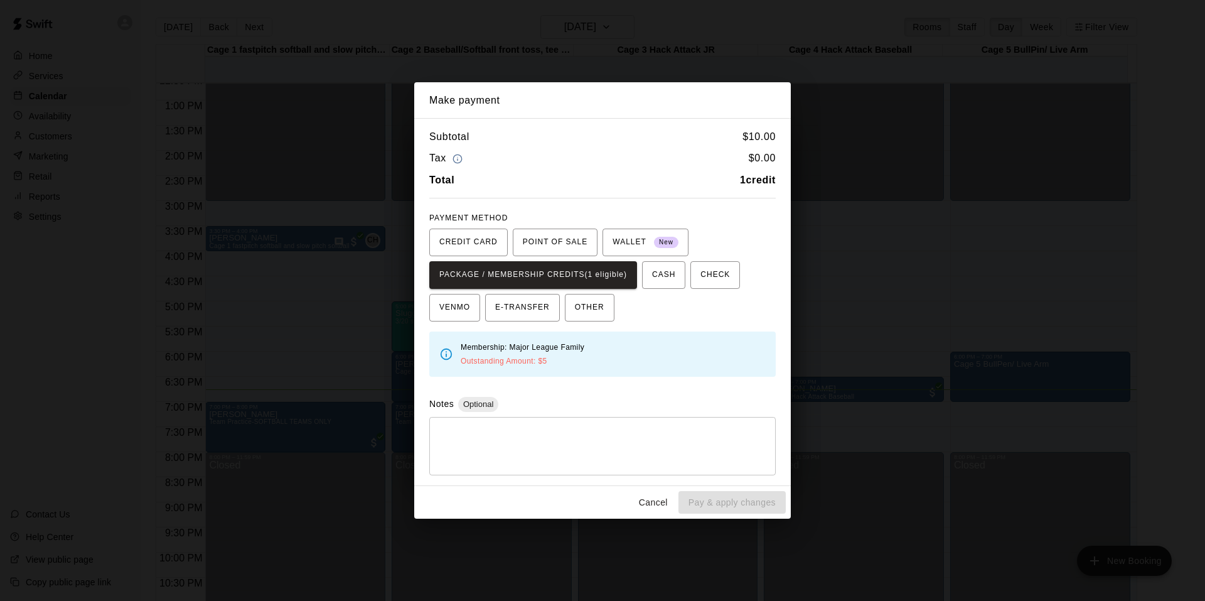
click at [662, 503] on button "Cancel" at bounding box center [653, 502] width 40 height 23
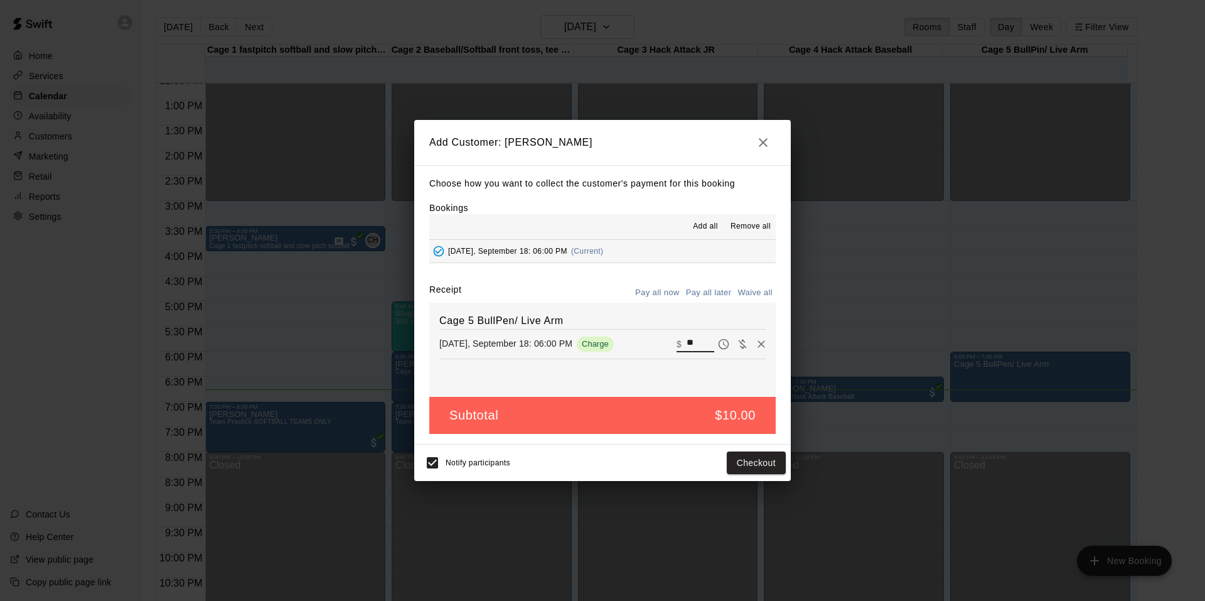
click at [693, 350] on input "**" at bounding box center [701, 344] width 28 height 16
type input "*"
click at [740, 469] on button "Checkout" at bounding box center [756, 462] width 59 height 23
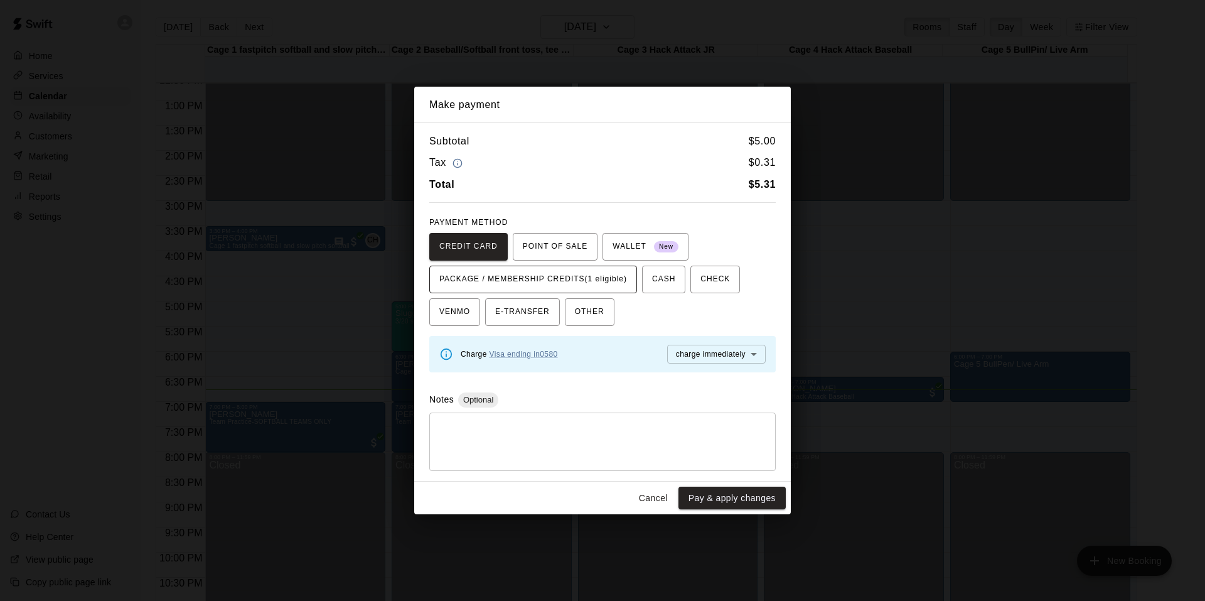
click at [596, 284] on span "PACKAGE / MEMBERSHIP CREDITS (1 eligible)" at bounding box center [533, 279] width 188 height 20
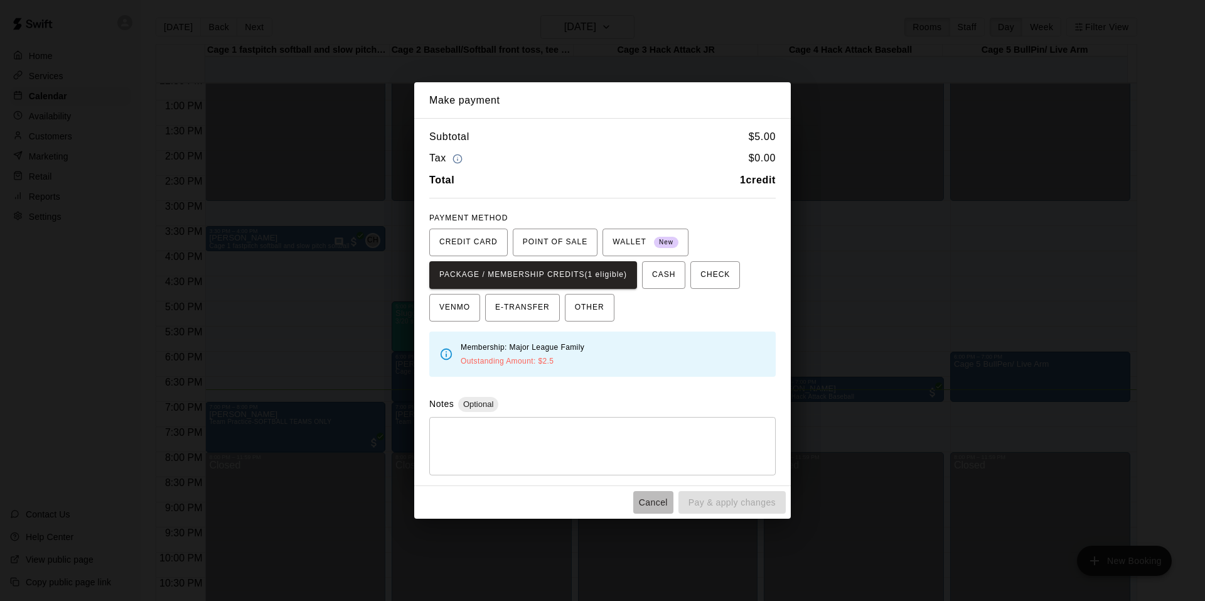
click at [650, 504] on button "Cancel" at bounding box center [653, 502] width 40 height 23
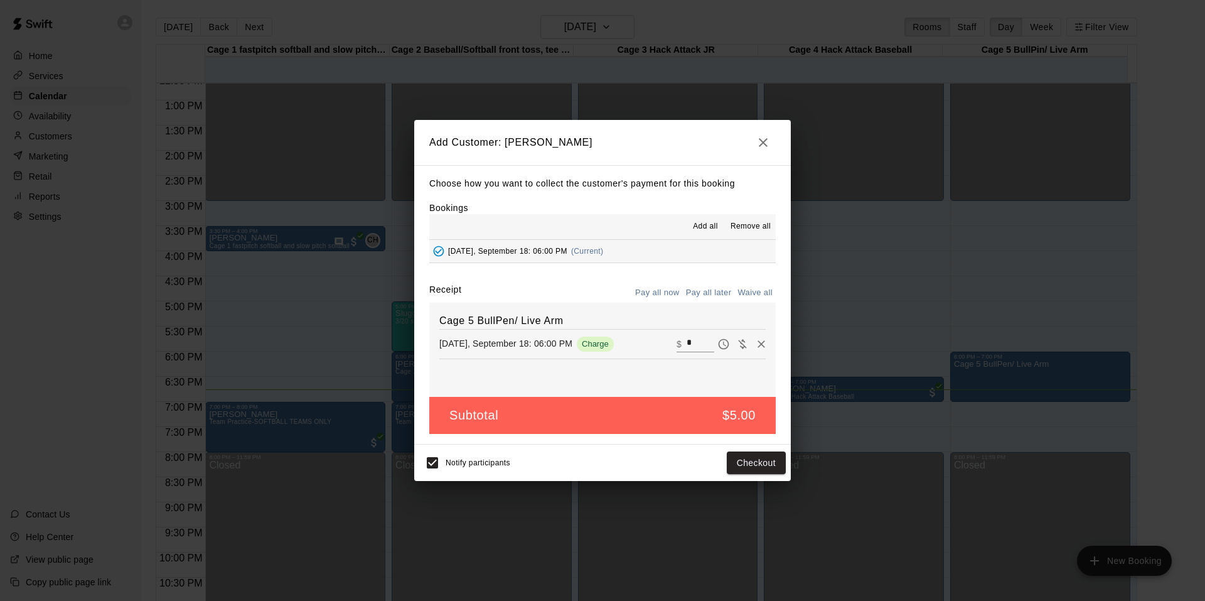
click at [687, 342] on input "*" at bounding box center [701, 344] width 28 height 16
type input "*"
click at [763, 470] on button "Checkout" at bounding box center [756, 462] width 59 height 23
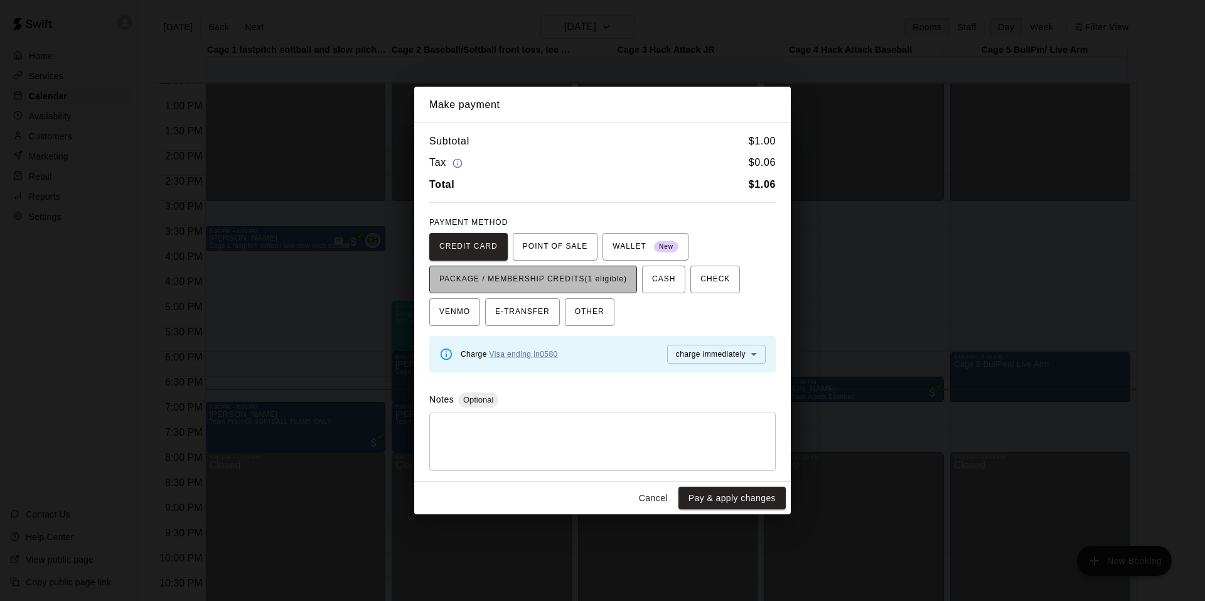
click at [546, 276] on span "PACKAGE / MEMBERSHIP CREDITS (1 eligible)" at bounding box center [533, 279] width 188 height 20
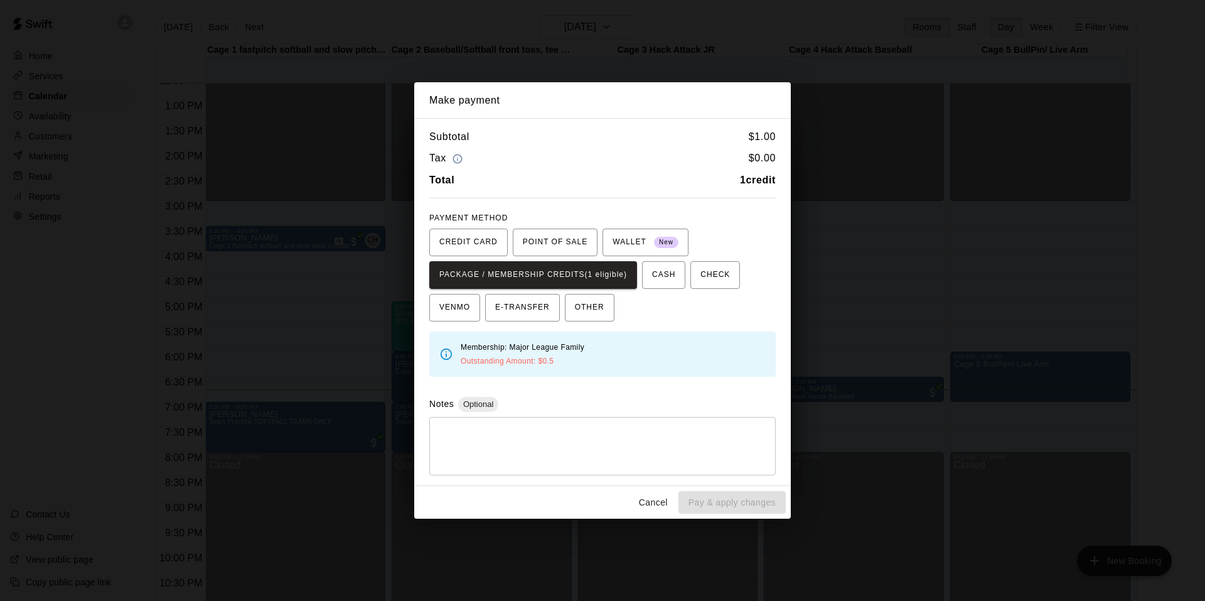
click at [833, 374] on div "Make payment Subtotal $ 1.00 Tax $ 0.00 Total 1 credit PAYMENT METHOD CREDIT CA…" at bounding box center [602, 300] width 1205 height 601
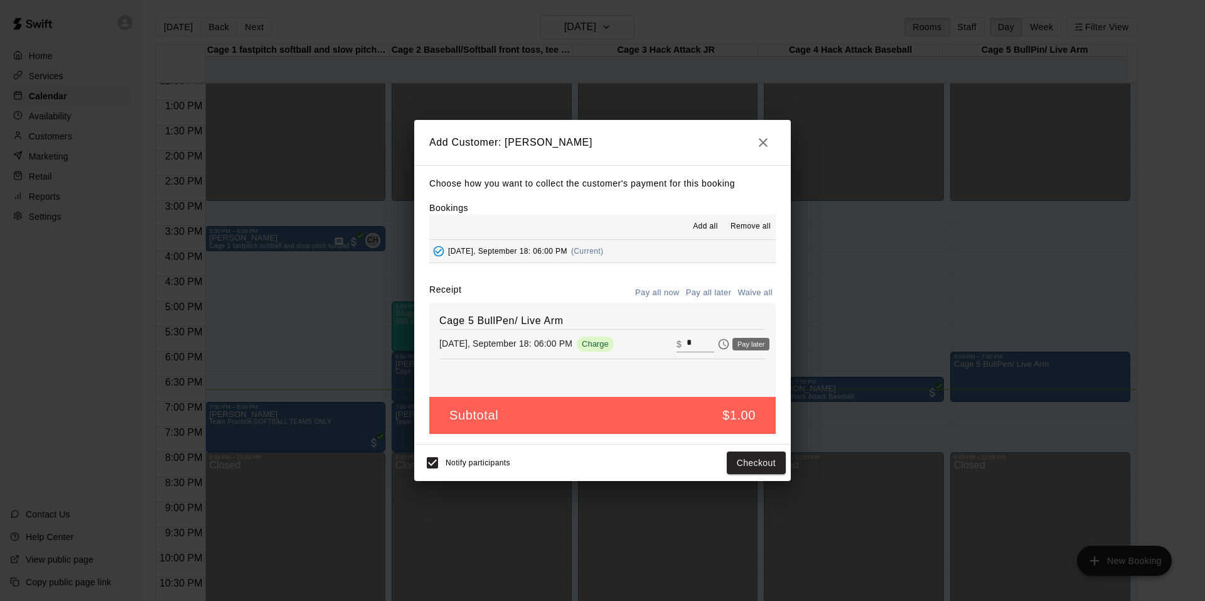
click at [714, 341] on button "Pay later" at bounding box center [723, 344] width 19 height 19
click at [698, 347] on input "*" at bounding box center [701, 344] width 28 height 16
click at [714, 346] on button "Pay now" at bounding box center [723, 344] width 19 height 19
click at [677, 345] on div "​ $ *" at bounding box center [696, 344] width 38 height 16
type input "*"
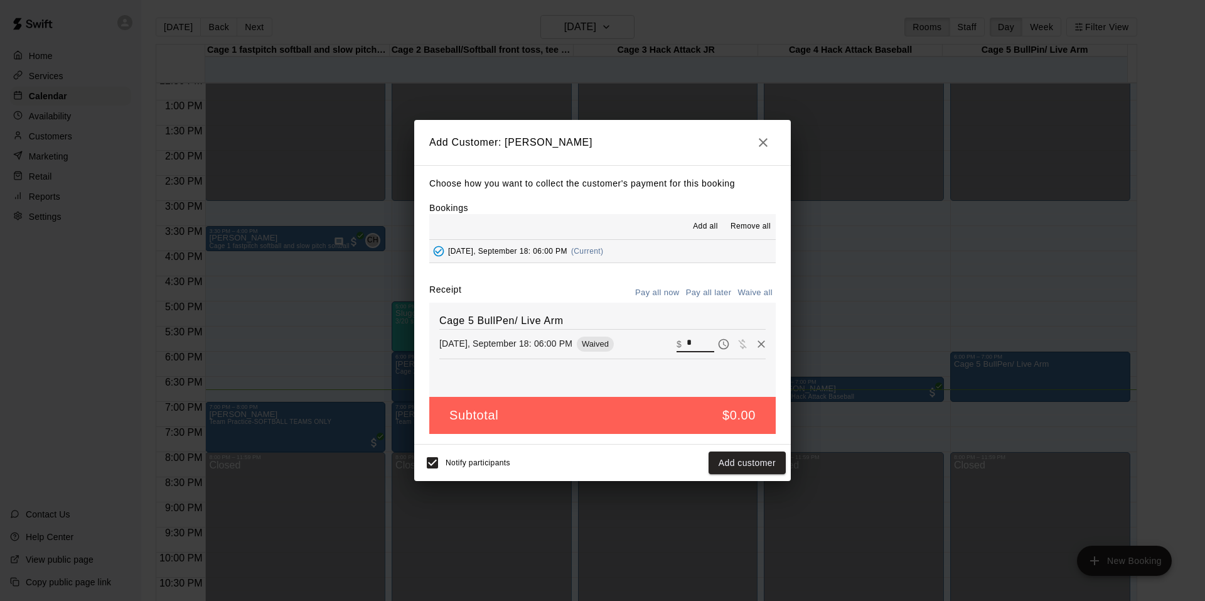
click at [744, 457] on button "Add customer" at bounding box center [747, 462] width 77 height 23
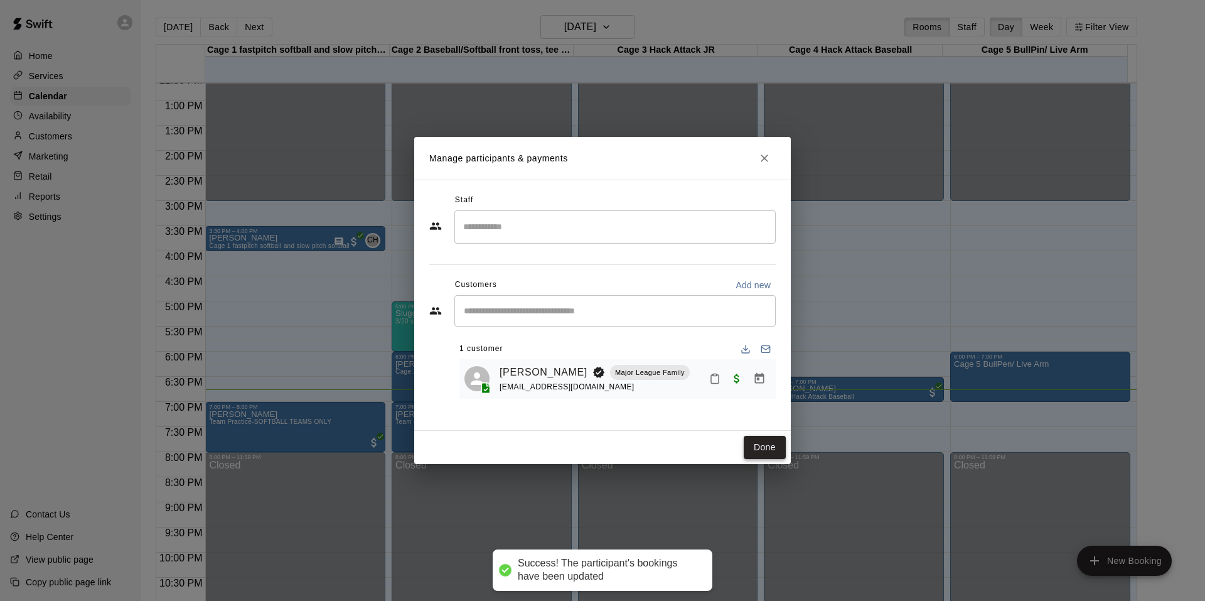
click at [764, 436] on button "Done" at bounding box center [765, 447] width 42 height 23
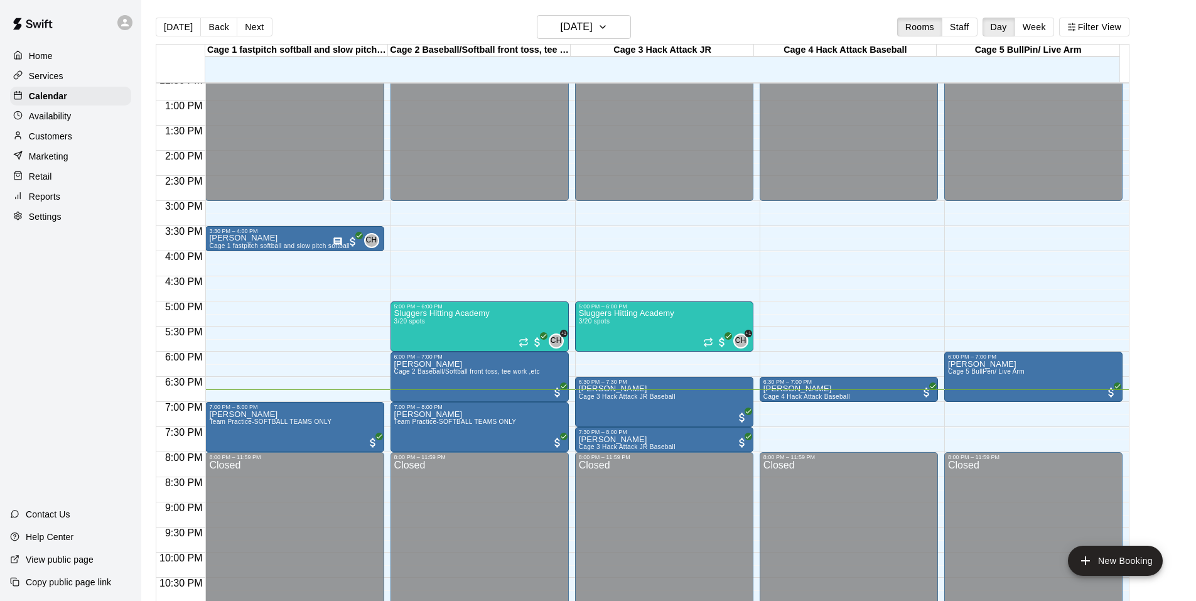
click at [89, 360] on div "Home Services Calendar Availability Customers Marketing Retail Reports Settings…" at bounding box center [70, 300] width 141 height 601
click at [57, 272] on div "Home Services Calendar Availability Customers Marketing Retail Reports Settings…" at bounding box center [70, 300] width 141 height 601
click at [73, 313] on div "Home Services Calendar Availability Customers Marketing Retail Reports Settings…" at bounding box center [70, 300] width 141 height 601
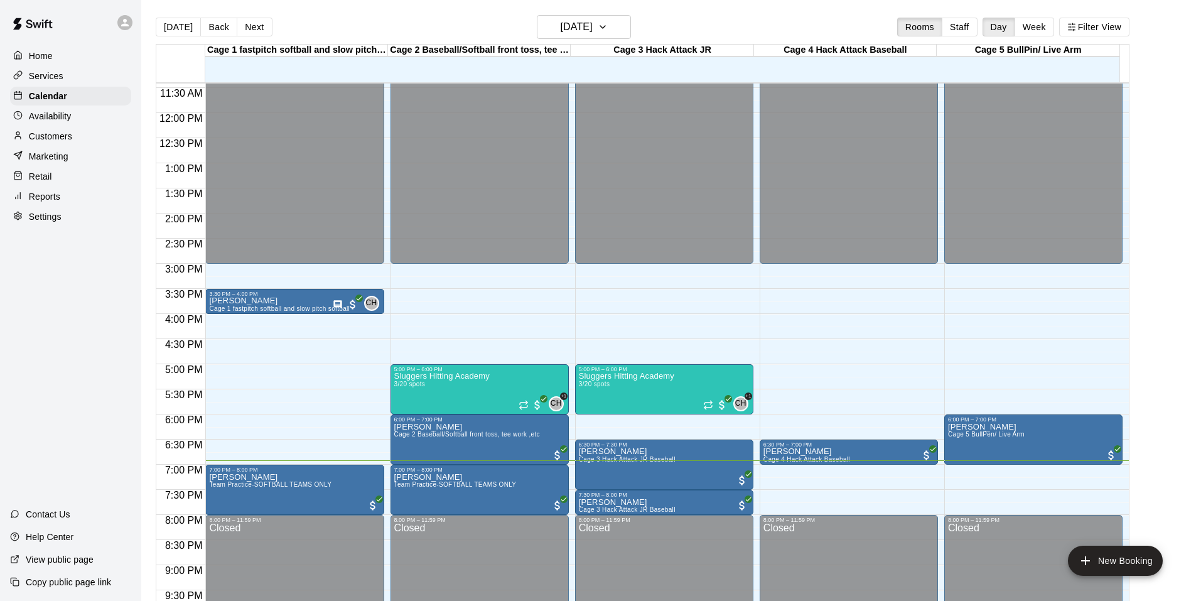
click at [77, 322] on div "Home Services Calendar Availability Customers Marketing Retail Reports Settings…" at bounding box center [70, 300] width 141 height 601
click at [74, 318] on div "Home Services Calendar Availability Customers Marketing Retail Reports Settings…" at bounding box center [70, 300] width 141 height 601
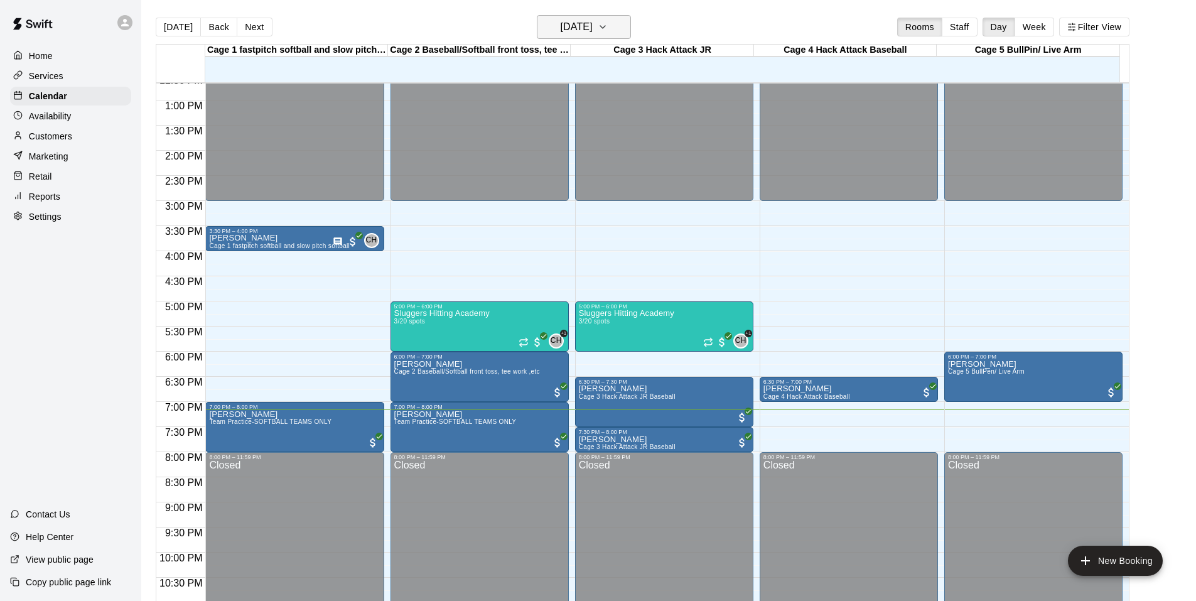
click at [608, 20] on icon "button" at bounding box center [603, 26] width 10 height 15
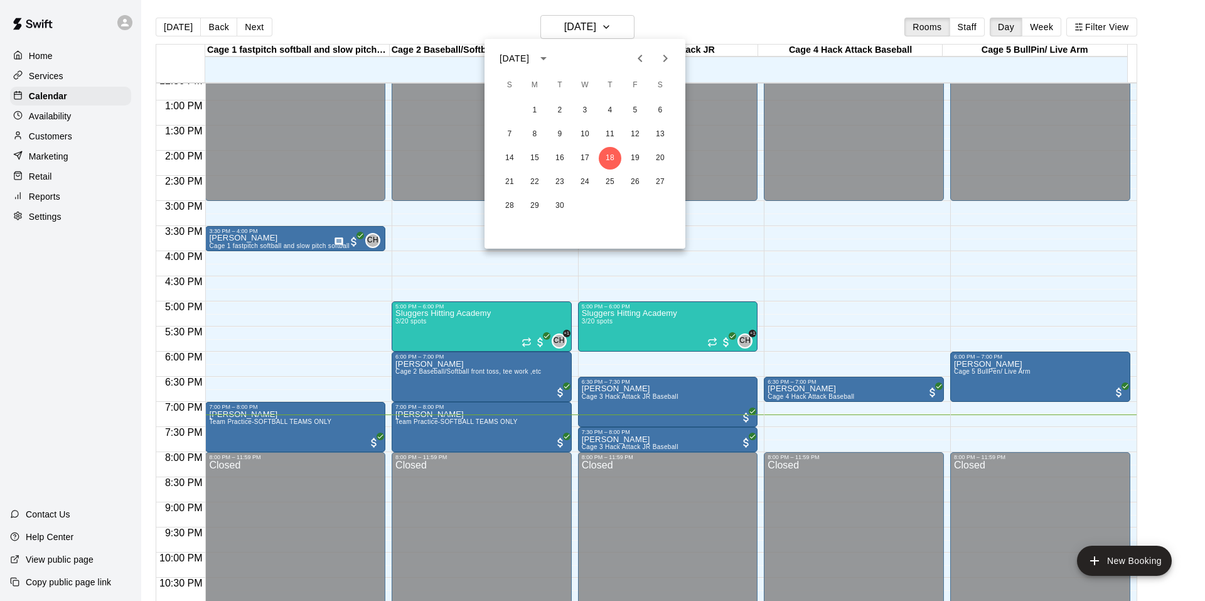
click at [77, 307] on div at bounding box center [602, 300] width 1205 height 601
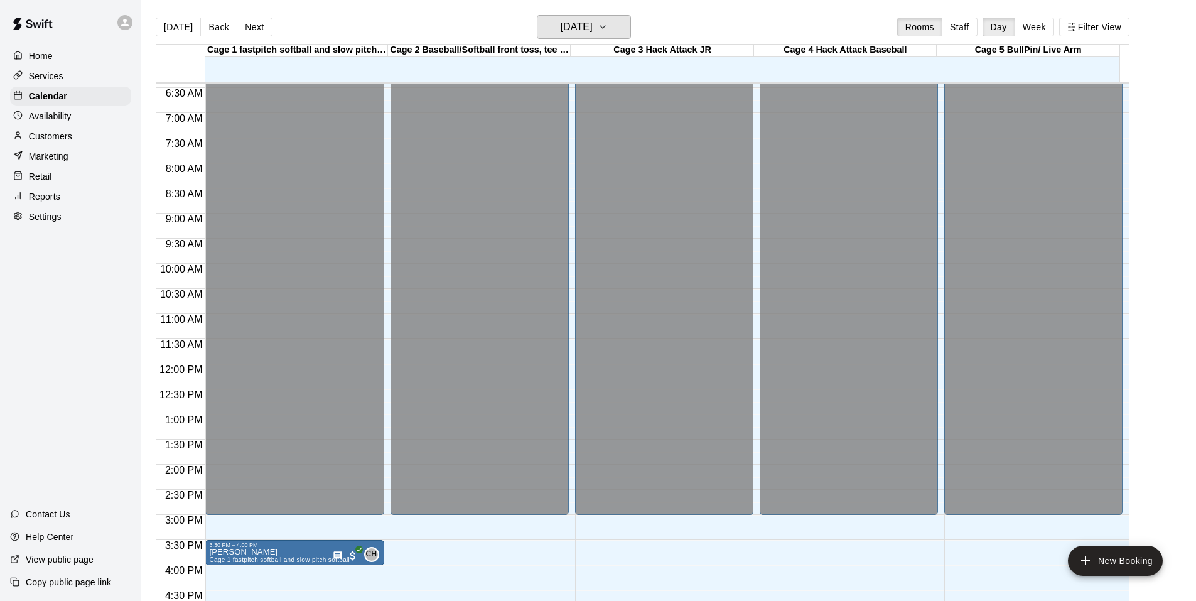
scroll to position [674, 0]
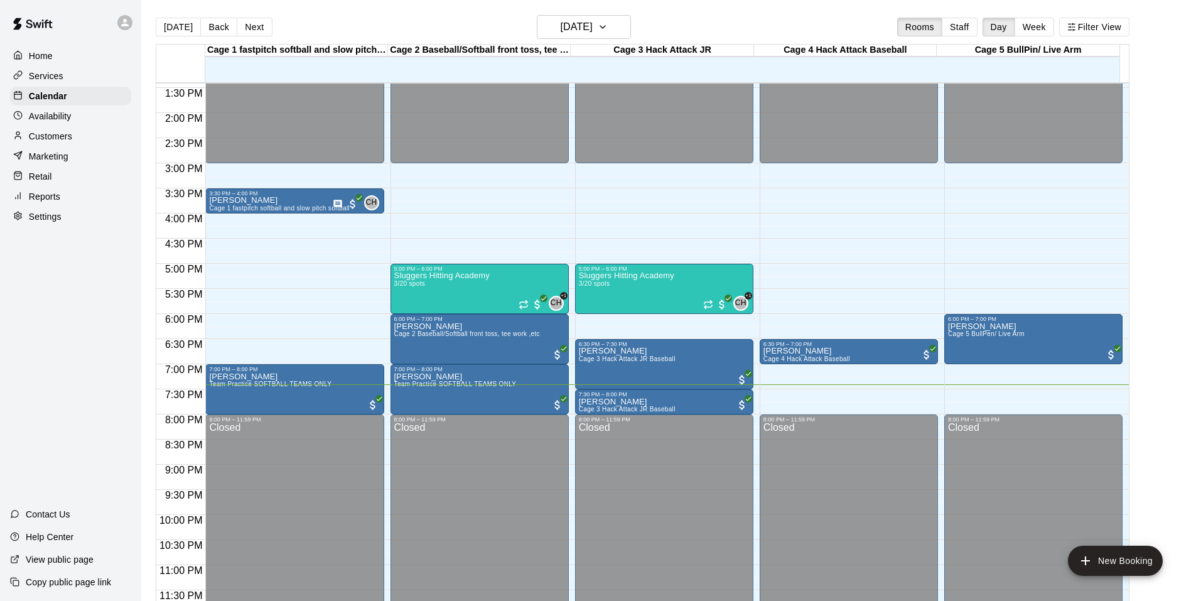
click at [46, 186] on div "Retail" at bounding box center [70, 176] width 121 height 19
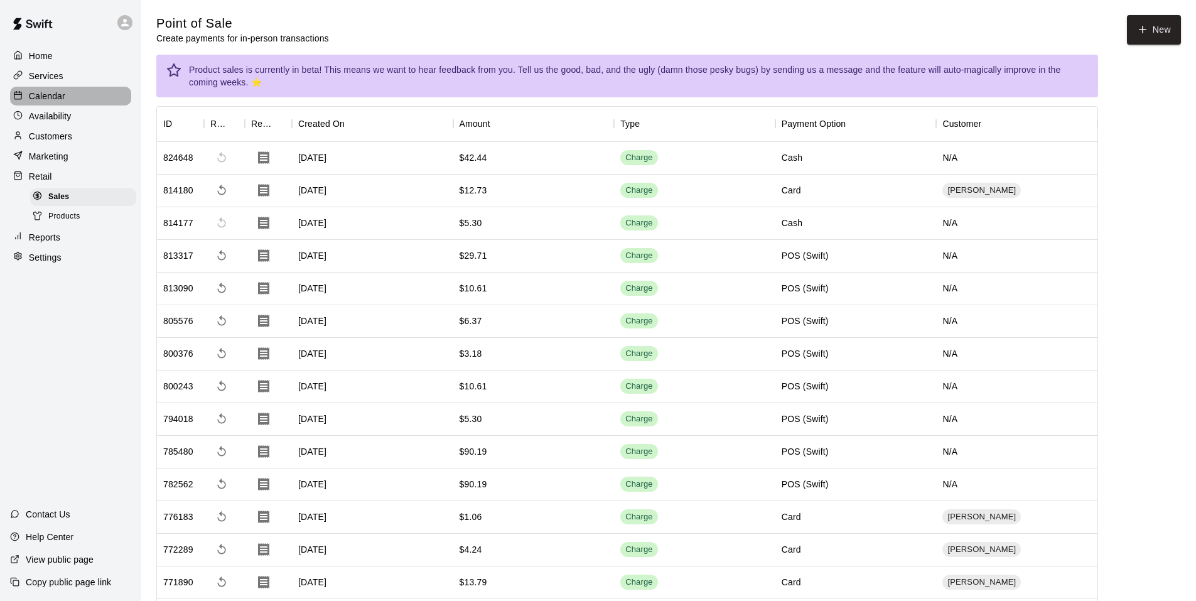
click at [36, 105] on div "Calendar" at bounding box center [70, 96] width 121 height 19
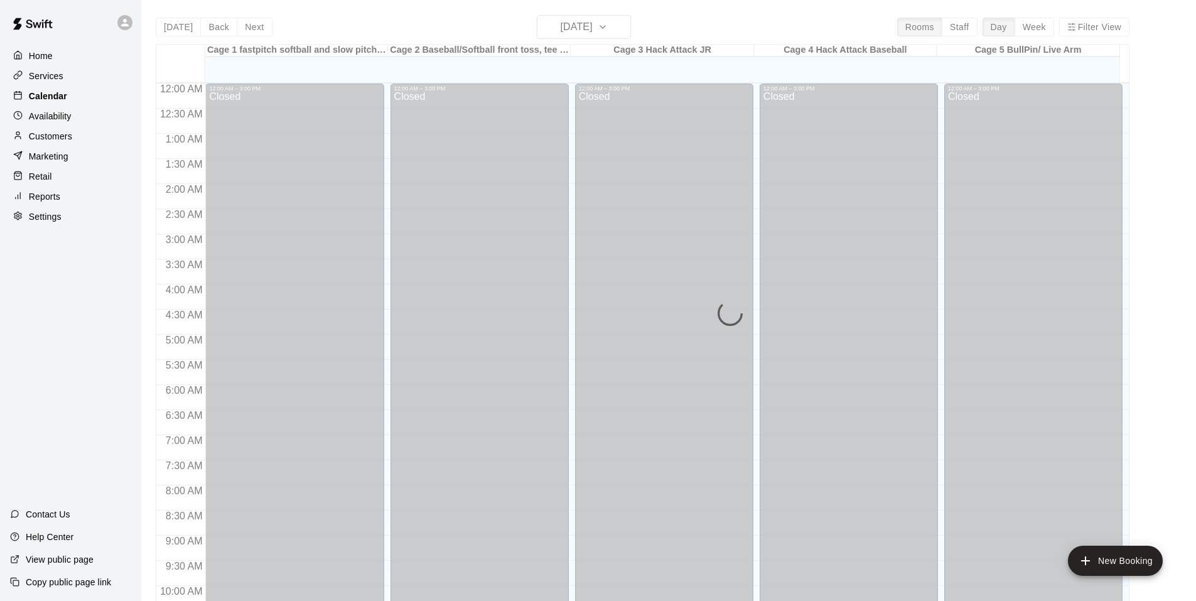
scroll to position [636, 0]
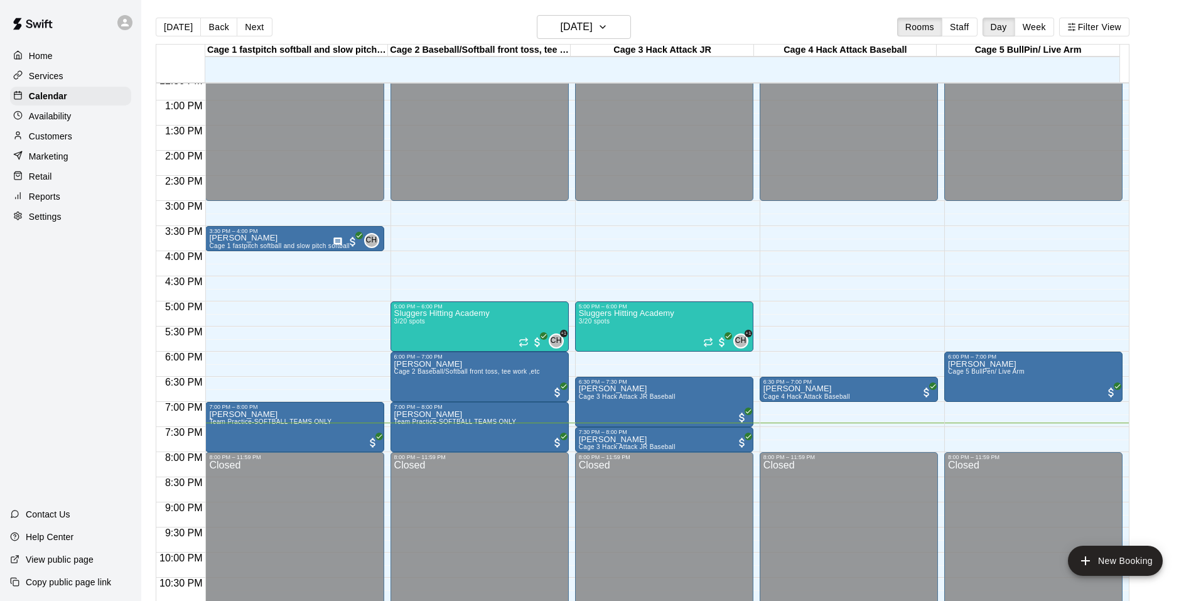
click at [71, 337] on div "Home Services Calendar Availability Customers Marketing Retail Reports Settings…" at bounding box center [70, 300] width 141 height 601
click at [40, 323] on div "Home Services Calendar Availability Customers Marketing Retail Reports Settings…" at bounding box center [70, 300] width 141 height 601
click at [252, 21] on button "Next" at bounding box center [254, 27] width 35 height 19
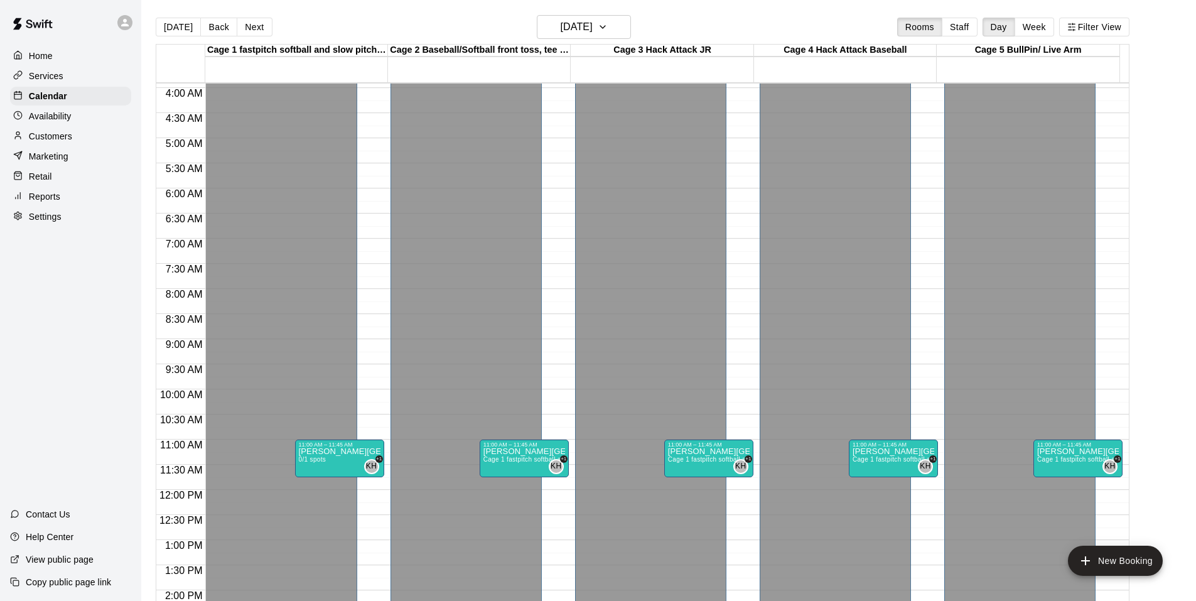
scroll to position [573, 0]
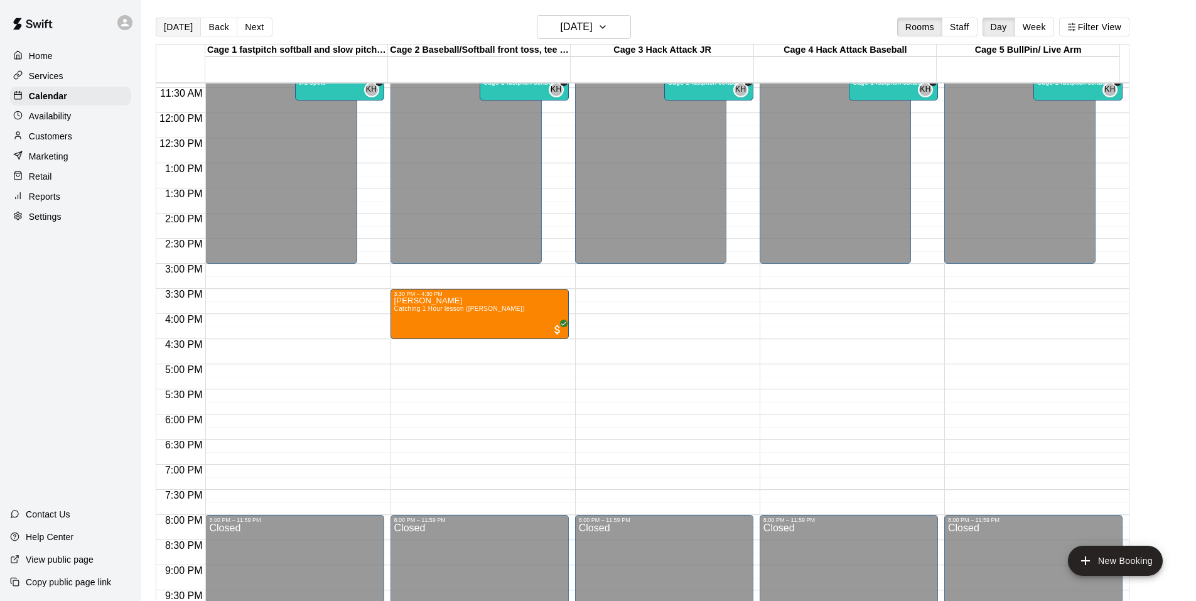
click at [173, 25] on button "[DATE]" at bounding box center [178, 27] width 45 height 19
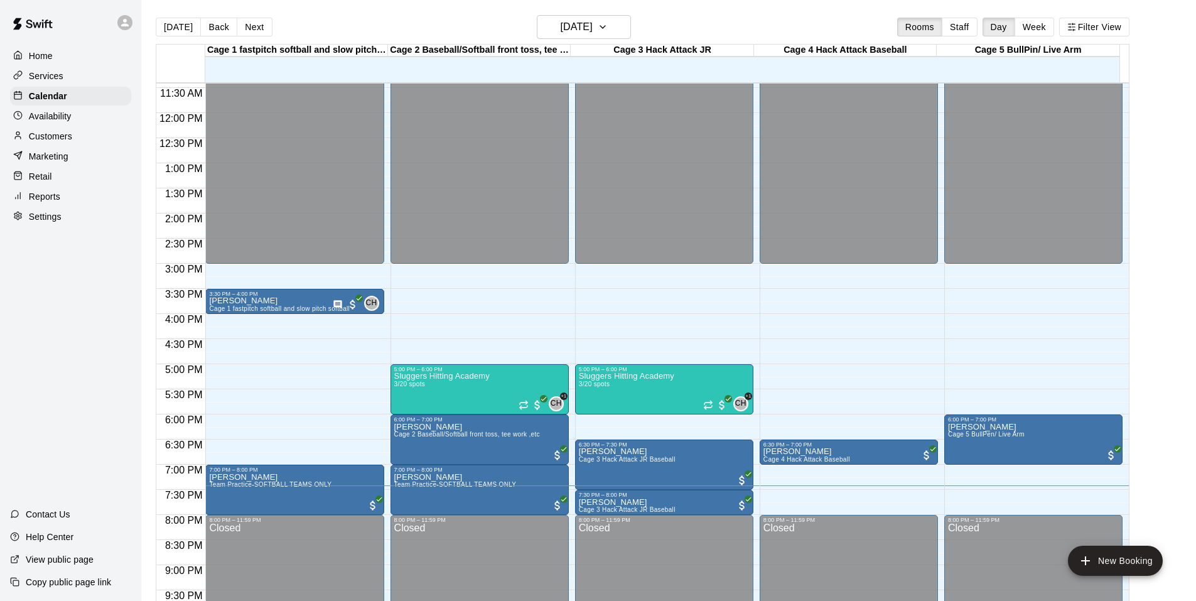
drag, startPoint x: 87, startPoint y: 354, endPoint x: 84, endPoint y: 360, distance: 6.5
click at [87, 353] on div "Home Services Calendar Availability Customers Marketing Retail Reports Settings…" at bounding box center [70, 300] width 141 height 601
